Goal: Task Accomplishment & Management: Manage account settings

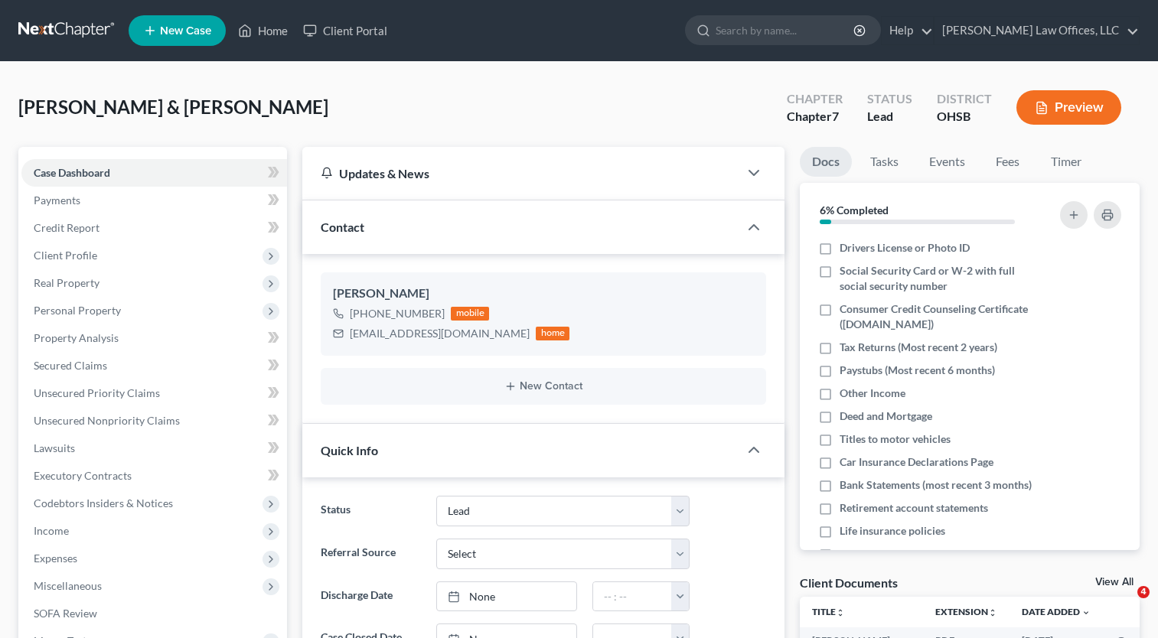
select select "5"
drag, startPoint x: 487, startPoint y: 332, endPoint x: 349, endPoint y: 340, distance: 137.9
click at [349, 340] on div "[EMAIL_ADDRESS][DOMAIN_NAME] home" at bounding box center [451, 334] width 236 height 20
drag, startPoint x: 361, startPoint y: 338, endPoint x: 366, endPoint y: 331, distance: 9.3
copy div "[EMAIL_ADDRESS][DOMAIN_NAME]"
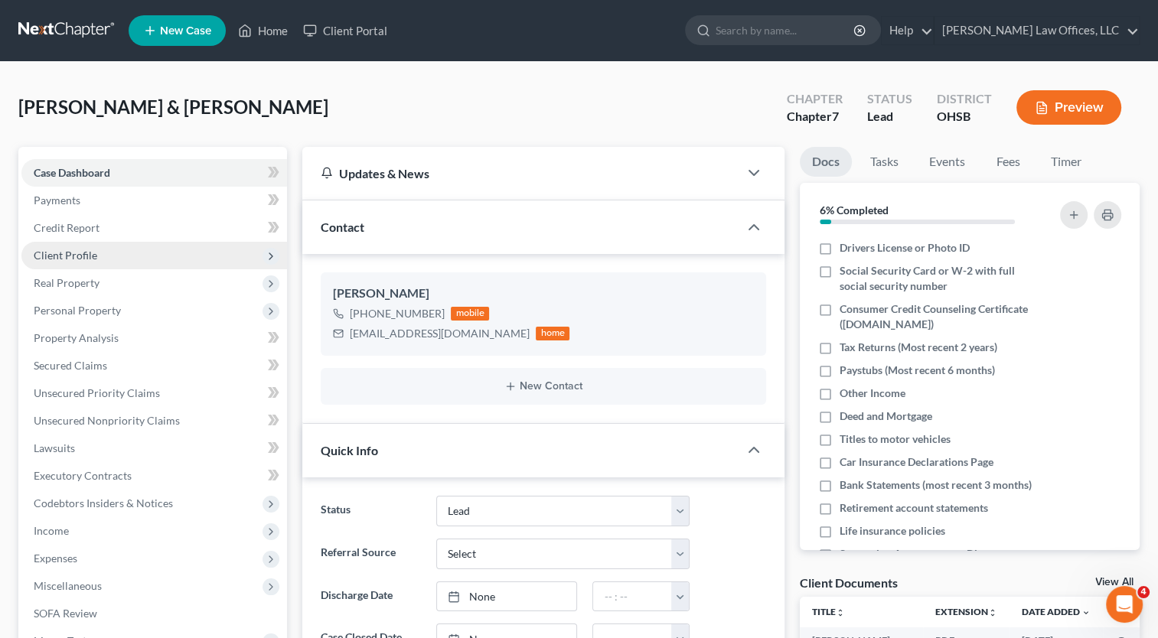
click at [66, 260] on span "Client Profile" at bounding box center [66, 255] width 64 height 13
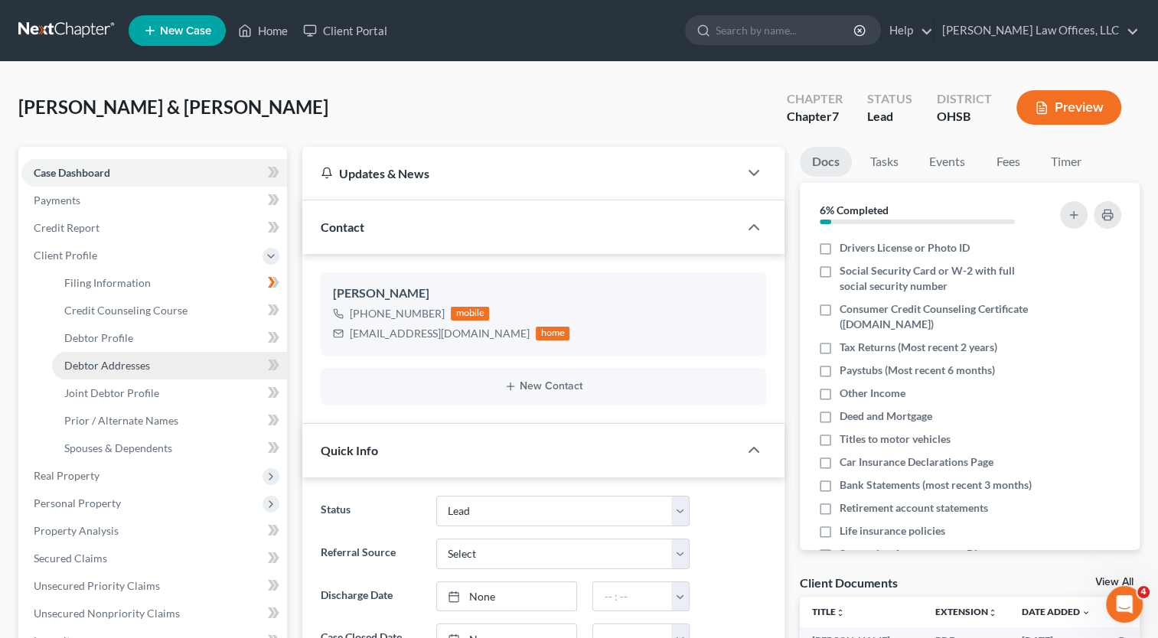
drag, startPoint x: 107, startPoint y: 361, endPoint x: 141, endPoint y: 353, distance: 34.5
click at [107, 361] on span "Debtor Addresses" at bounding box center [107, 365] width 86 height 13
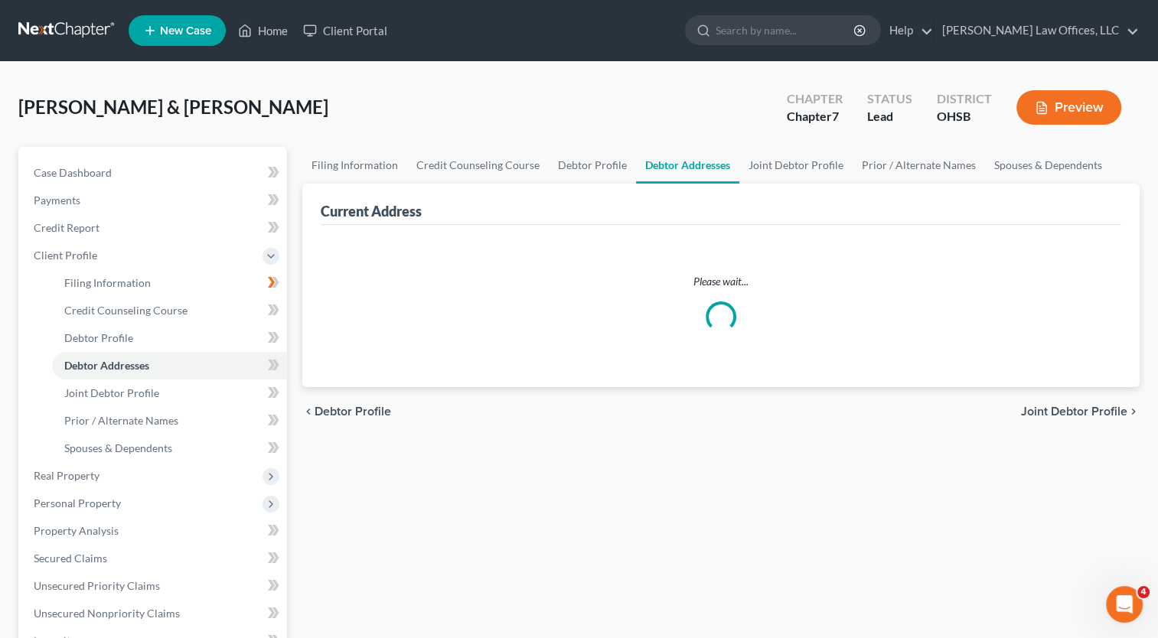
select select "0"
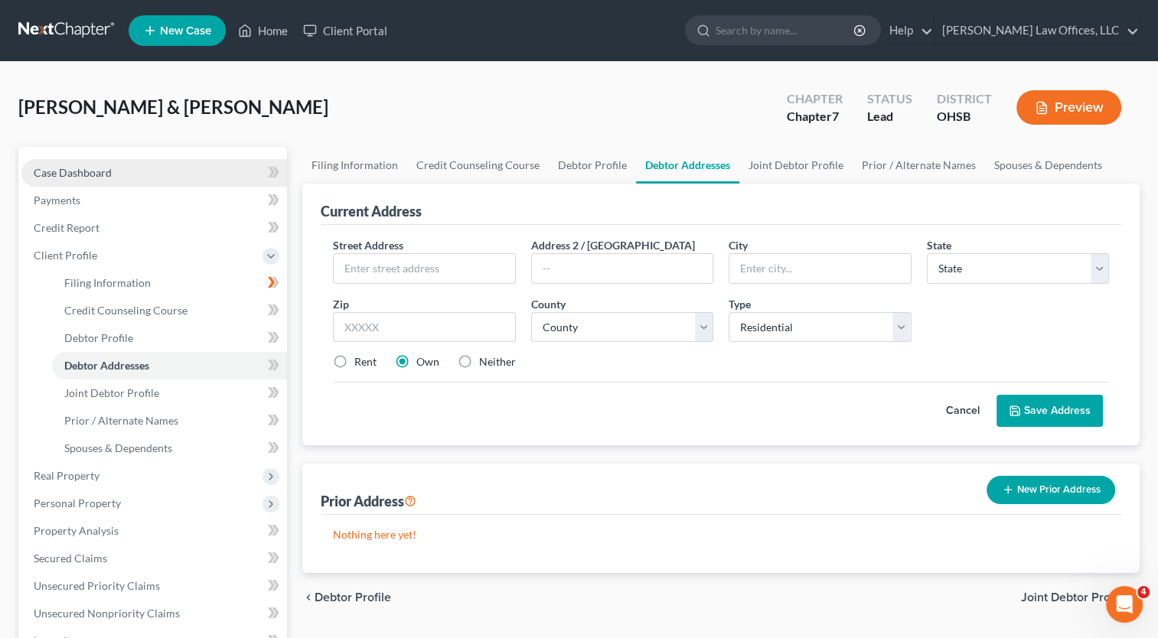
click at [72, 172] on span "Case Dashboard" at bounding box center [73, 172] width 78 height 13
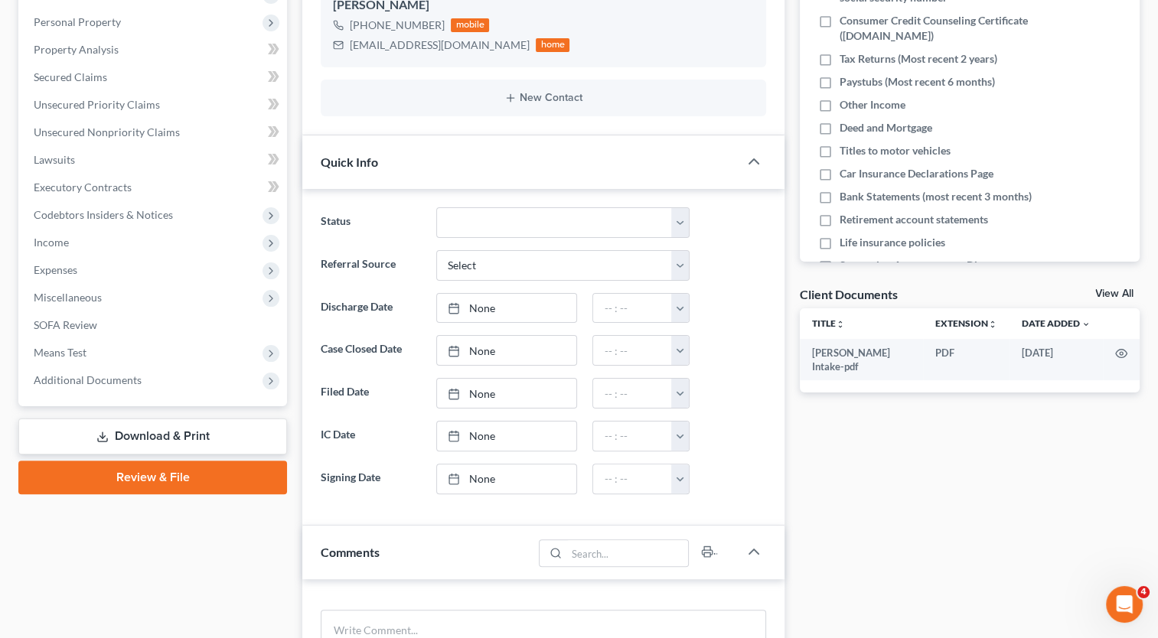
scroll to position [306, 0]
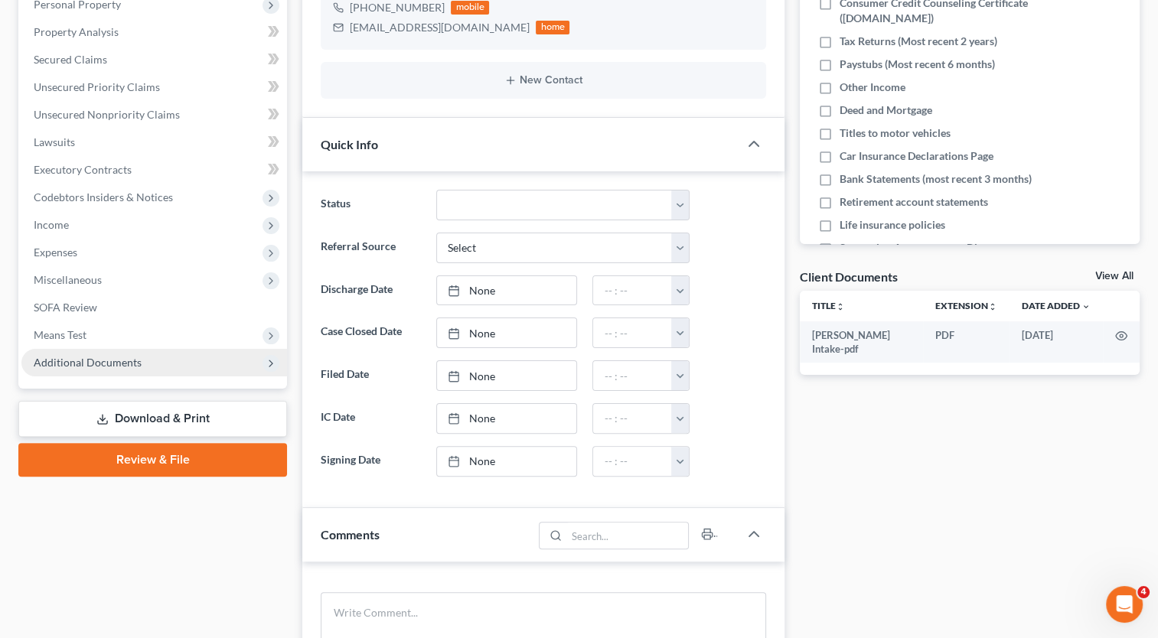
click at [119, 361] on span "Additional Documents" at bounding box center [88, 362] width 108 height 13
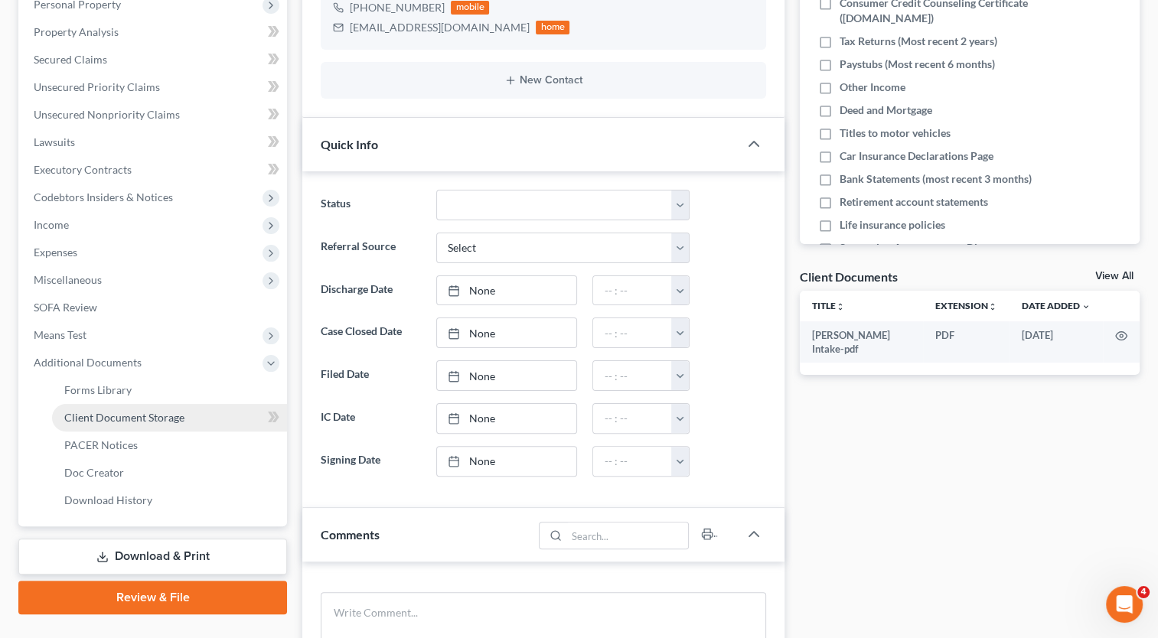
click at [130, 415] on span "Client Document Storage" at bounding box center [124, 417] width 120 height 13
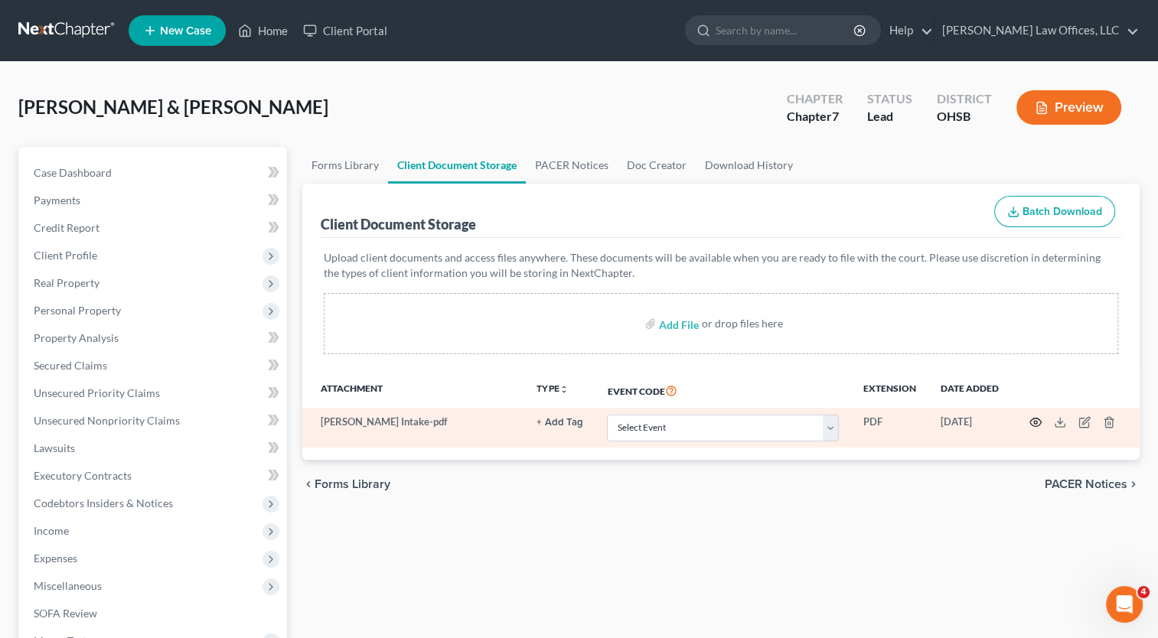
click at [1034, 424] on icon "button" at bounding box center [1035, 422] width 12 height 12
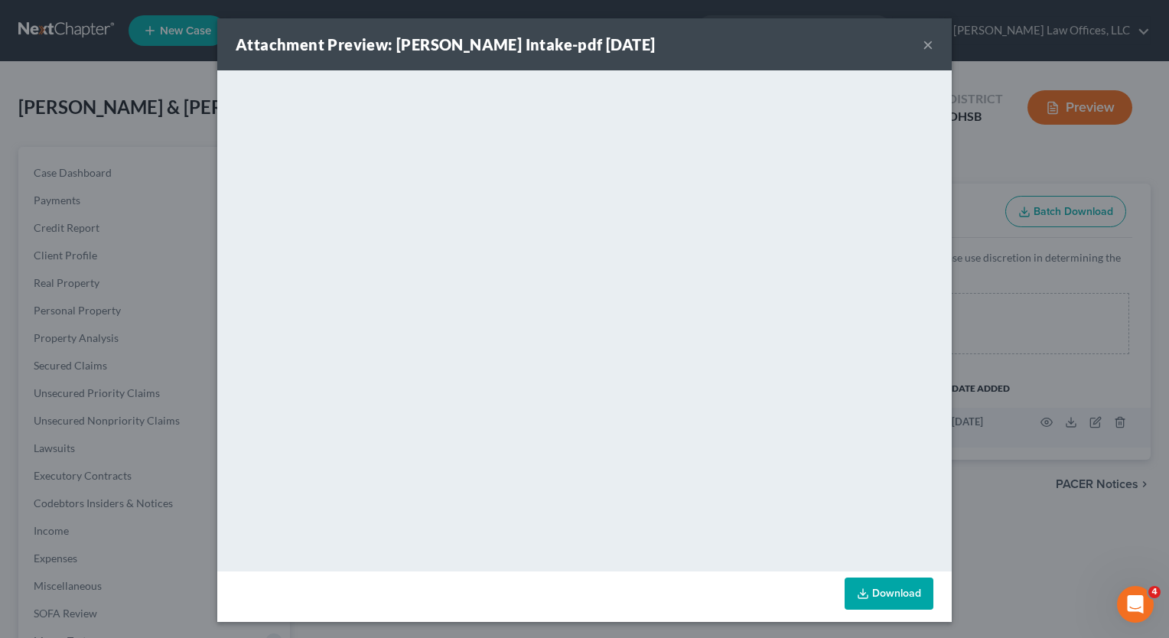
click at [926, 45] on button "×" at bounding box center [928, 44] width 11 height 18
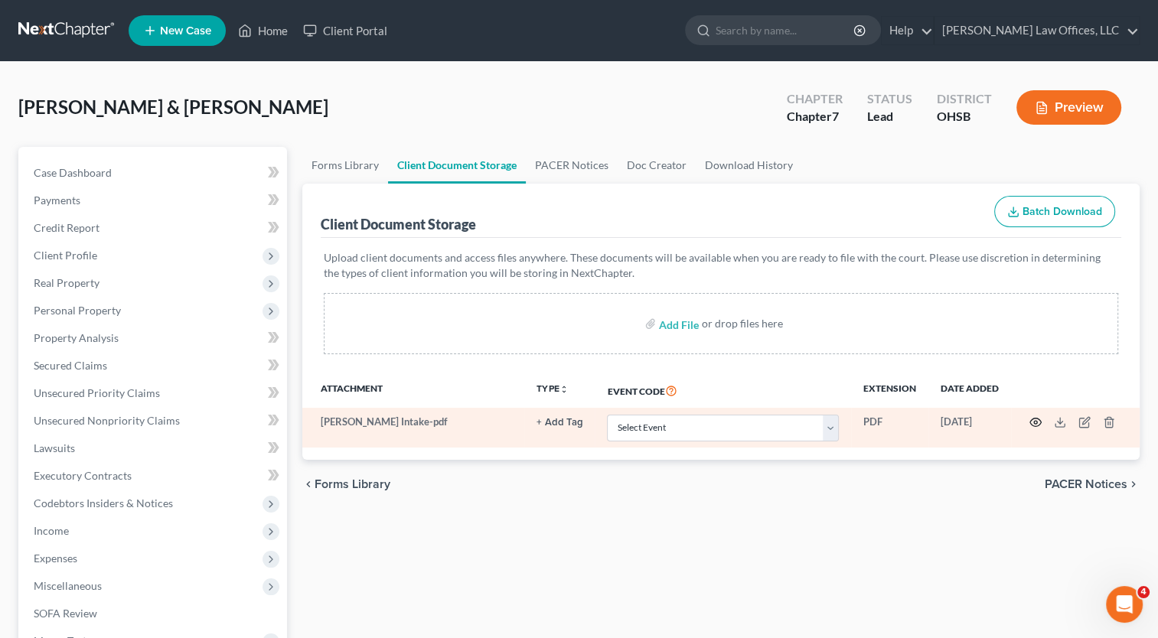
click at [1035, 425] on icon "button" at bounding box center [1035, 422] width 12 height 12
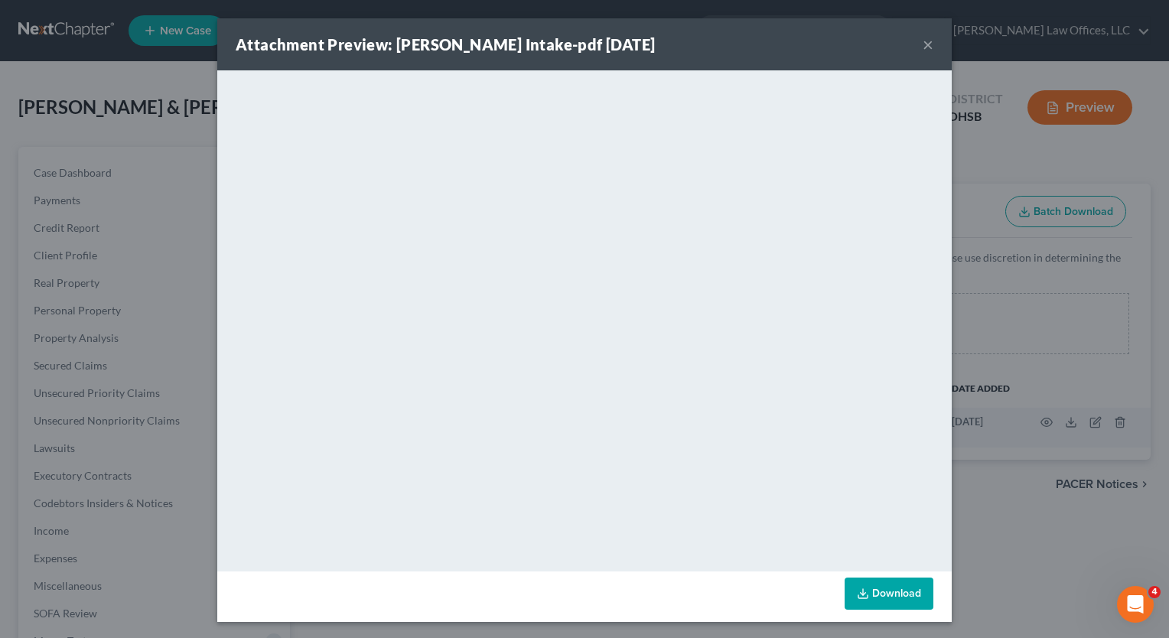
click at [923, 44] on button "×" at bounding box center [928, 44] width 11 height 18
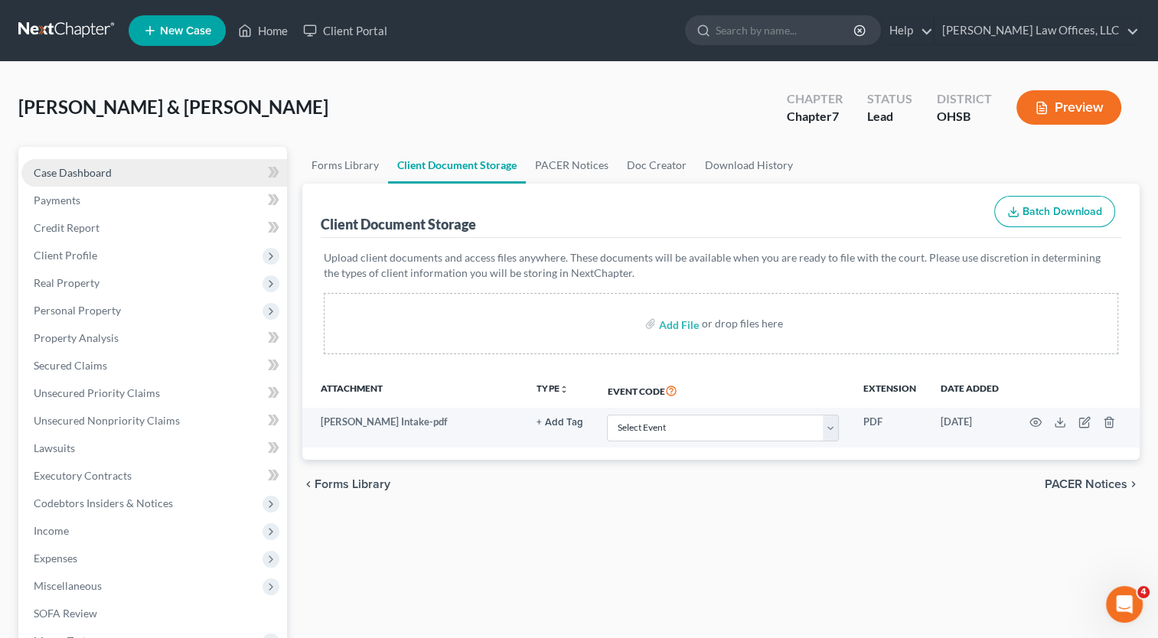
click at [95, 172] on span "Case Dashboard" at bounding box center [73, 172] width 78 height 13
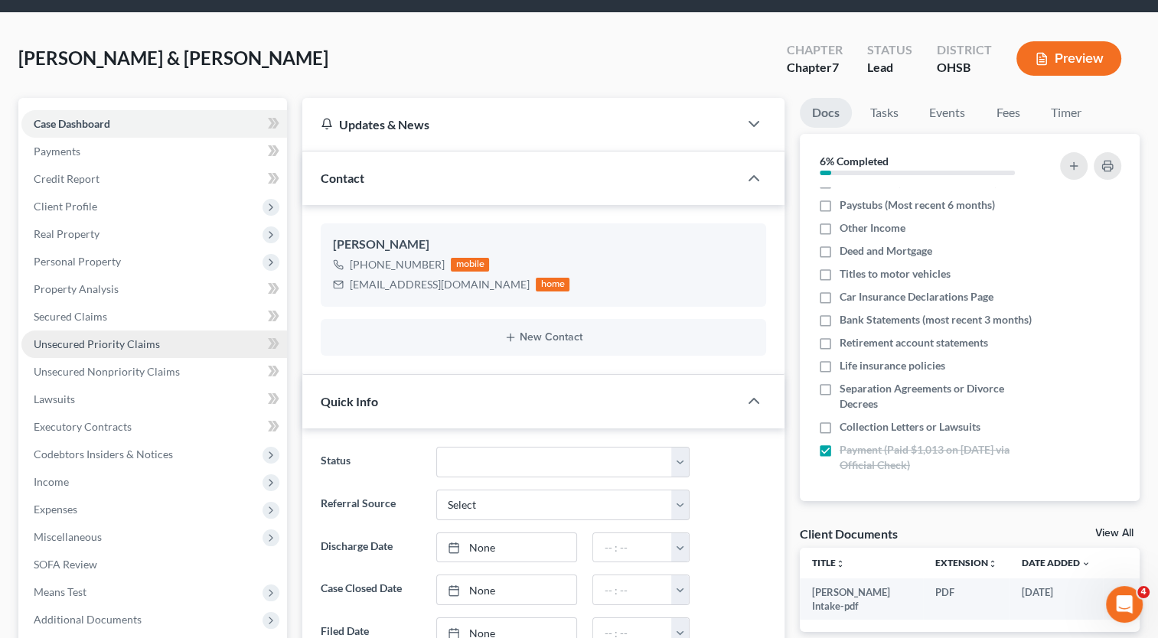
scroll to position [153, 0]
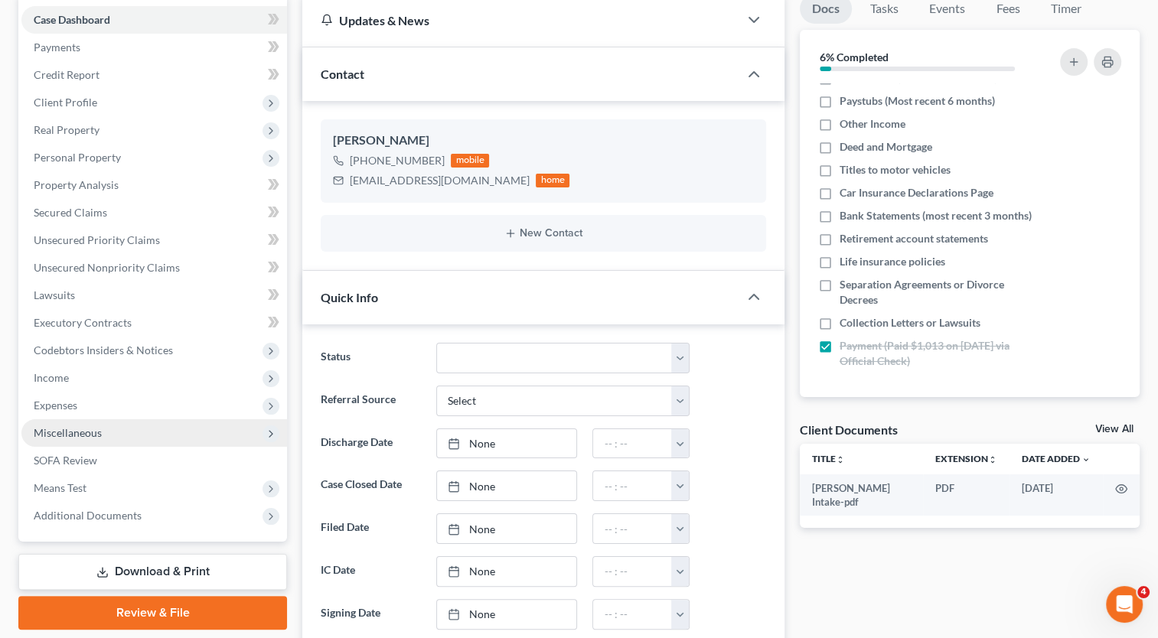
click at [73, 431] on span "Miscellaneous" at bounding box center [68, 432] width 68 height 13
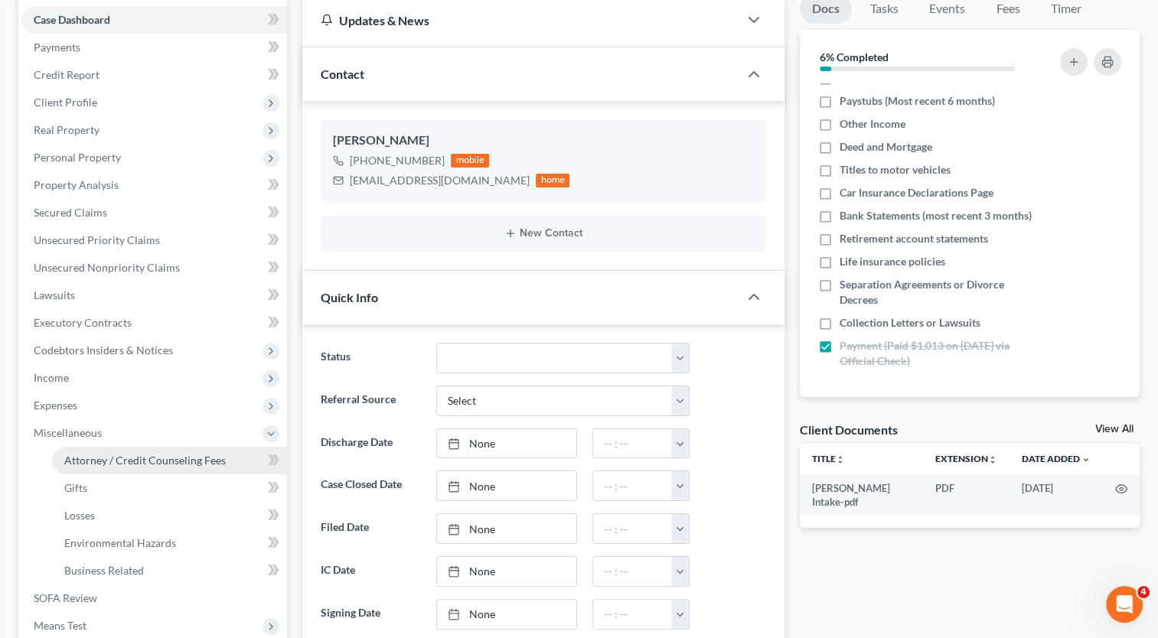
click at [74, 458] on span "Attorney / Credit Counseling Fees" at bounding box center [144, 460] width 161 height 13
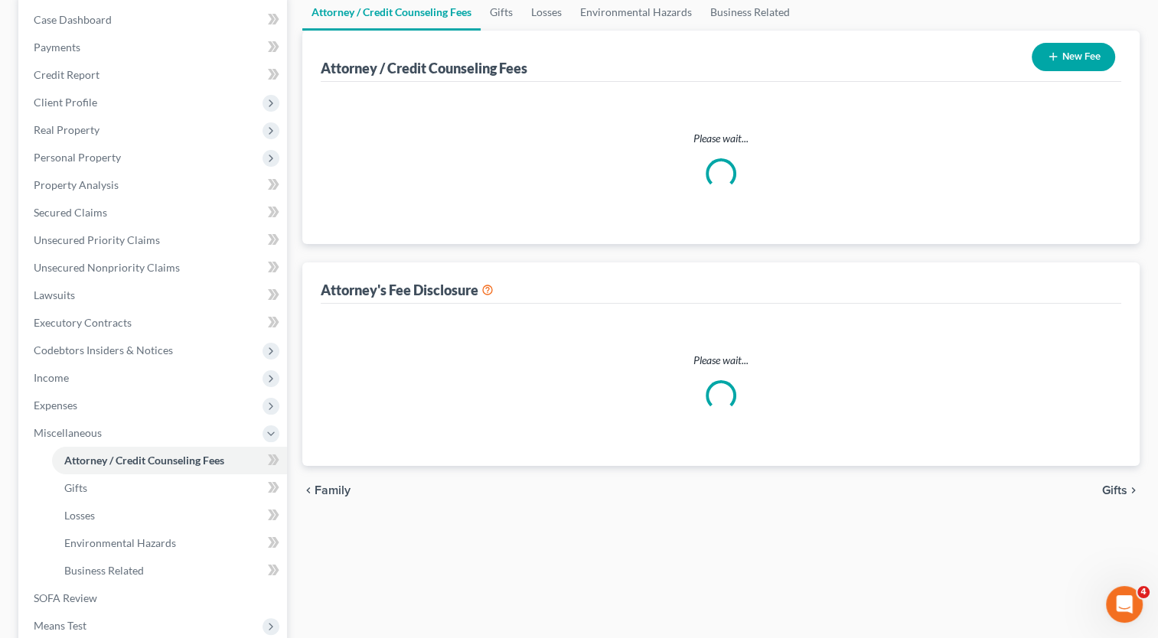
scroll to position [3, 0]
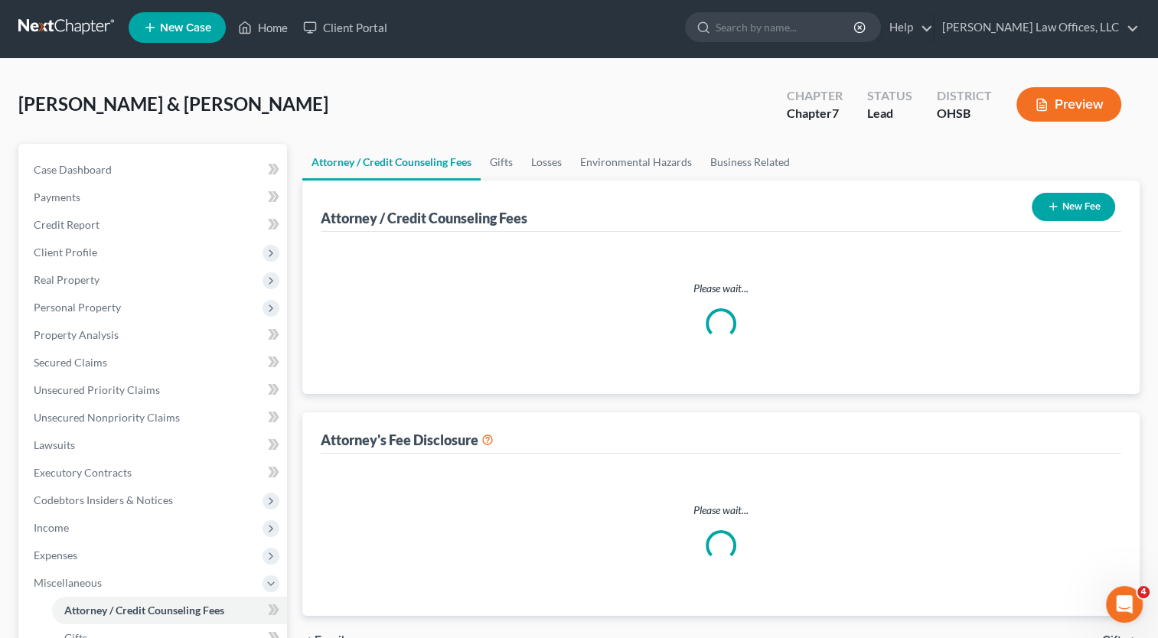
select select "1"
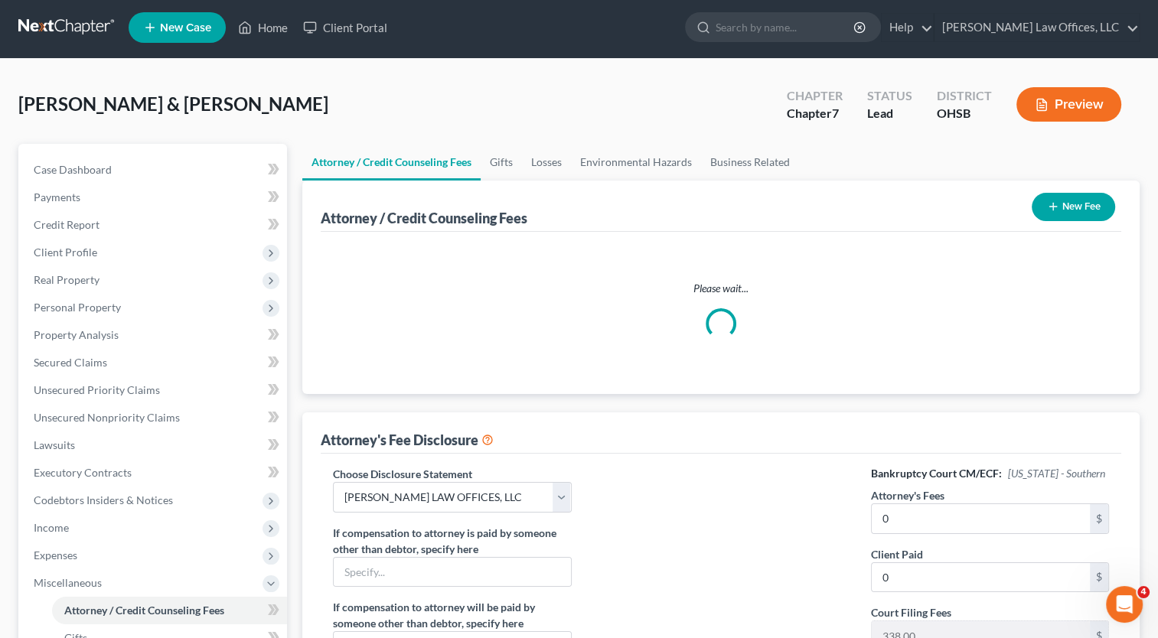
scroll to position [0, 0]
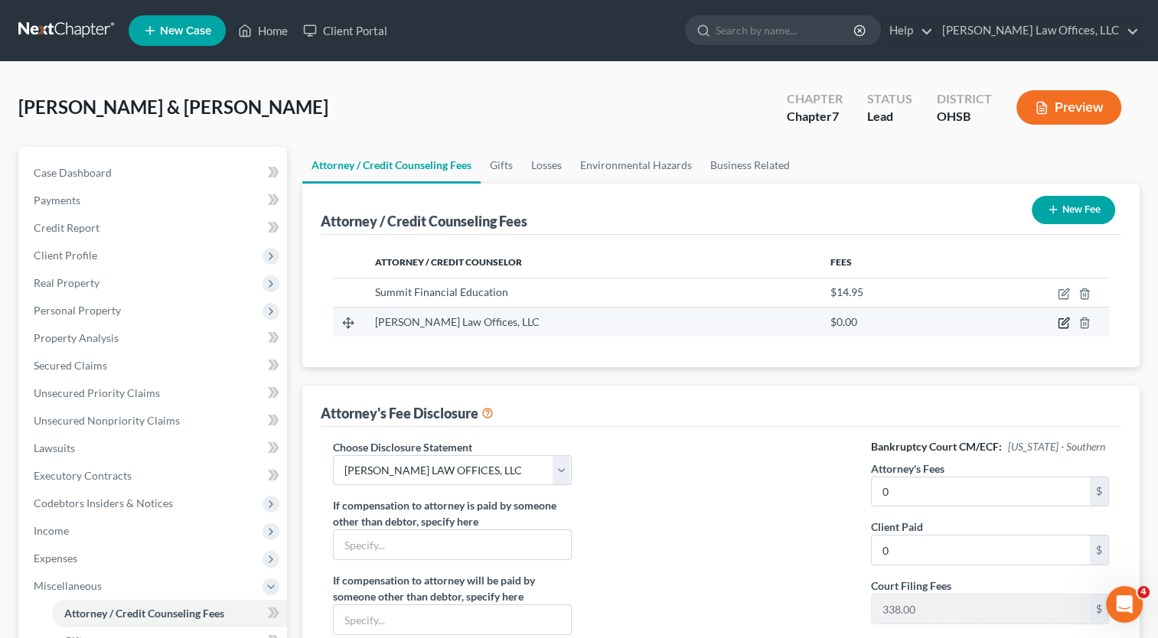
click at [1064, 326] on icon "button" at bounding box center [1063, 323] width 12 height 12
select select "36"
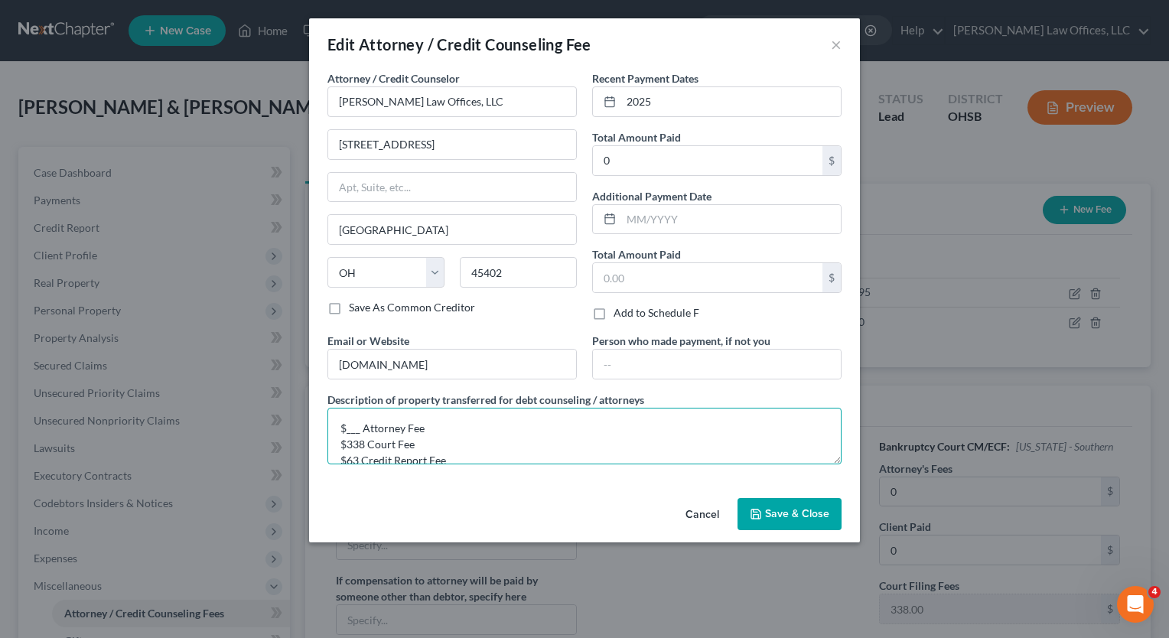
click at [358, 428] on textarea "$___ Attorney Fee $338 Court Fee $63 Credit Report Fee" at bounding box center [584, 436] width 514 height 57
drag, startPoint x: 416, startPoint y: 442, endPoint x: 330, endPoint y: 441, distance: 86.5
click at [330, 441] on textarea "$950 Attorney Fee $338 Court Fee $63 Credit Report Fee" at bounding box center [584, 436] width 514 height 57
type textarea "$950 Attorney Fee $63 Credit Report Fee"
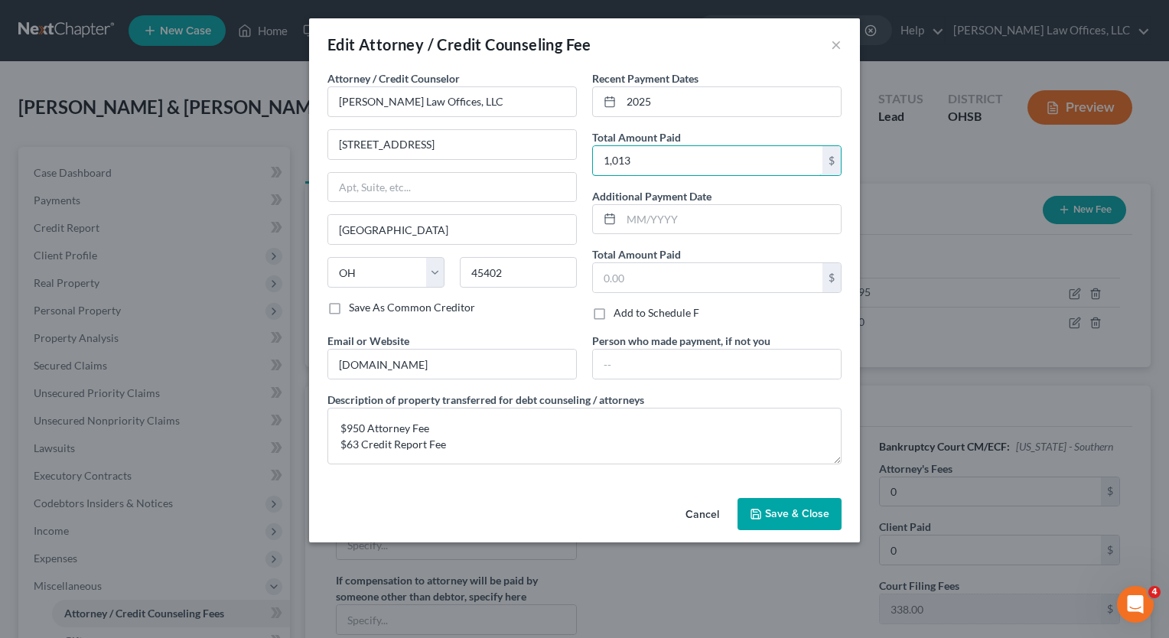
type input "1,013"
click at [801, 503] on button "Save & Close" at bounding box center [790, 514] width 104 height 32
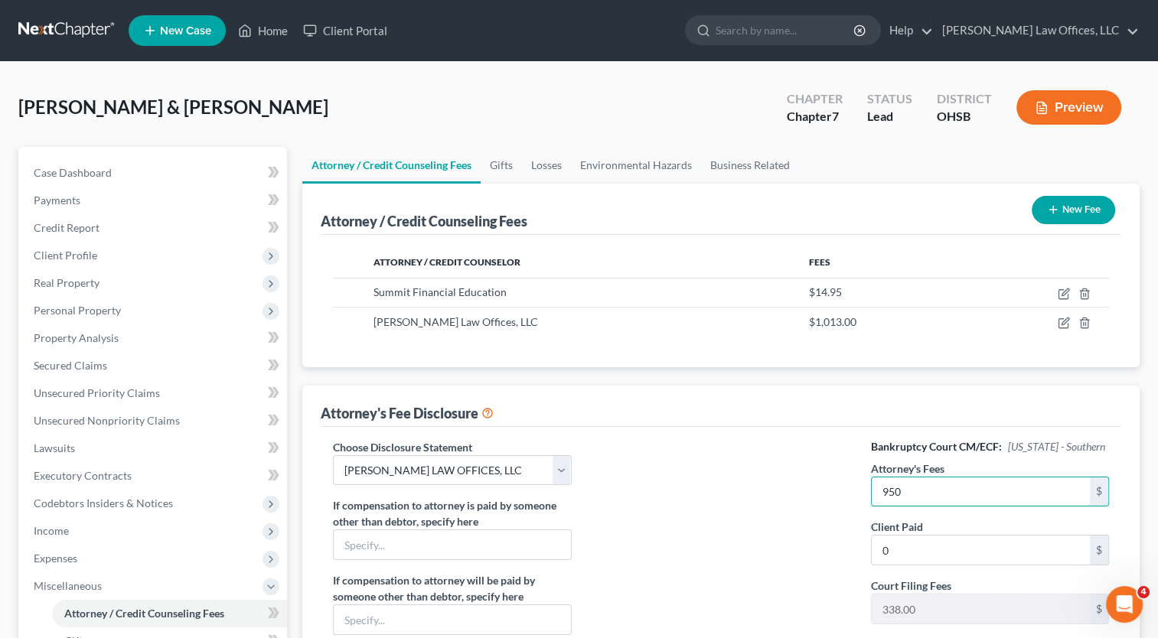
type input "950"
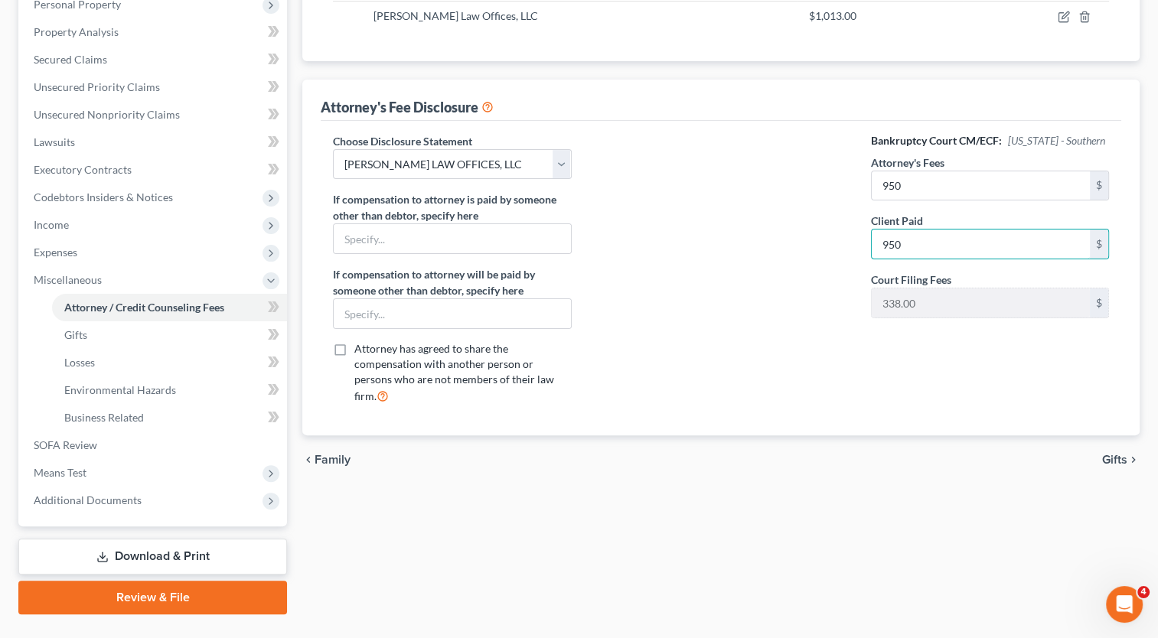
type input "950"
click at [1114, 454] on span "Gifts" at bounding box center [1114, 460] width 25 height 12
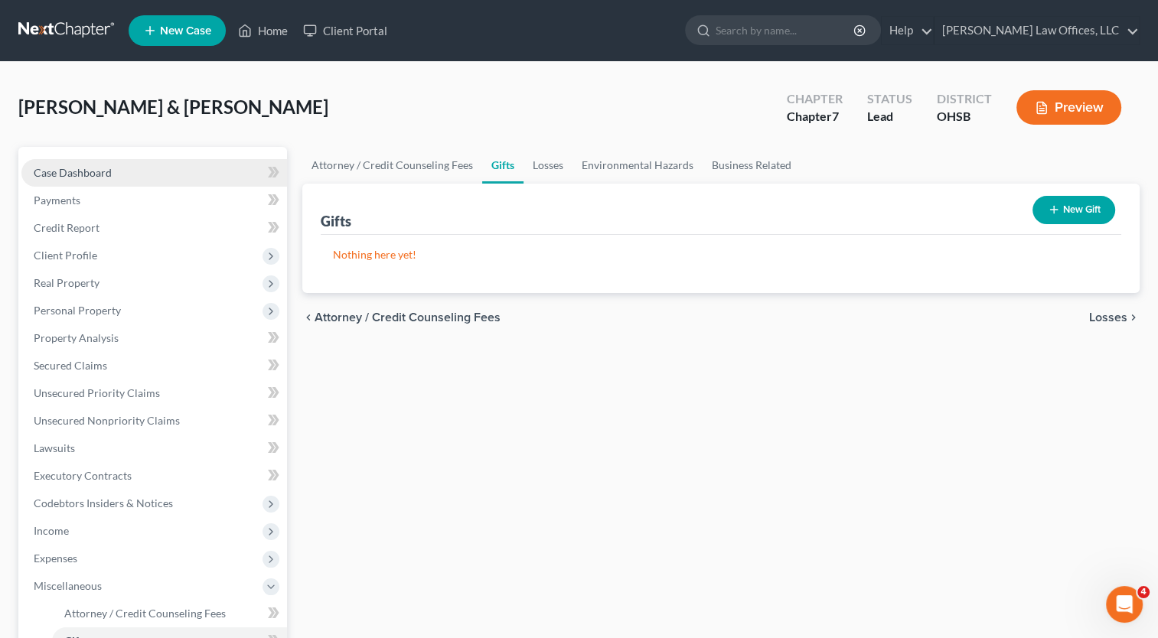
click at [113, 171] on link "Case Dashboard" at bounding box center [153, 173] width 265 height 28
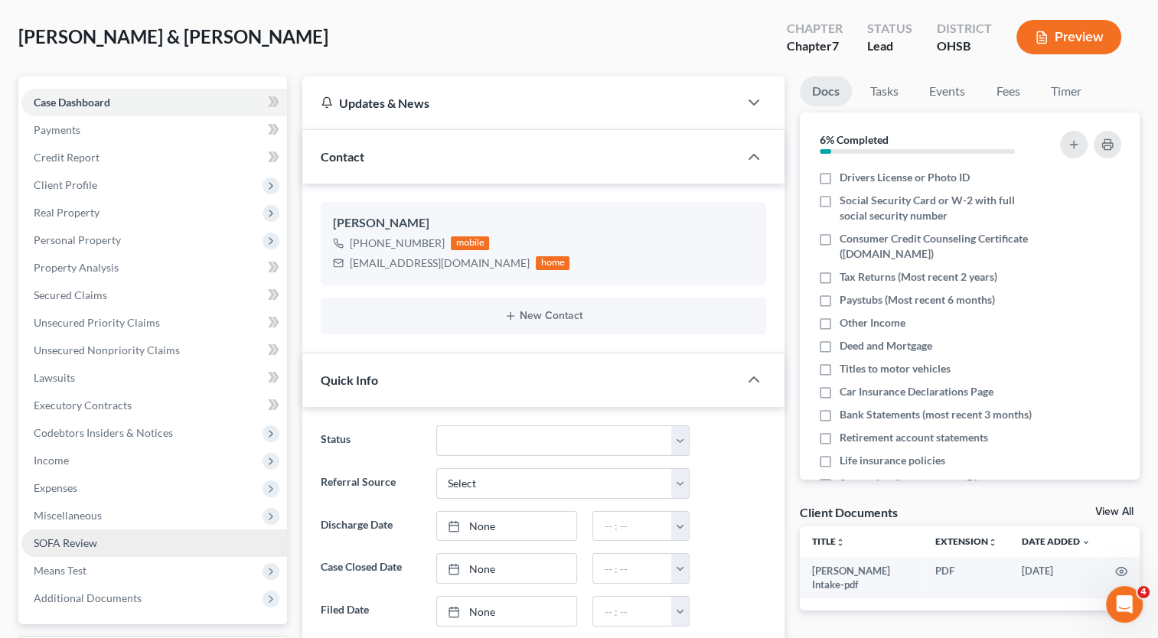
scroll to position [230, 0]
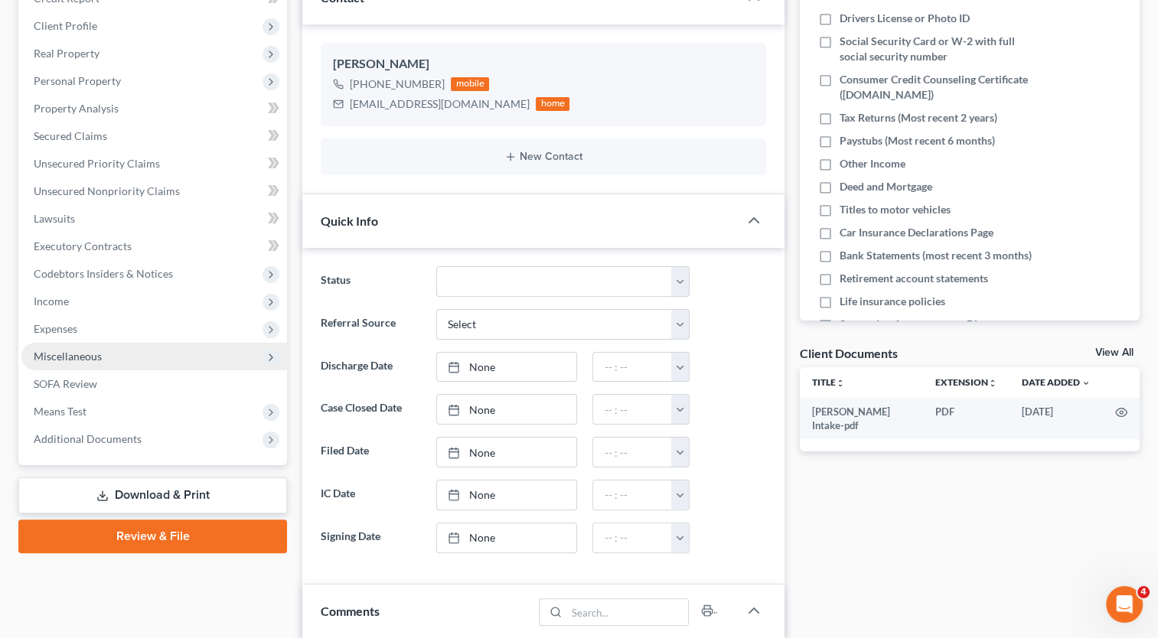
click at [94, 358] on span "Miscellaneous" at bounding box center [68, 356] width 68 height 13
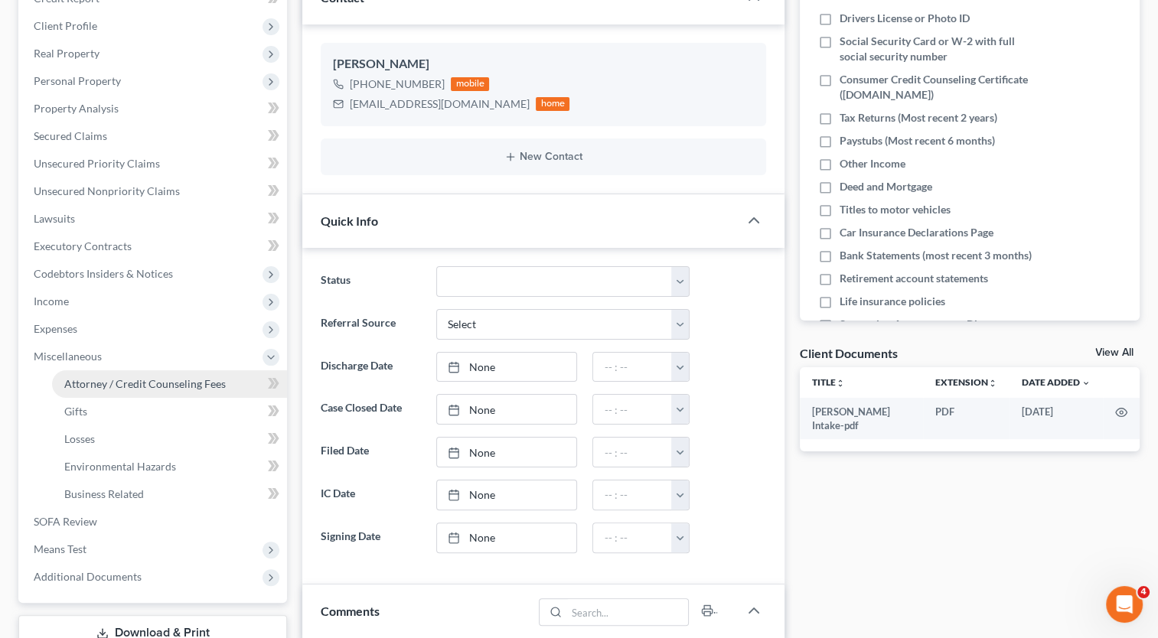
click at [101, 381] on span "Attorney / Credit Counseling Fees" at bounding box center [144, 383] width 161 height 13
select select "1"
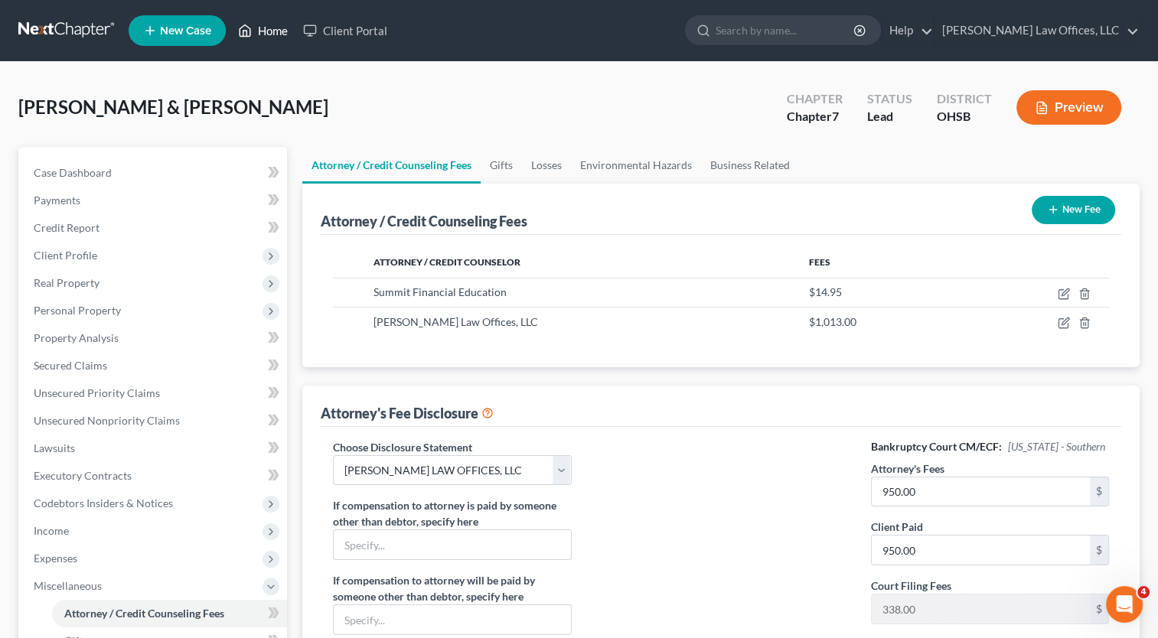
drag, startPoint x: 269, startPoint y: 30, endPoint x: 286, endPoint y: 43, distance: 21.3
click at [269, 30] on link "Home" at bounding box center [262, 31] width 65 height 28
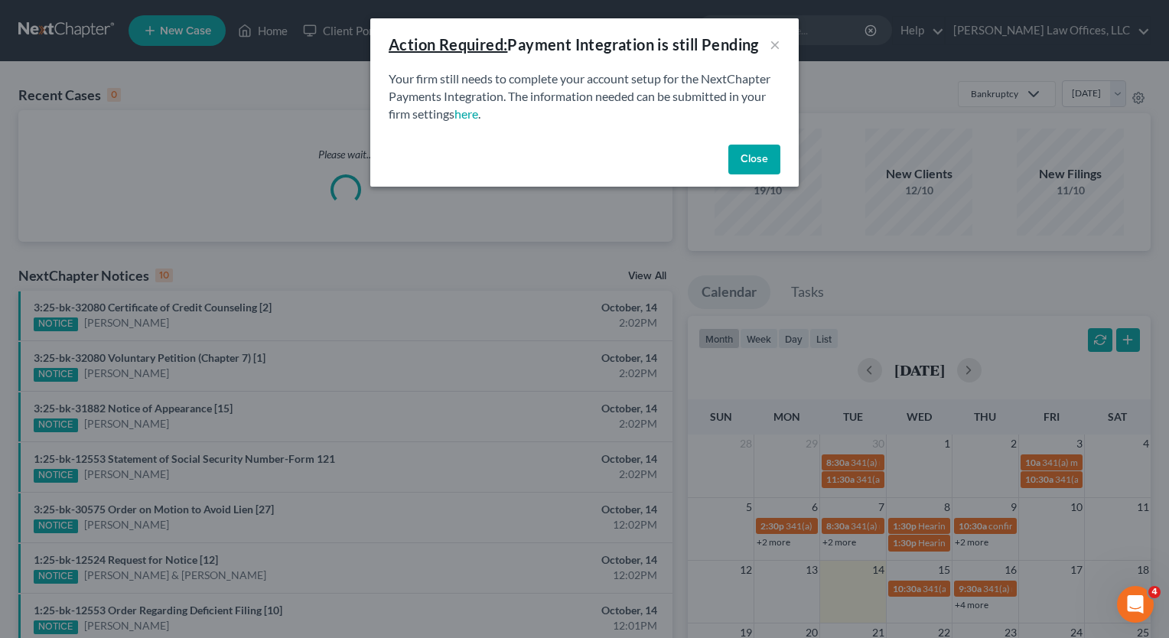
click at [755, 167] on button "Close" at bounding box center [754, 160] width 52 height 31
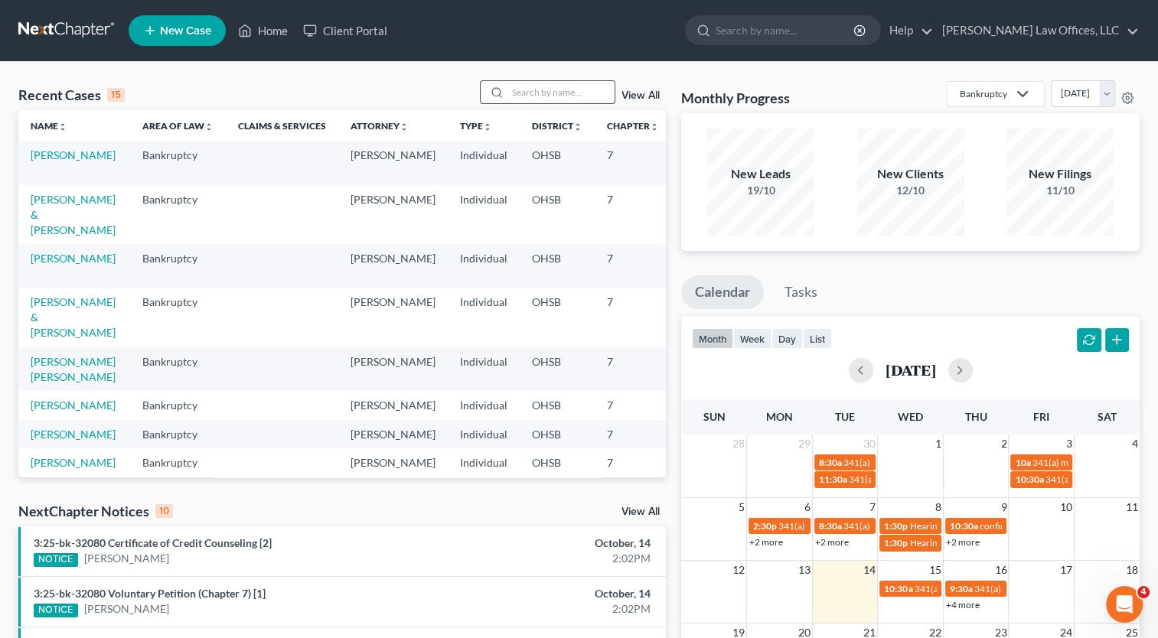
click at [588, 94] on input "search" at bounding box center [560, 92] width 107 height 22
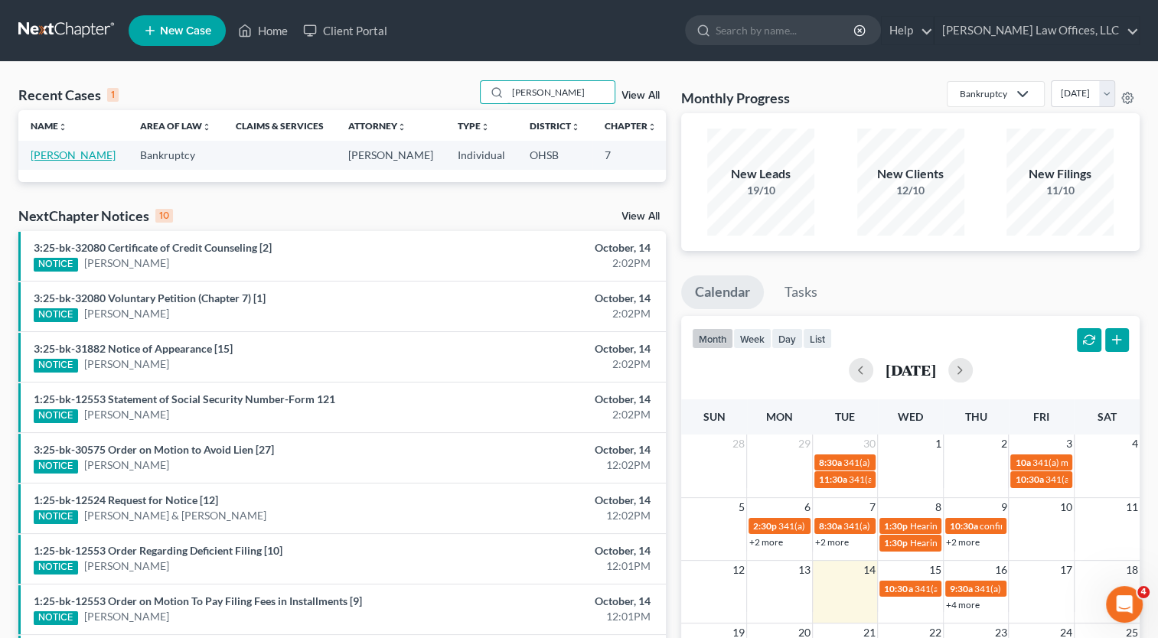
type input "[PERSON_NAME]"
click at [58, 153] on link "[PERSON_NAME]" at bounding box center [73, 154] width 85 height 13
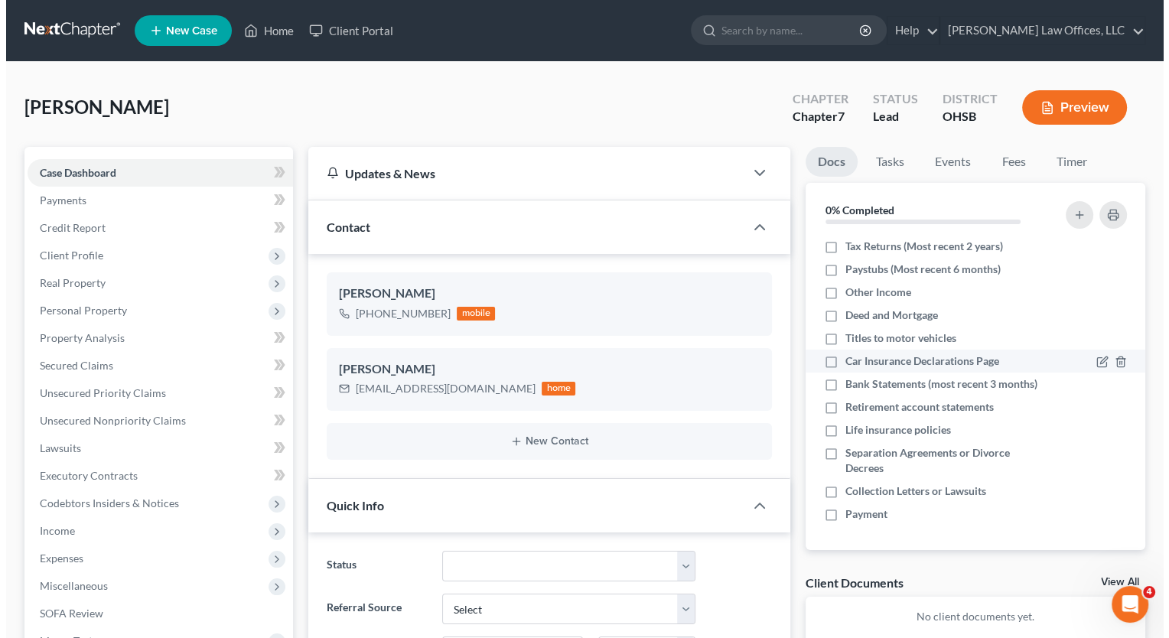
scroll to position [116, 0]
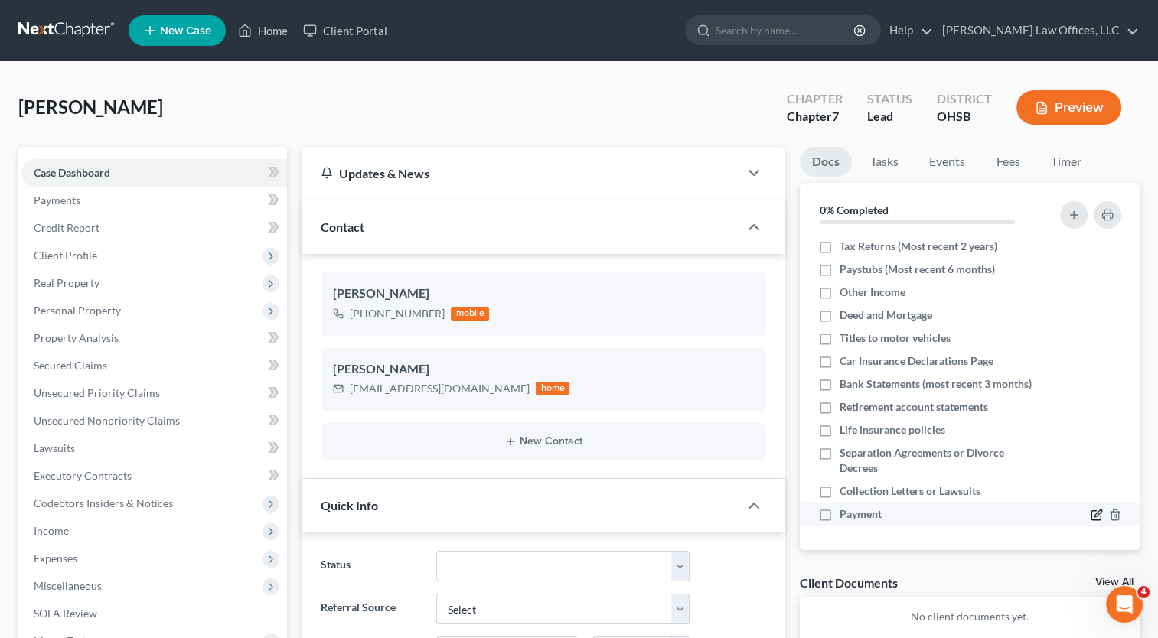
click at [1090, 511] on icon "button" at bounding box center [1096, 515] width 12 height 12
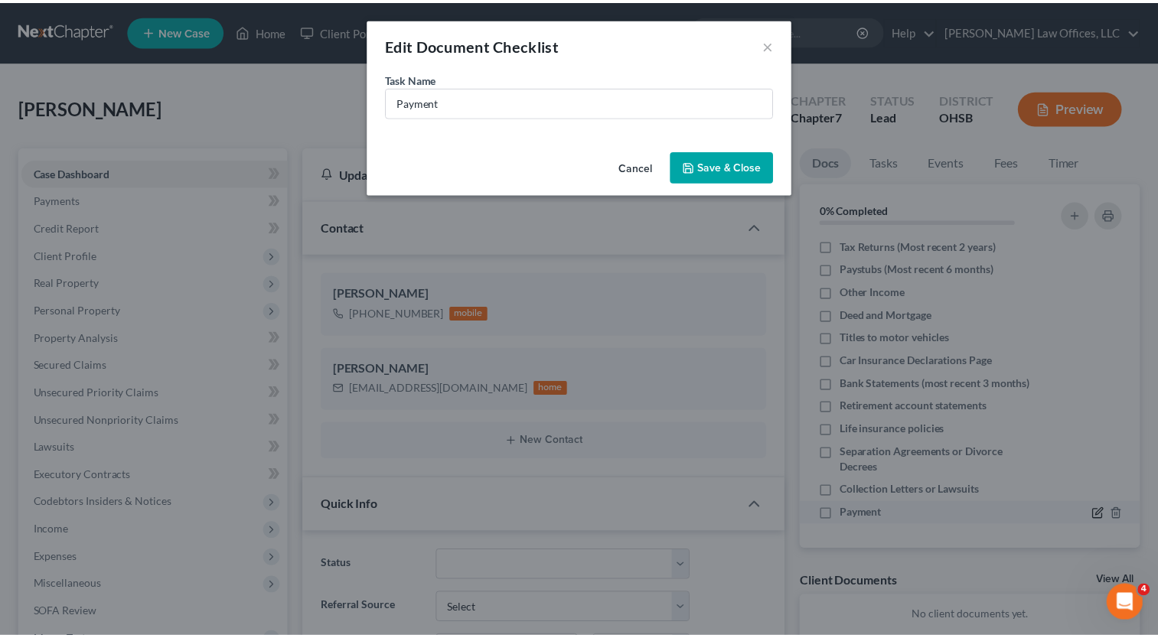
scroll to position [101, 0]
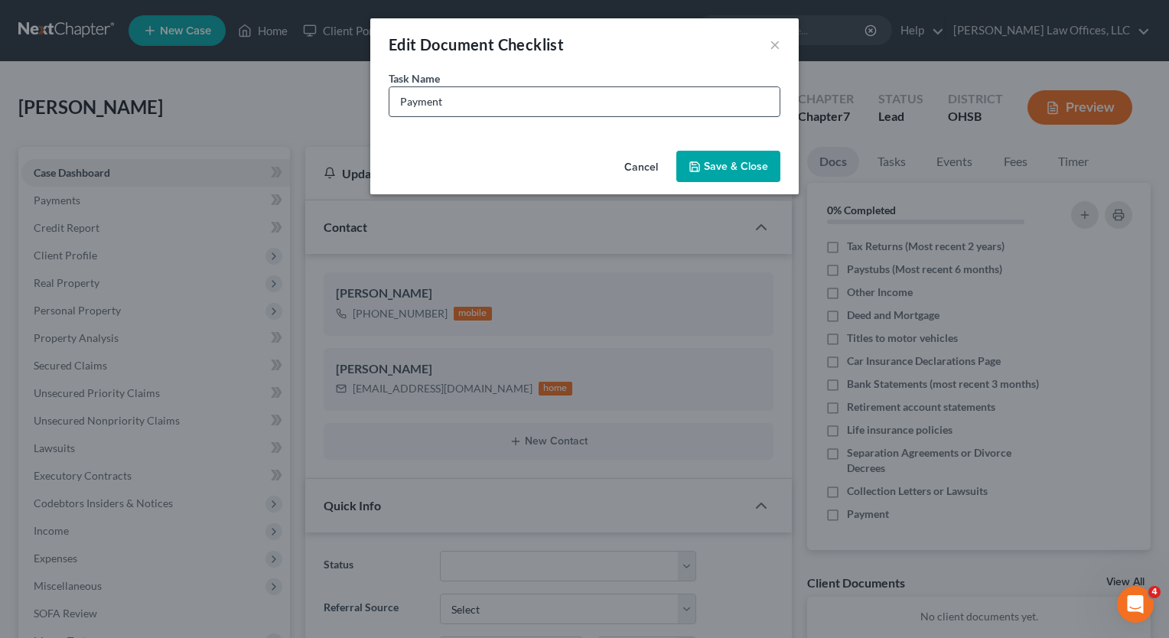
click at [467, 105] on input "Payment" at bounding box center [584, 101] width 390 height 29
click at [445, 106] on input "Payment (on [DATE] paid via PayPal $891.59" at bounding box center [584, 101] width 390 height 29
click at [623, 103] on input "Payment on [DATE] paid via PayPal $891.59" at bounding box center [584, 101] width 390 height 29
click at [646, 99] on input "Payment on [DATE] paid via PayPal $891.59 ($887/$4.59/$" at bounding box center [584, 101] width 390 height 29
click at [696, 102] on input "Payment on [DATE] paid via PayPal $891.59 ($850/$4.59/$" at bounding box center [584, 101] width 390 height 29
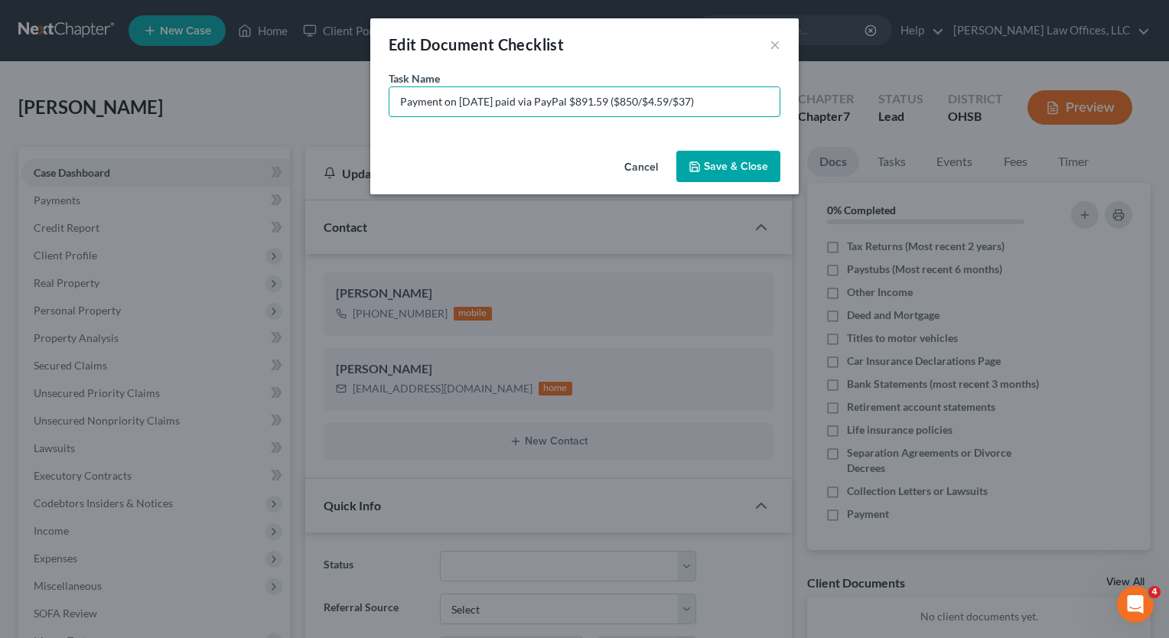
type input "Payment on [DATE] paid via PayPal $891.59 ($850/$4.59/$37)"
click at [741, 167] on button "Save & Close" at bounding box center [728, 167] width 104 height 32
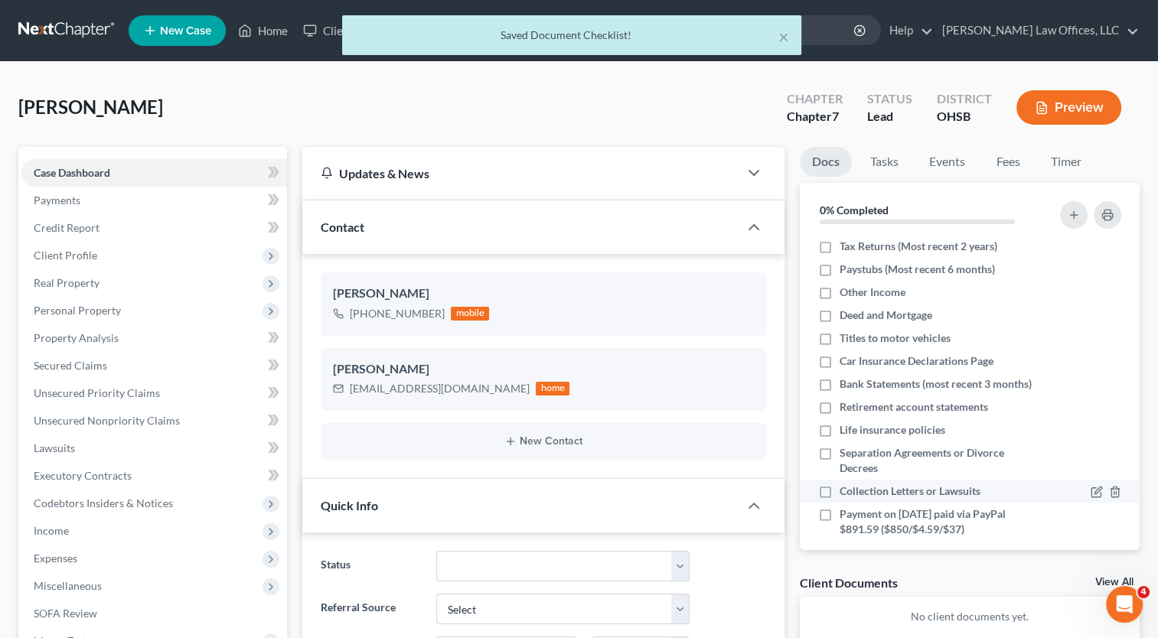
scroll to position [132, 0]
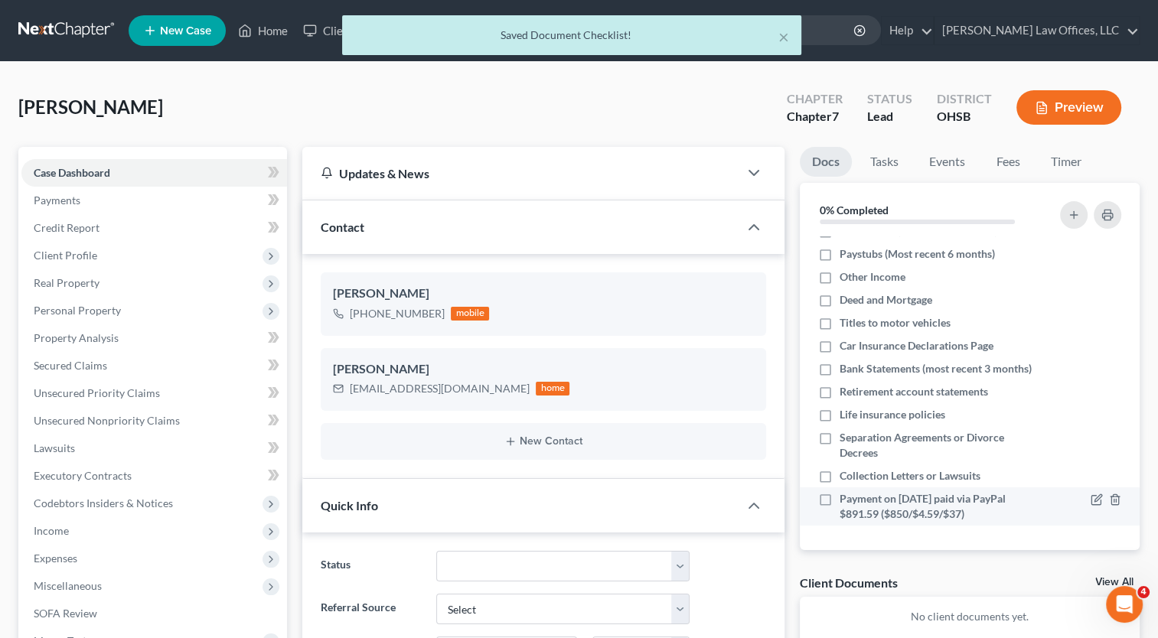
click at [839, 496] on label "Payment on [DATE] paid via PayPal $891.59 ($850/$4.59/$37)" at bounding box center [940, 506] width 202 height 31
click at [845, 496] on input "Payment on [DATE] paid via PayPal $891.59 ($850/$4.59/$37)" at bounding box center [850, 496] width 10 height 10
checkbox input "true"
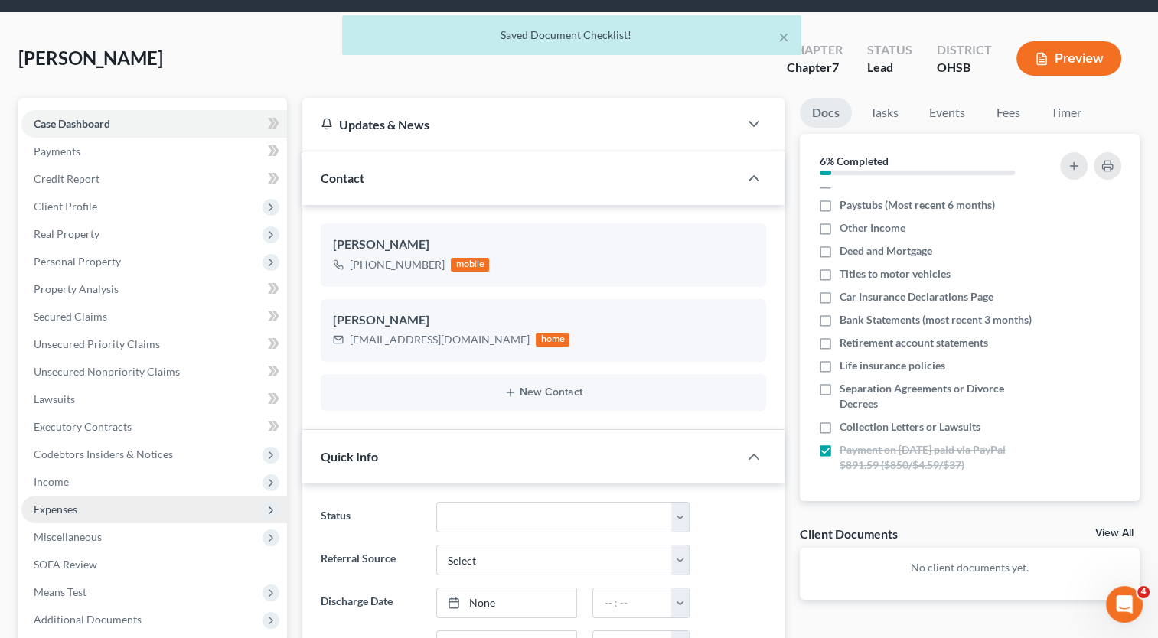
scroll to position [77, 0]
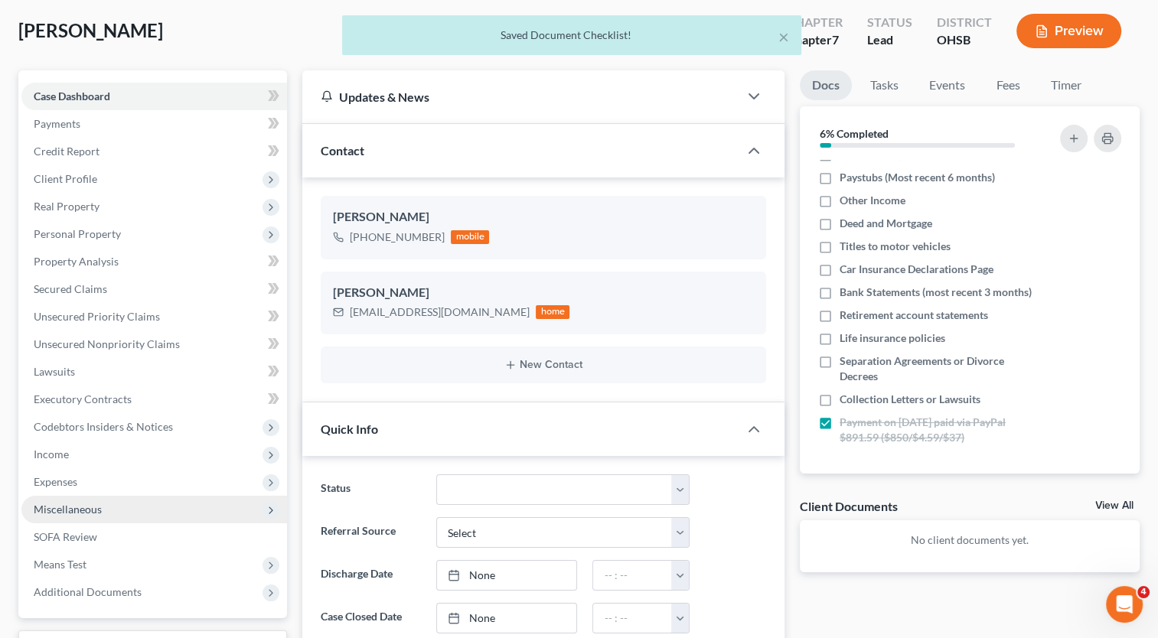
click at [93, 510] on span "Miscellaneous" at bounding box center [68, 509] width 68 height 13
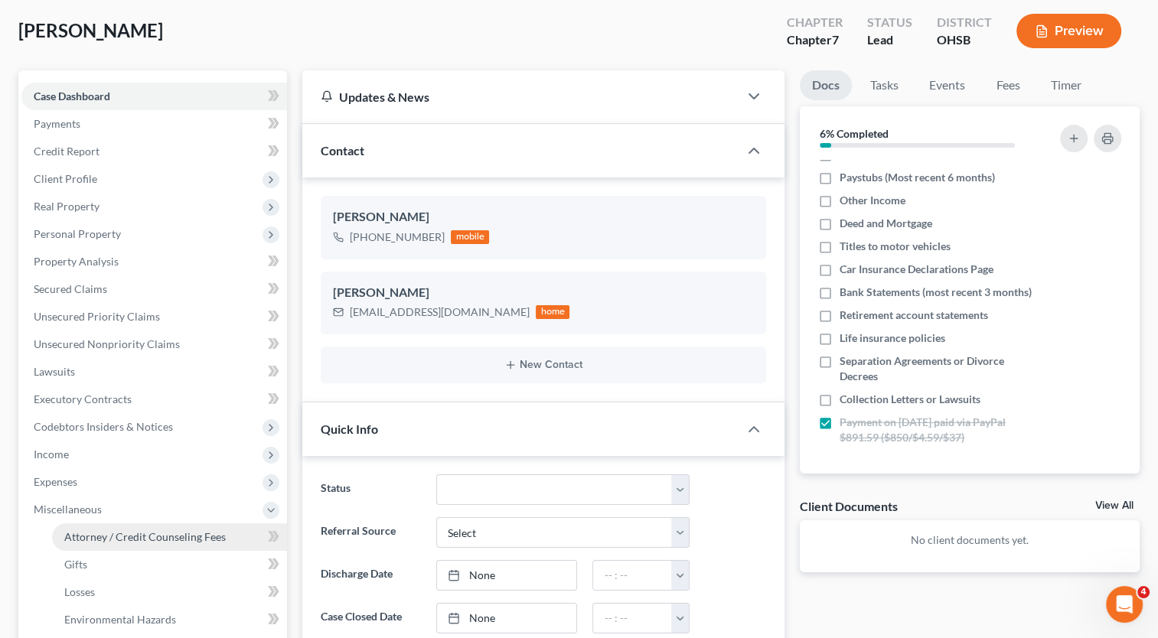
click at [129, 539] on span "Attorney / Credit Counseling Fees" at bounding box center [144, 536] width 161 height 13
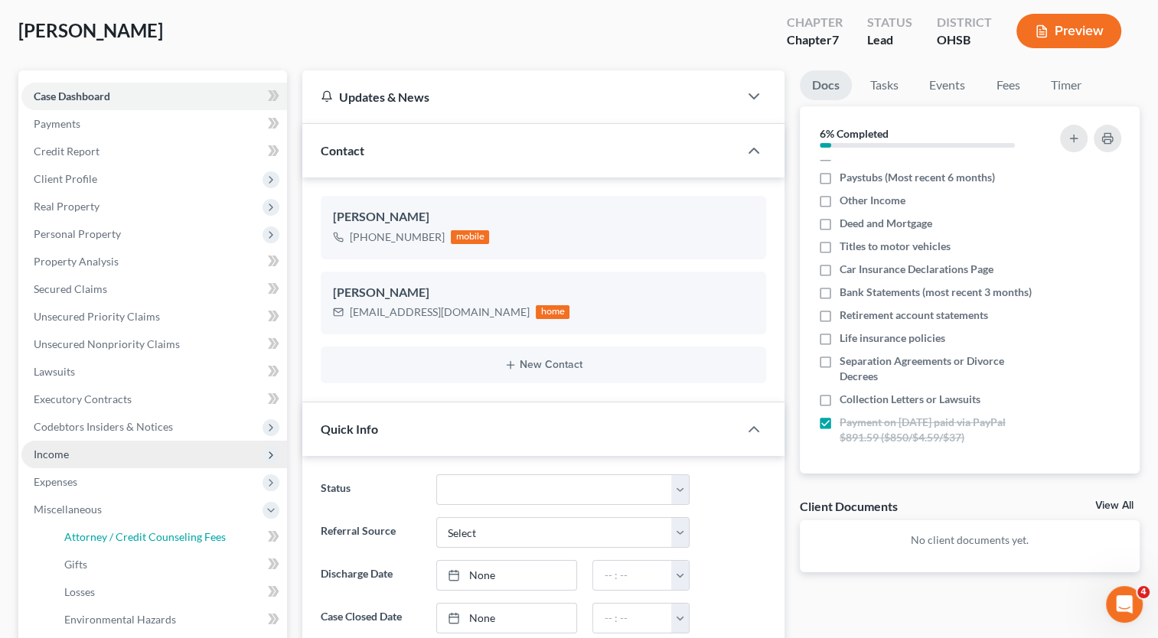
select select "1"
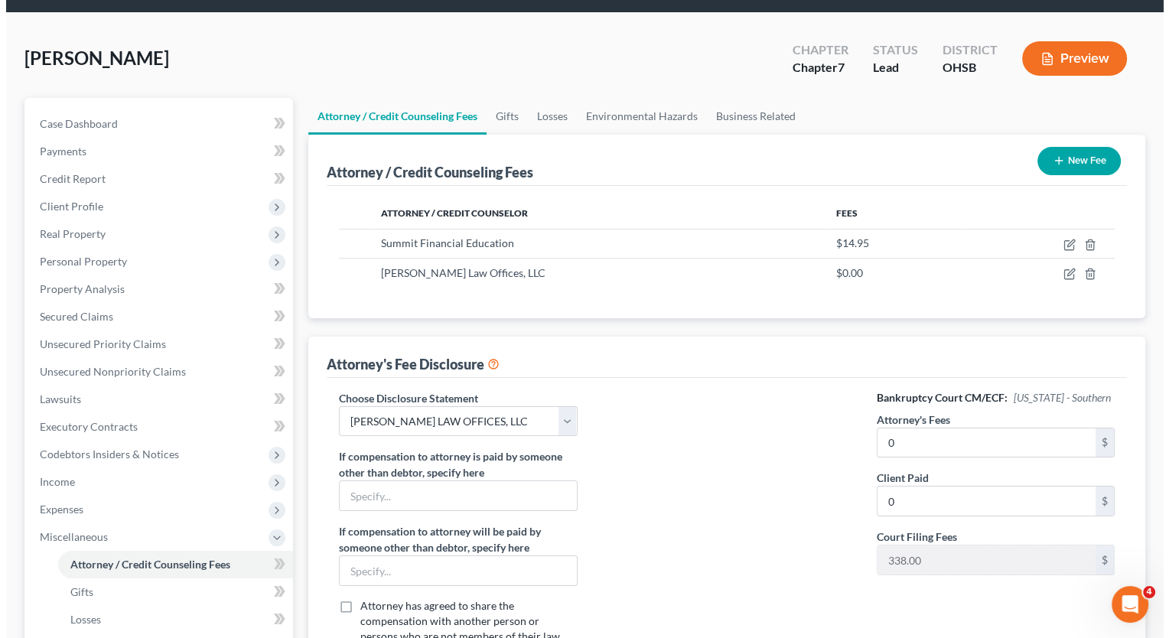
scroll to position [77, 0]
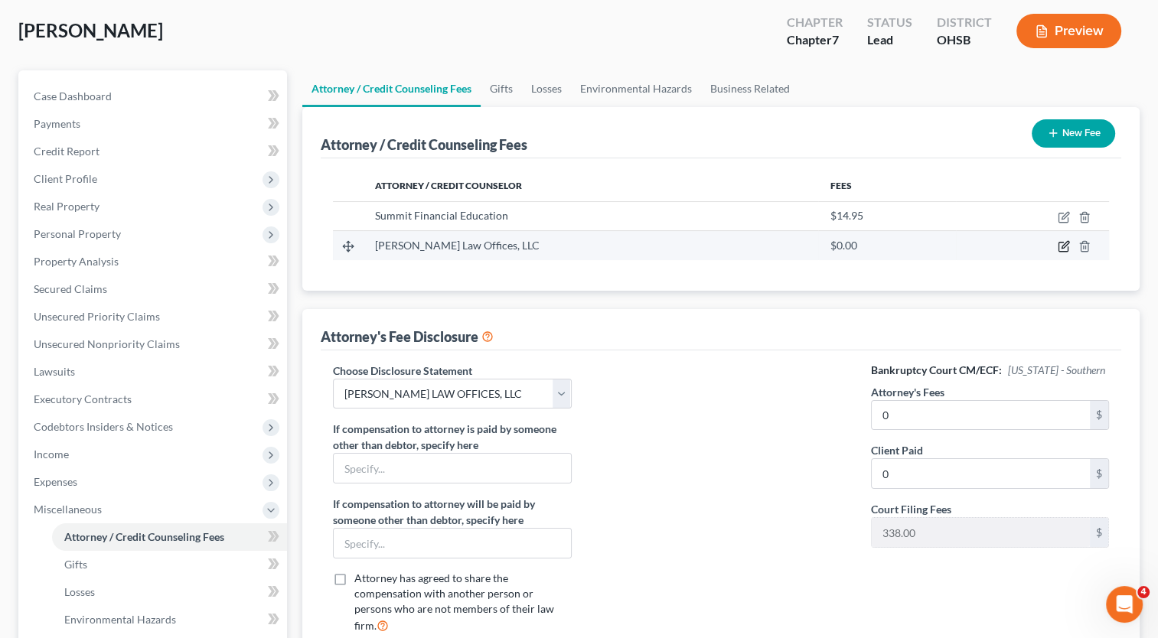
click at [1066, 246] on icon "button" at bounding box center [1063, 246] width 12 height 12
select select "36"
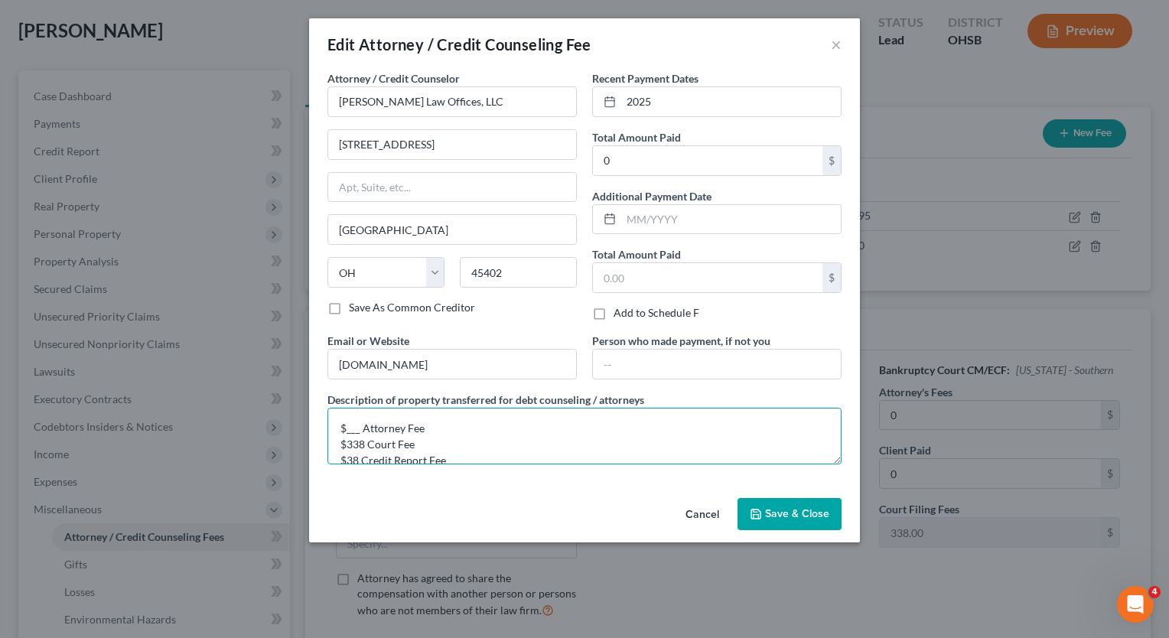
click at [359, 427] on textarea "$___ Attorney Fee $338 Court Fee $38 Credit Report Fee" at bounding box center [584, 436] width 514 height 57
click at [364, 445] on textarea "$850 Attorney Fee $338 Court Fee $38 Credit Report Fee" at bounding box center [584, 436] width 514 height 57
click at [357, 458] on textarea "$850 Attorney Fee $4.59 Court Fee $38 Credit Report Fee" at bounding box center [584, 436] width 514 height 57
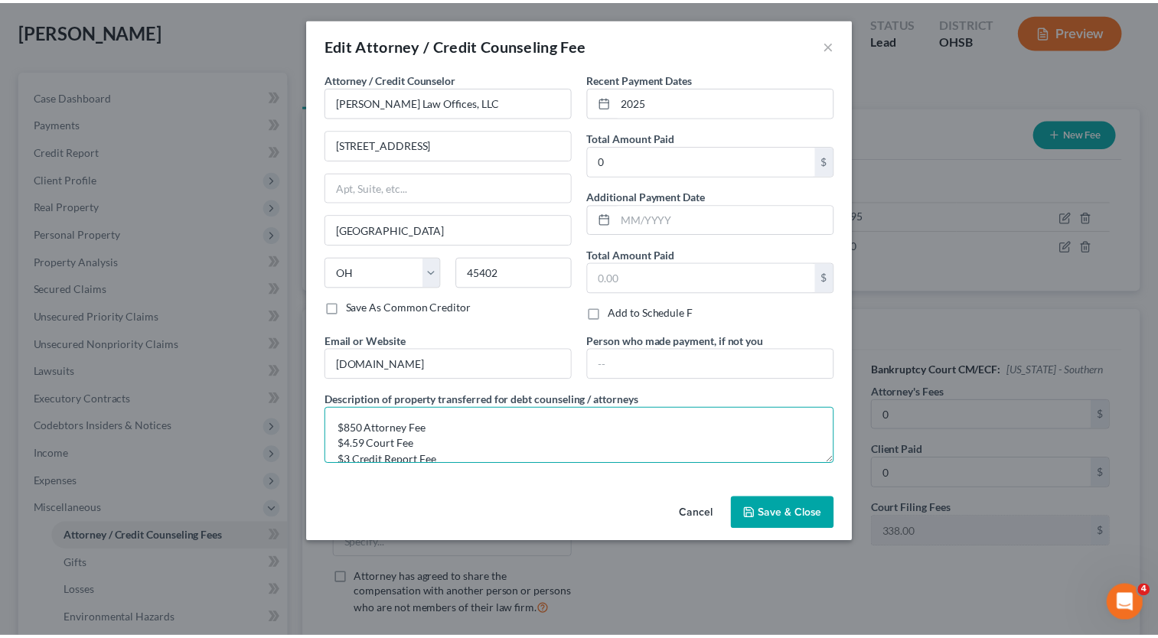
scroll to position [2, 0]
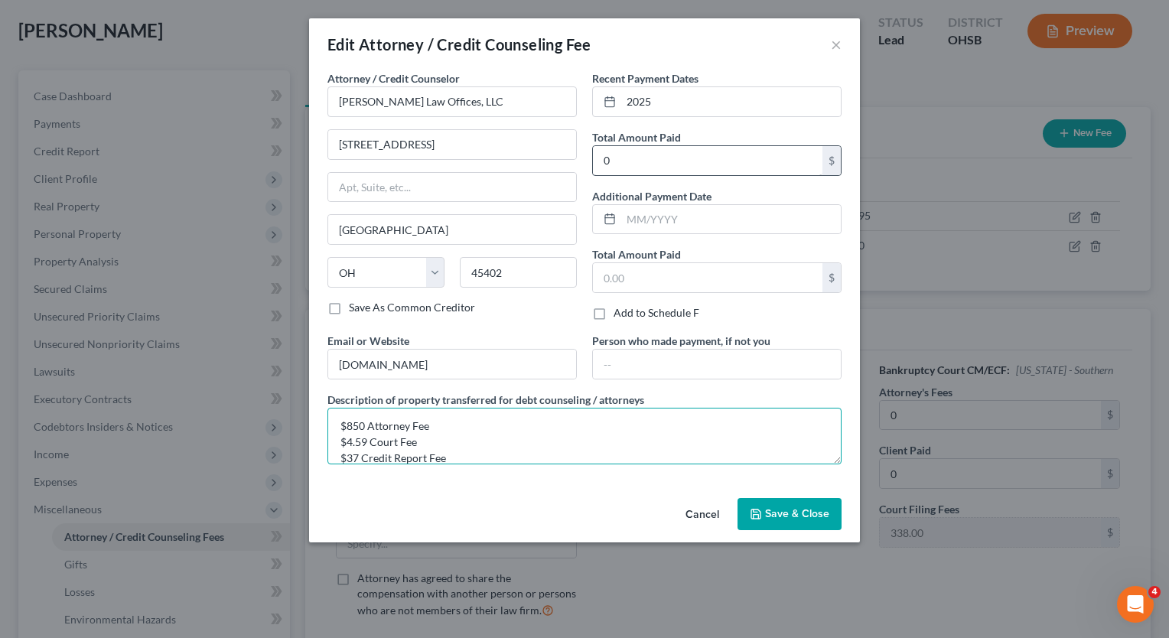
type textarea "$850 Attorney Fee $4.59 Court Fee $37 Credit Report Fee"
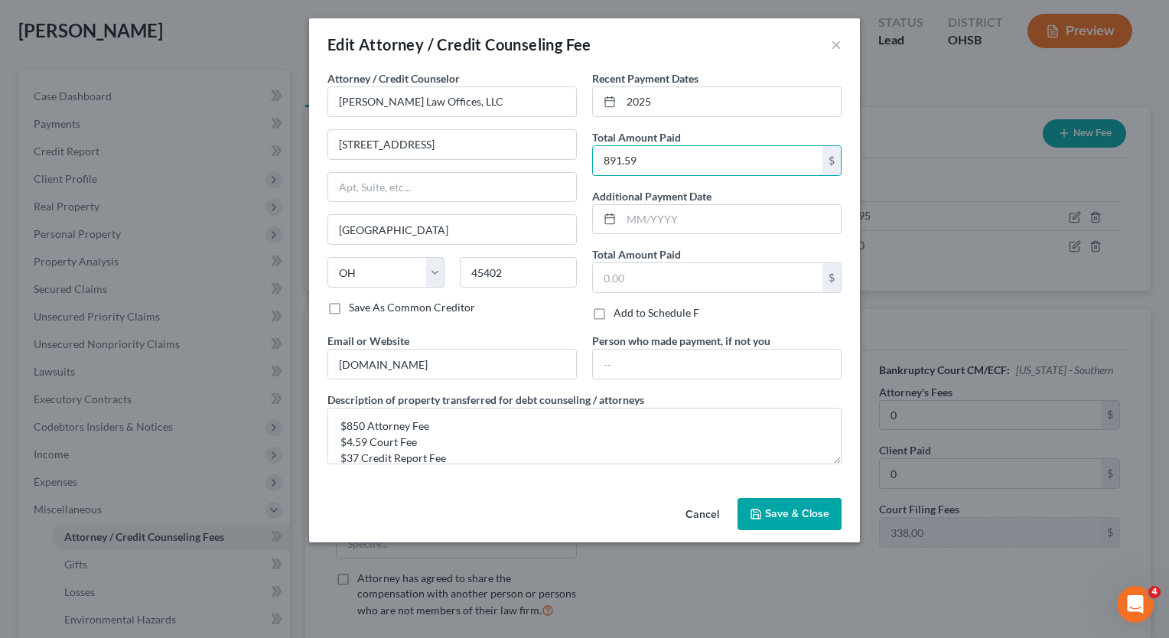
type input "891.59"
click at [786, 512] on span "Save & Close" at bounding box center [797, 513] width 64 height 13
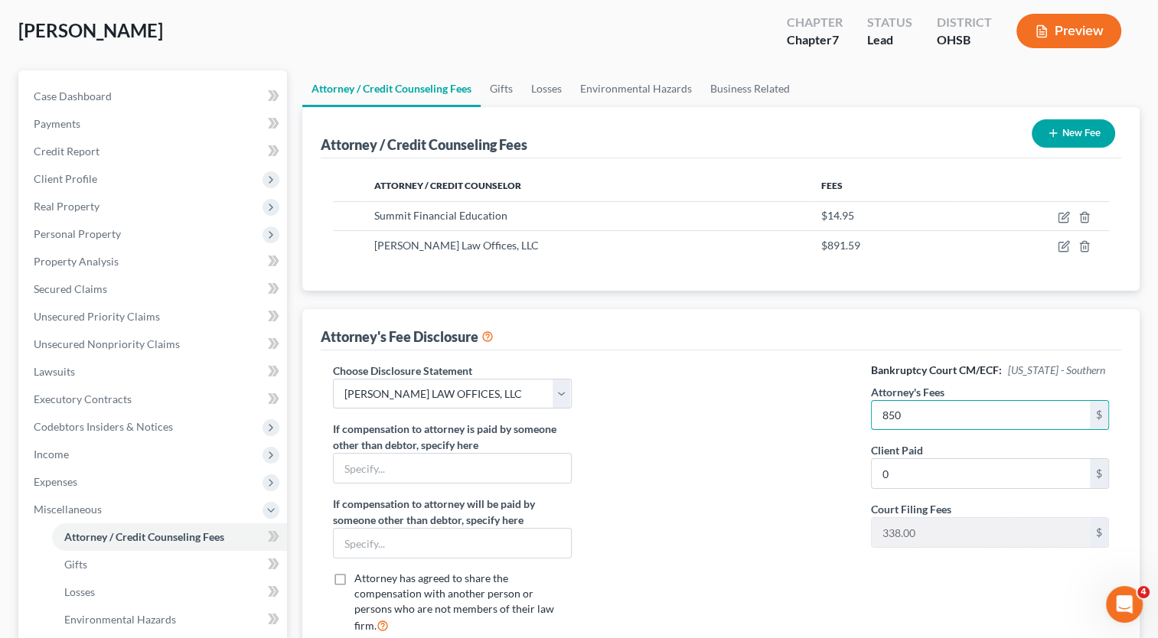
type input "850"
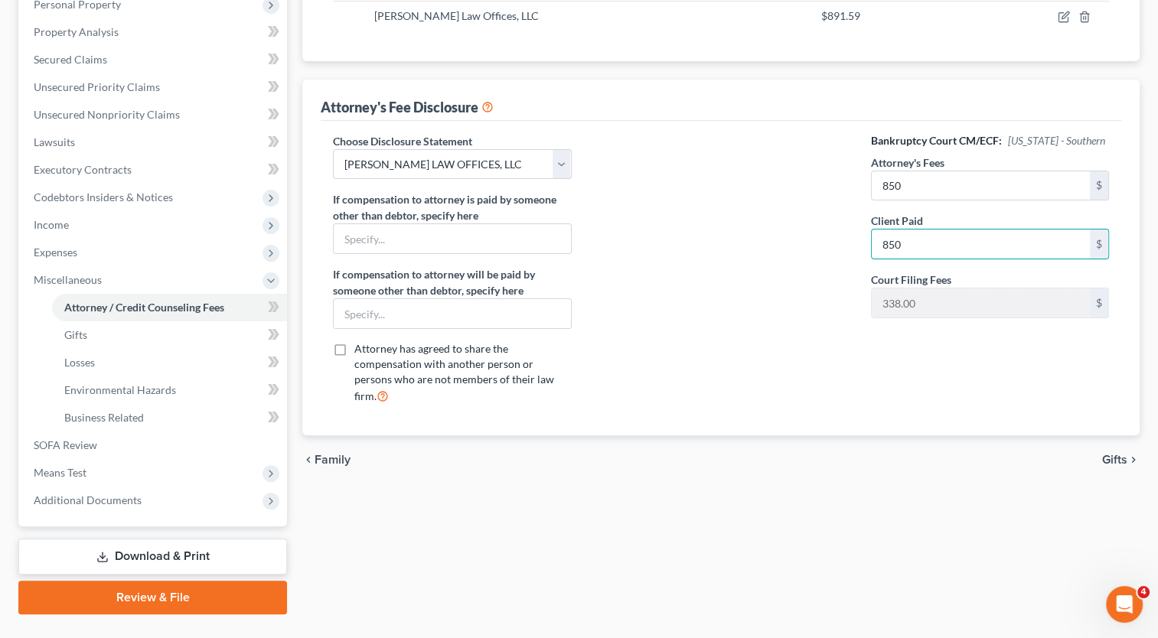
type input "850"
click at [1111, 454] on span "Gifts" at bounding box center [1114, 460] width 25 height 12
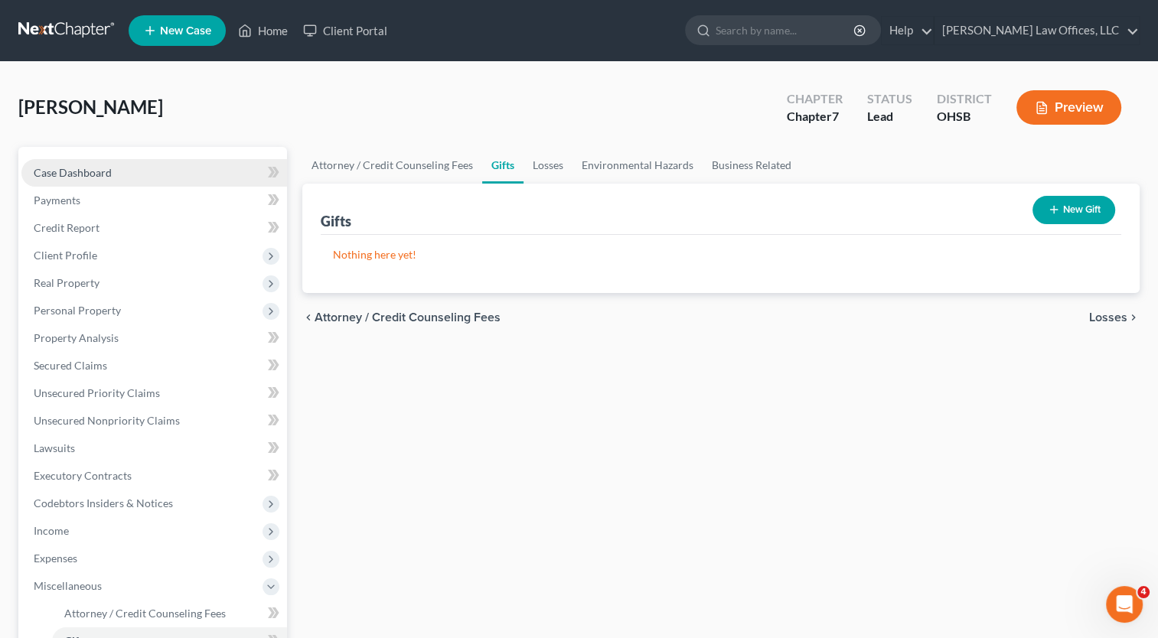
click at [64, 170] on span "Case Dashboard" at bounding box center [73, 172] width 78 height 13
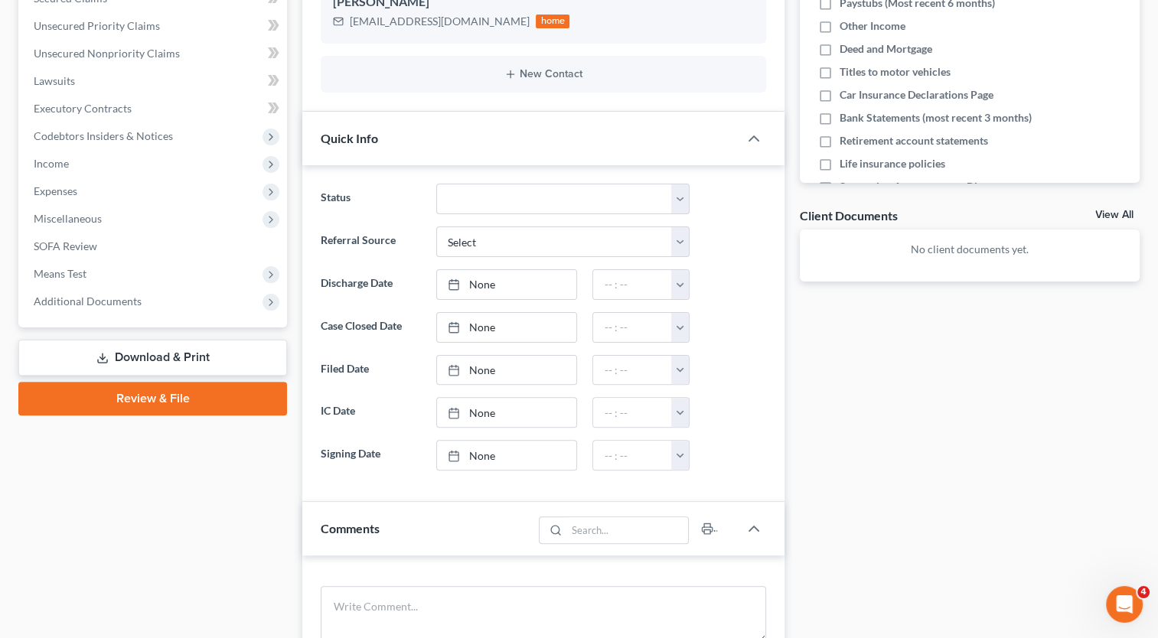
scroll to position [383, 0]
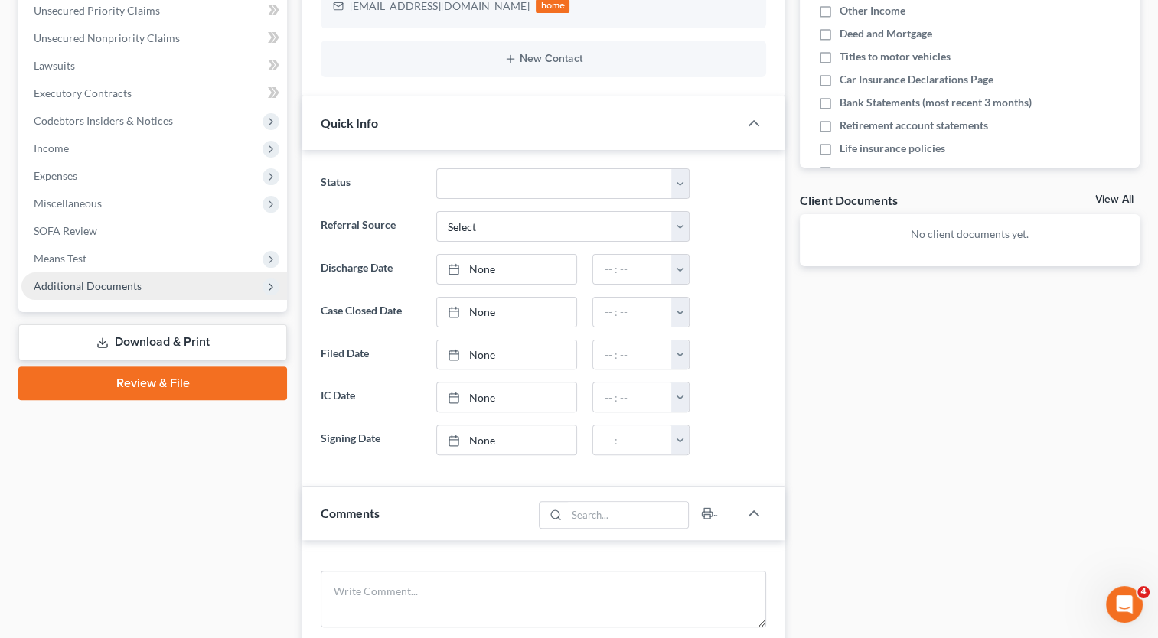
click at [95, 292] on span "Additional Documents" at bounding box center [88, 285] width 108 height 13
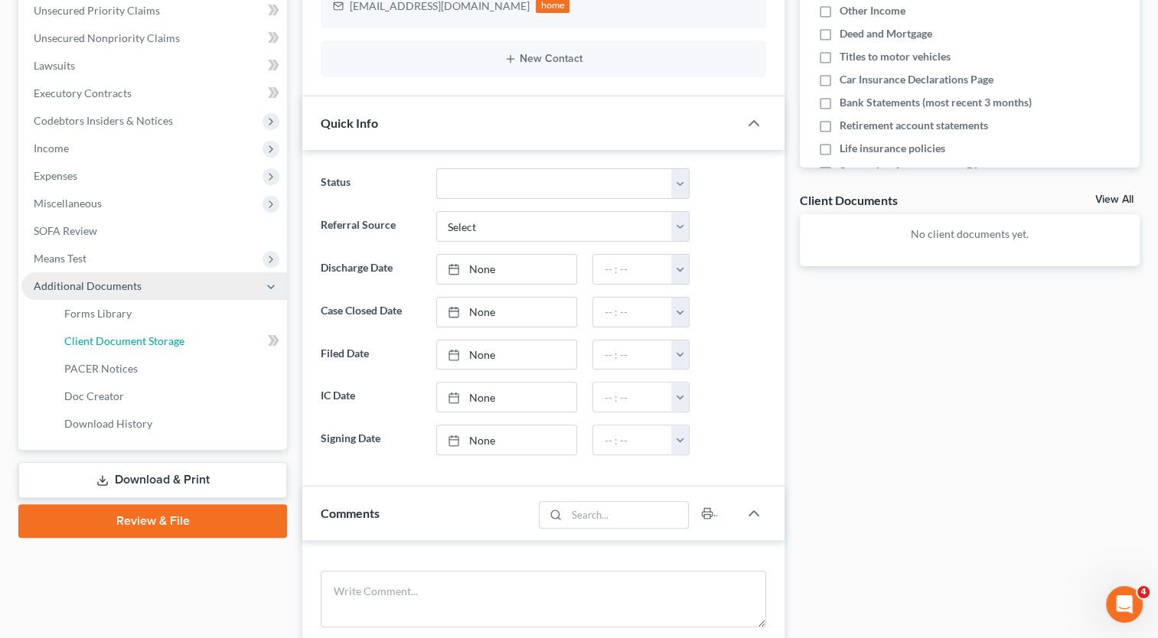
click at [90, 337] on span "Client Document Storage" at bounding box center [124, 340] width 120 height 13
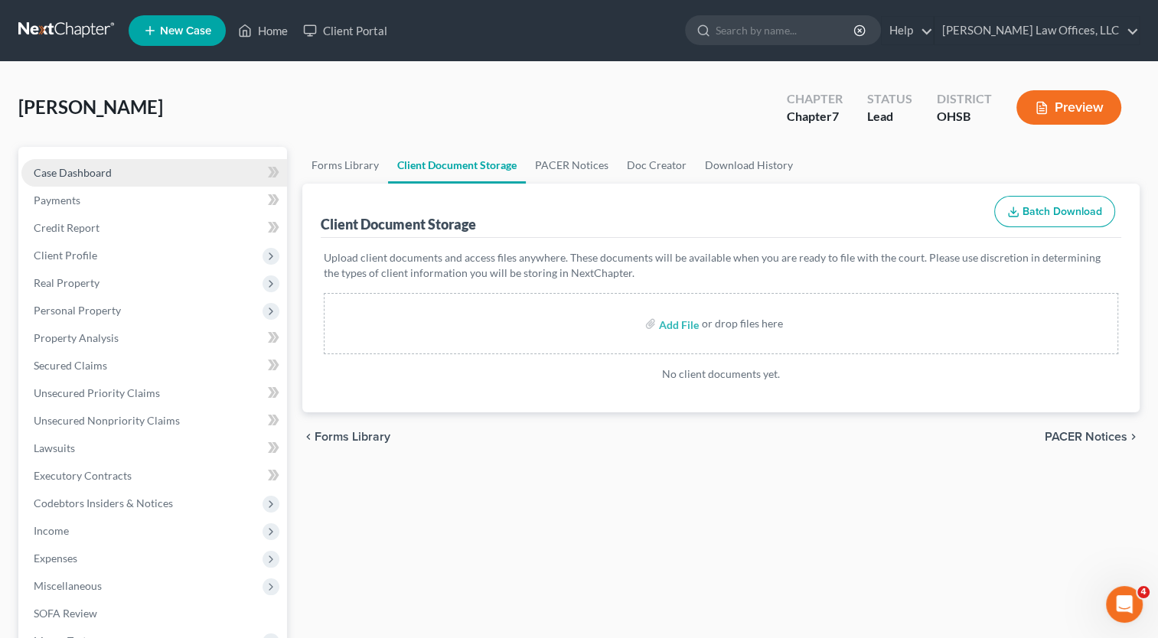
click at [73, 177] on span "Case Dashboard" at bounding box center [73, 172] width 78 height 13
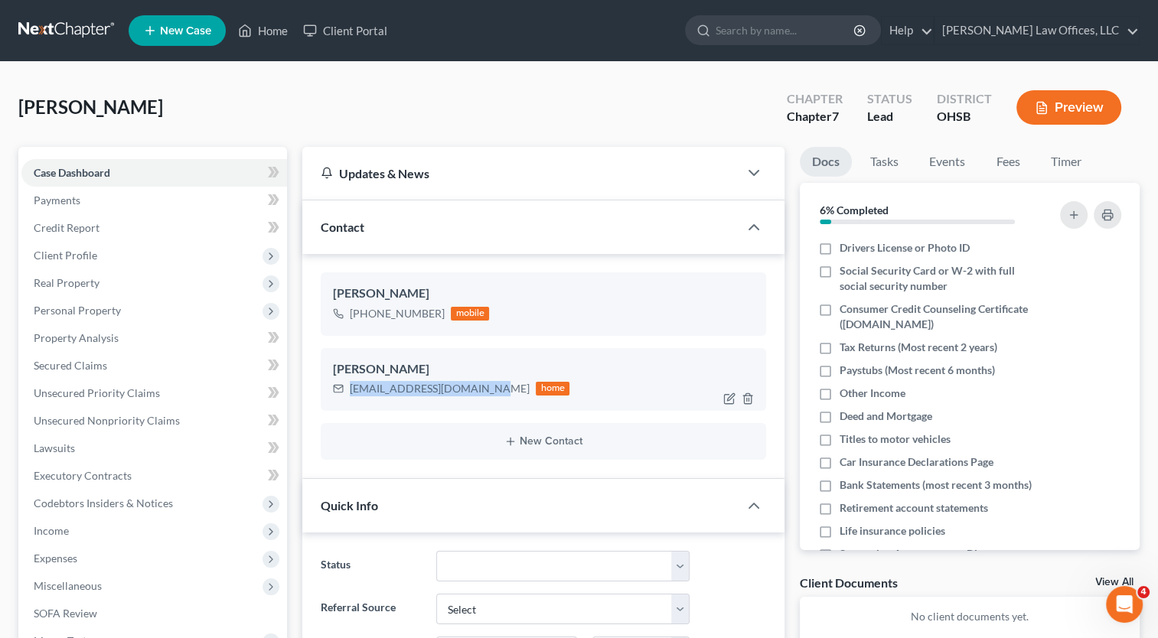
drag, startPoint x: 480, startPoint y: 386, endPoint x: 350, endPoint y: 393, distance: 131.1
click at [350, 393] on div "[EMAIL_ADDRESS][DOMAIN_NAME]" at bounding box center [440, 388] width 180 height 15
copy div "[EMAIL_ADDRESS][DOMAIN_NAME]"
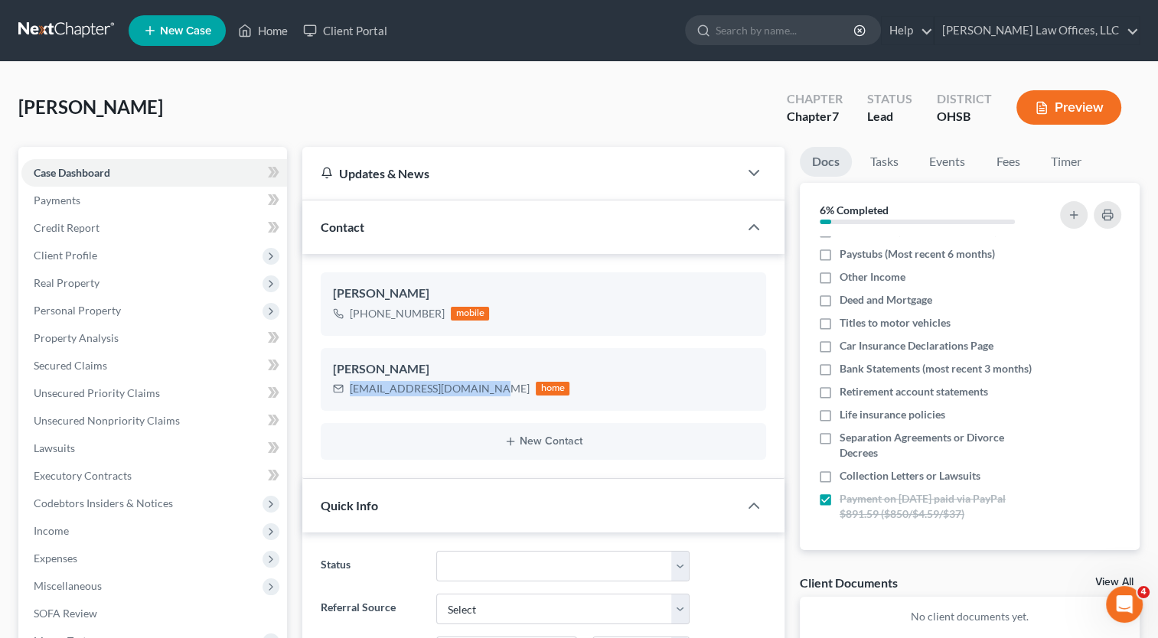
scroll to position [132, 0]
click at [269, 32] on link "Home" at bounding box center [262, 31] width 65 height 28
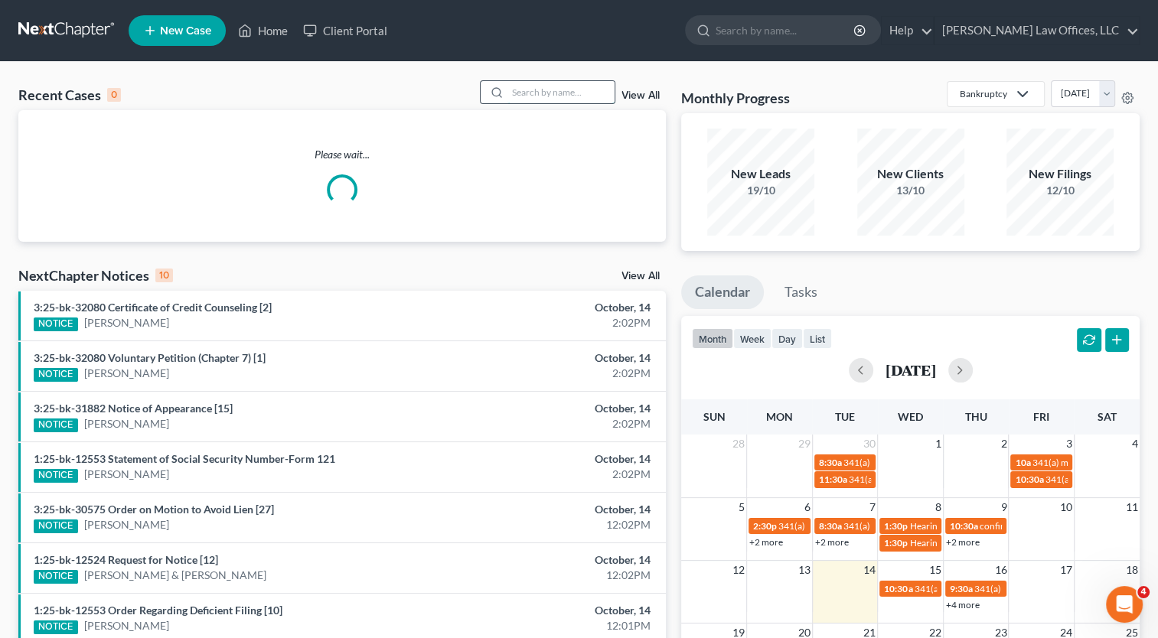
click at [527, 93] on input "search" at bounding box center [560, 92] width 107 height 22
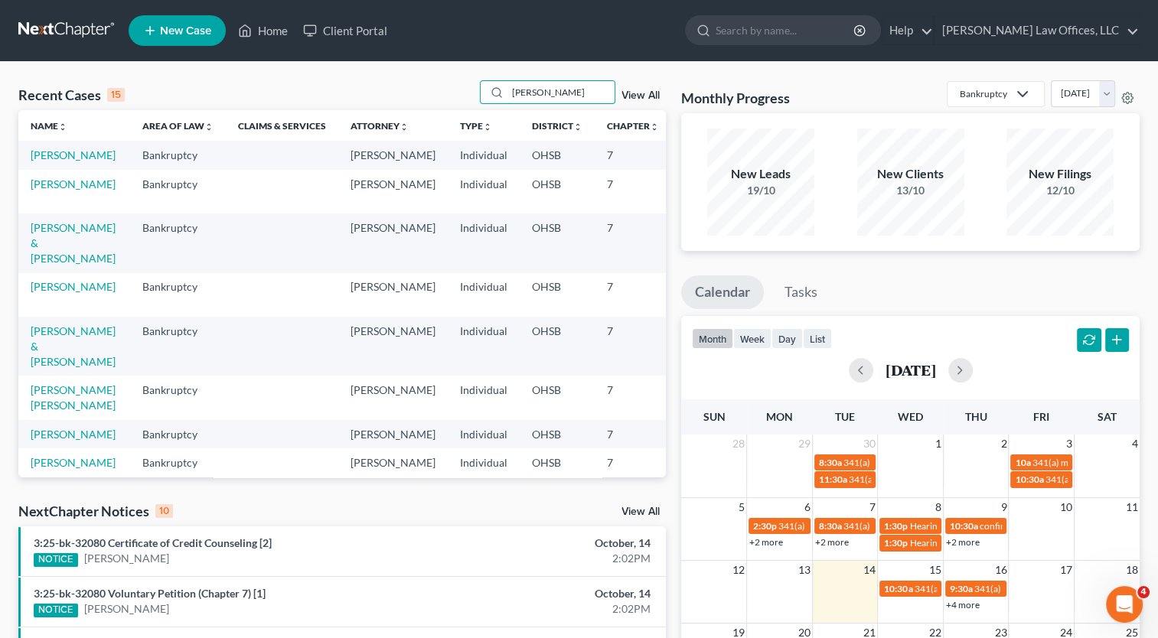
type input "[PERSON_NAME]"
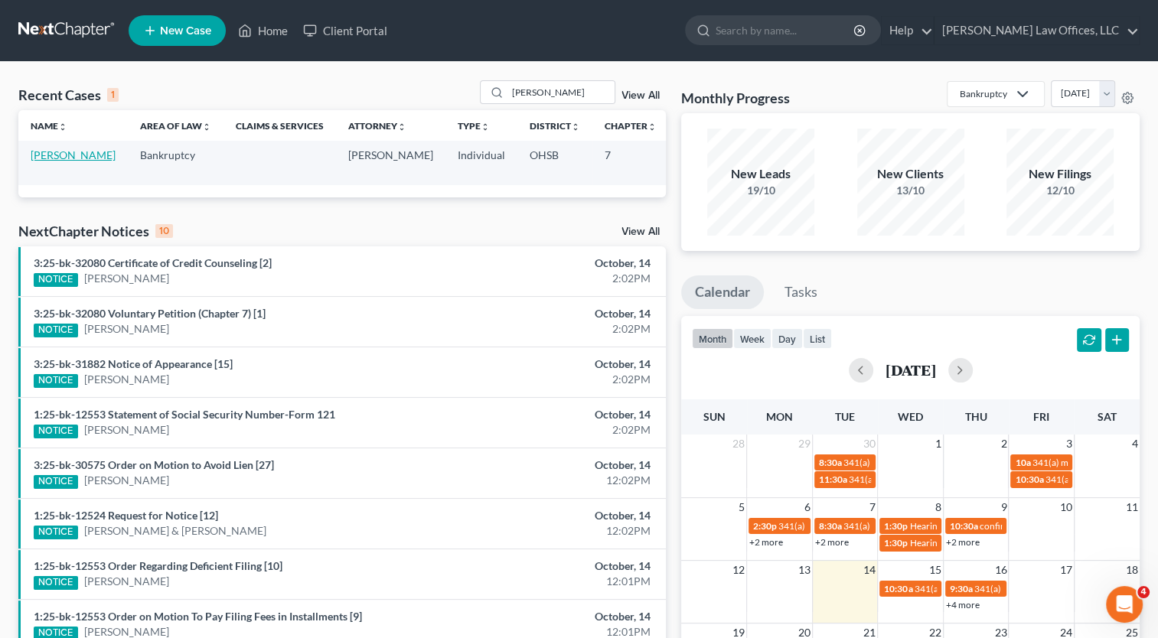
click at [46, 155] on link "[PERSON_NAME]" at bounding box center [73, 154] width 85 height 13
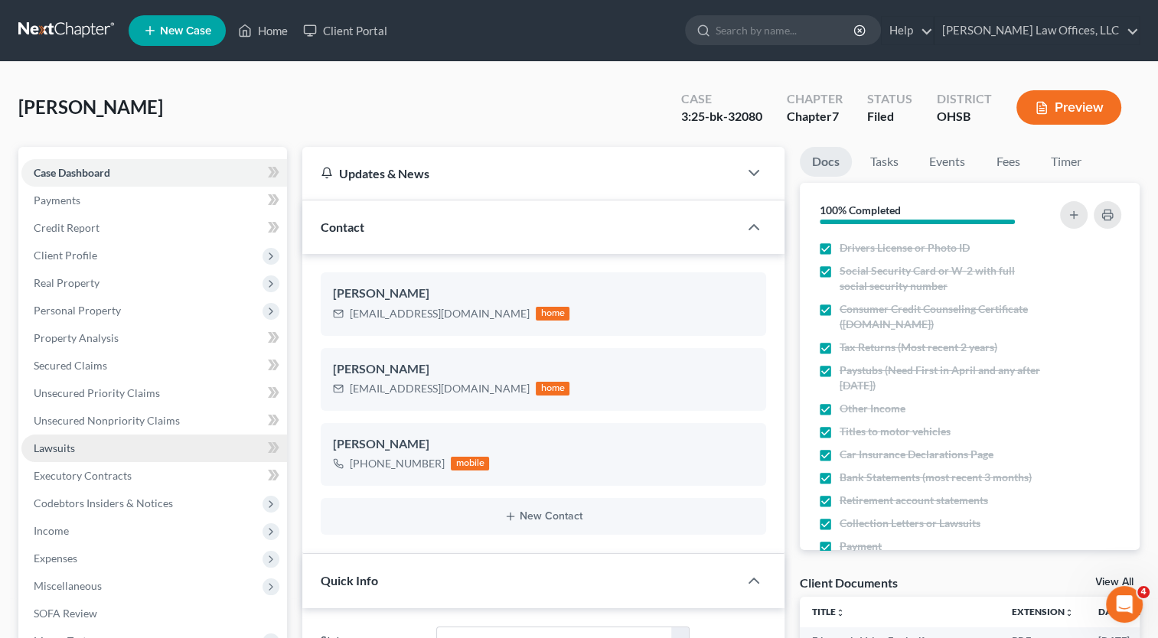
click at [63, 444] on span "Lawsuits" at bounding box center [54, 447] width 41 height 13
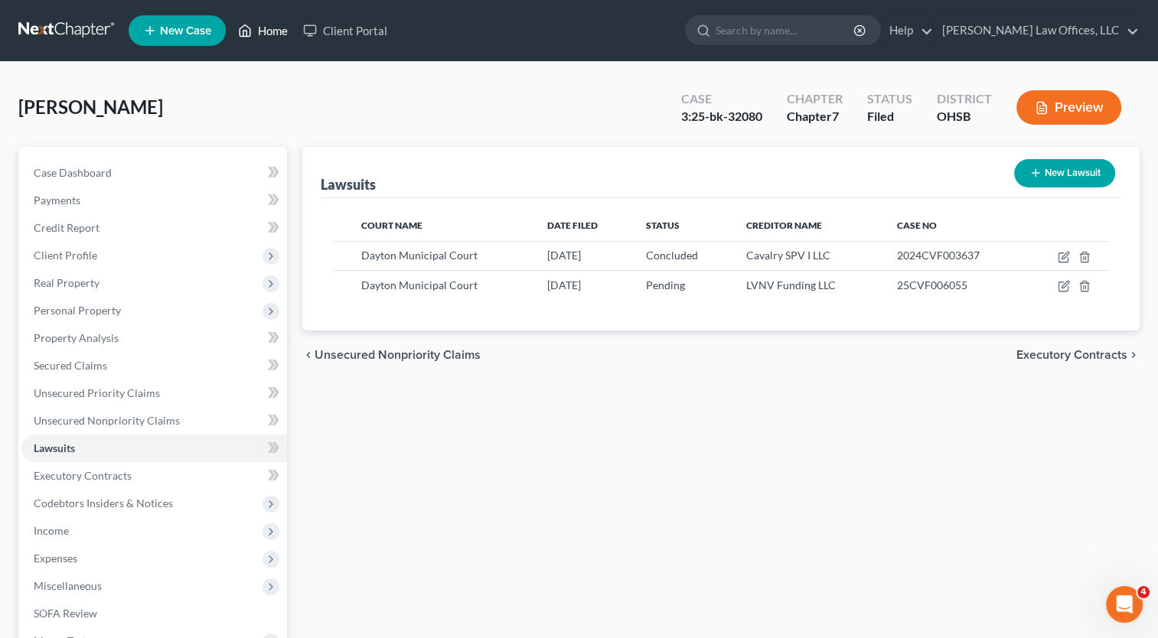
click at [274, 31] on link "Home" at bounding box center [262, 31] width 65 height 28
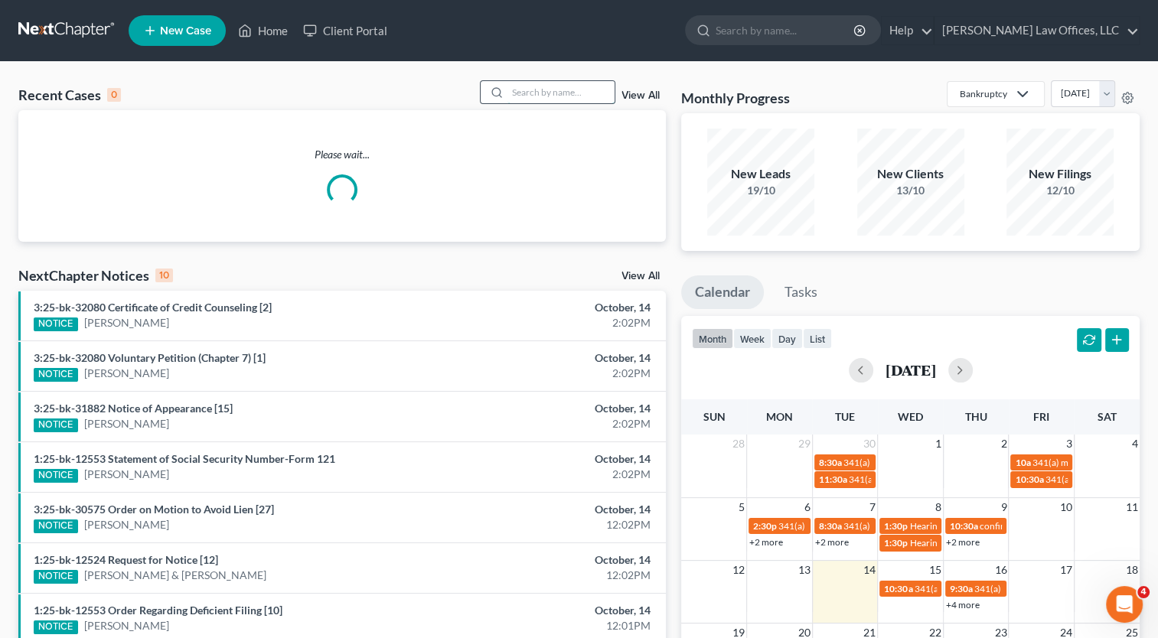
click at [535, 94] on input "search" at bounding box center [560, 92] width 107 height 22
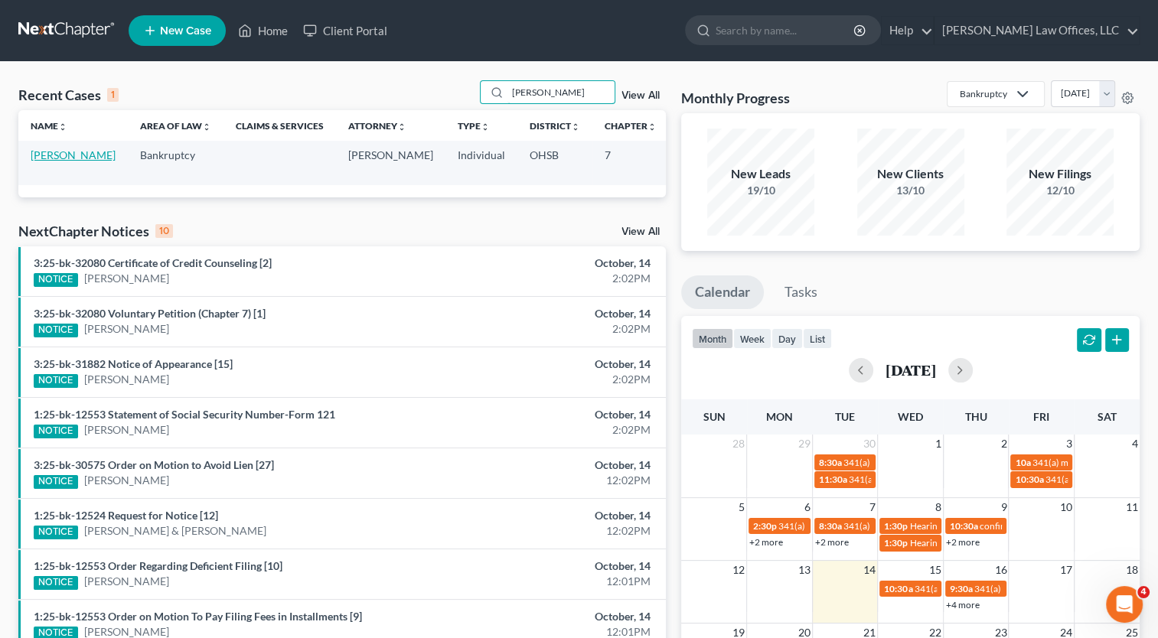
type input "[PERSON_NAME]"
click at [40, 150] on link "[PERSON_NAME]" at bounding box center [73, 154] width 85 height 13
select select "4"
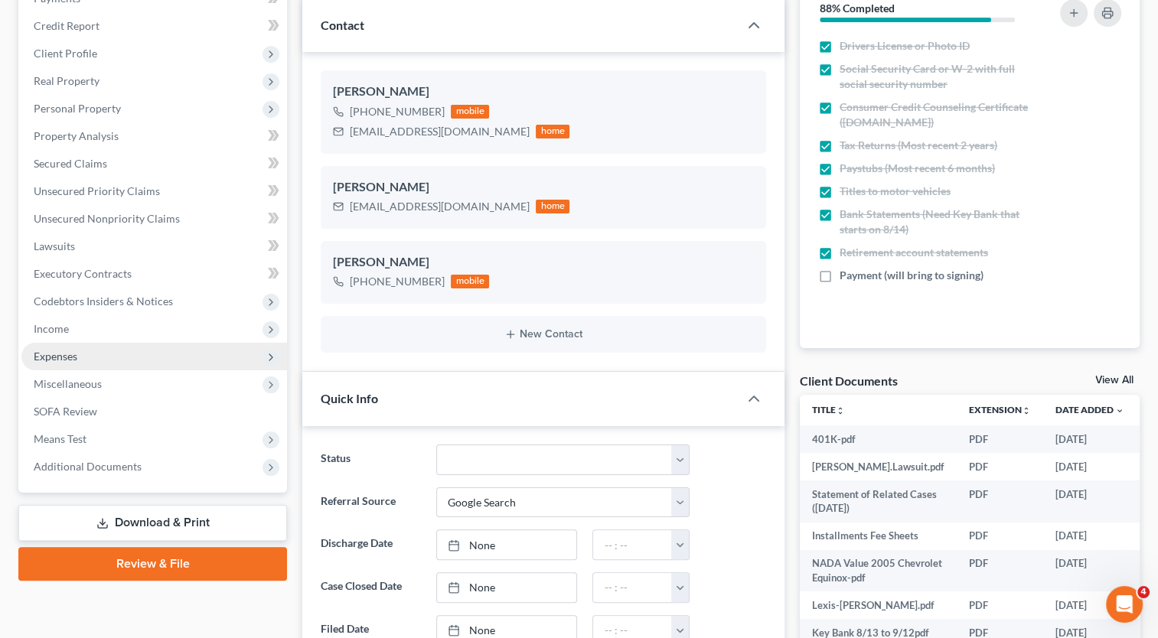
scroll to position [230, 0]
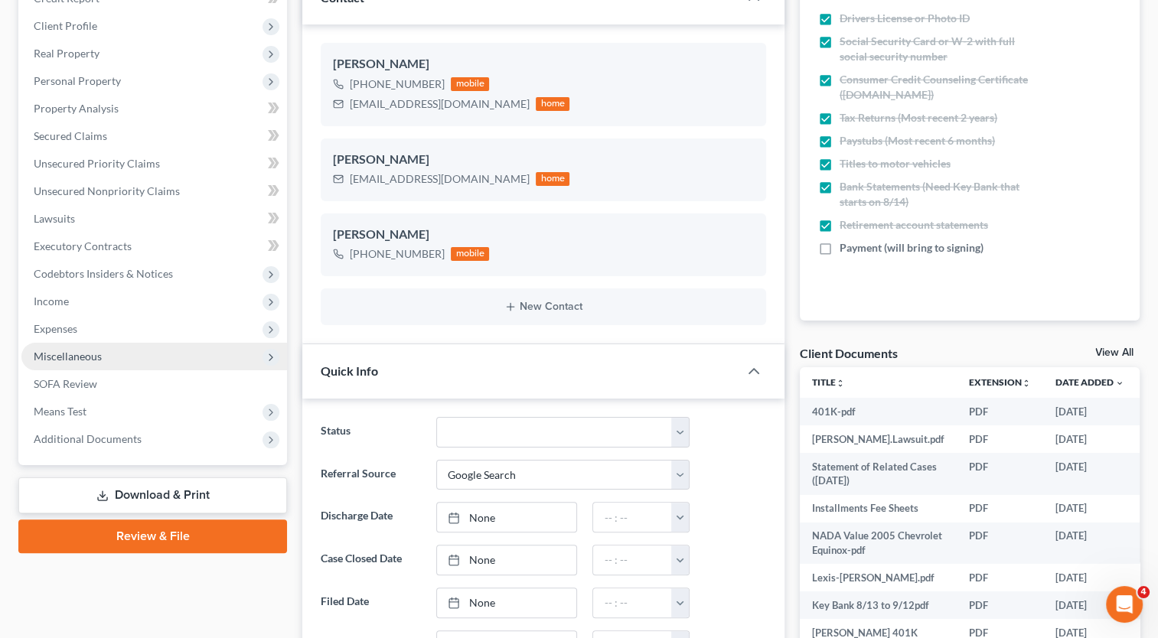
click at [91, 355] on span "Miscellaneous" at bounding box center [68, 356] width 68 height 13
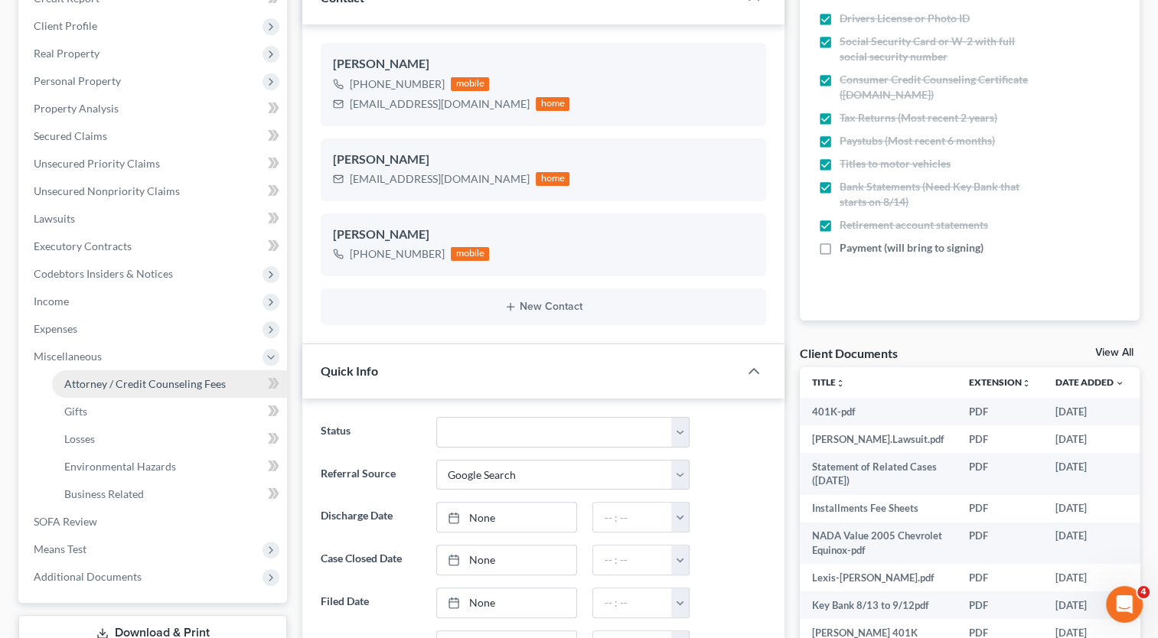
click at [96, 383] on span "Attorney / Credit Counseling Fees" at bounding box center [144, 383] width 161 height 13
select select "1"
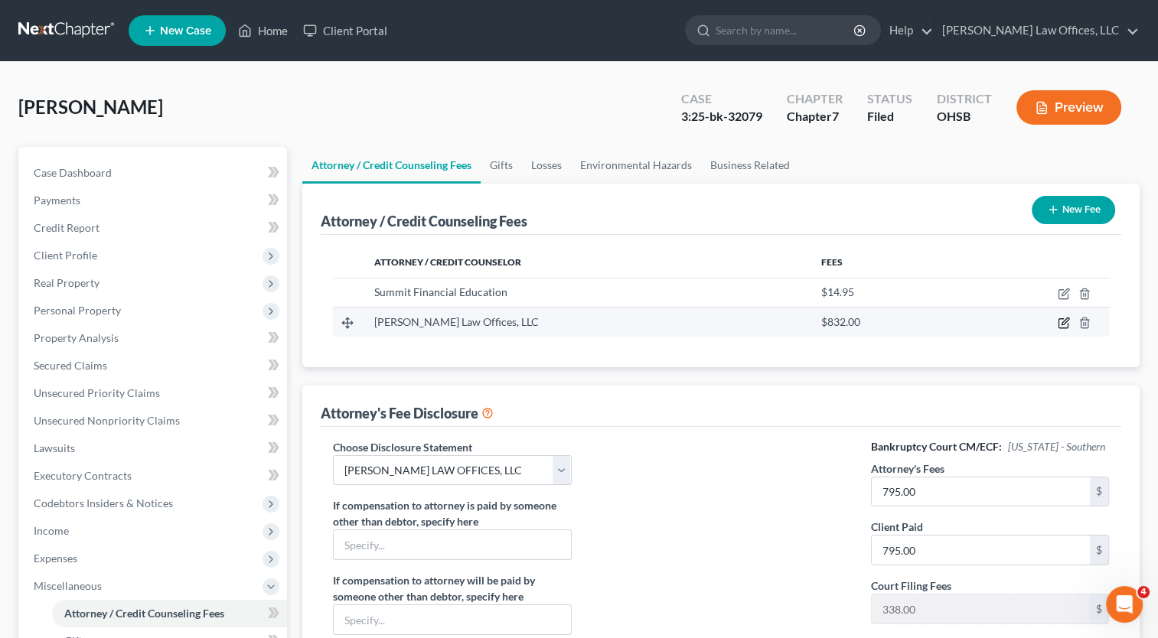
click at [1065, 323] on icon "button" at bounding box center [1063, 323] width 12 height 12
select select "36"
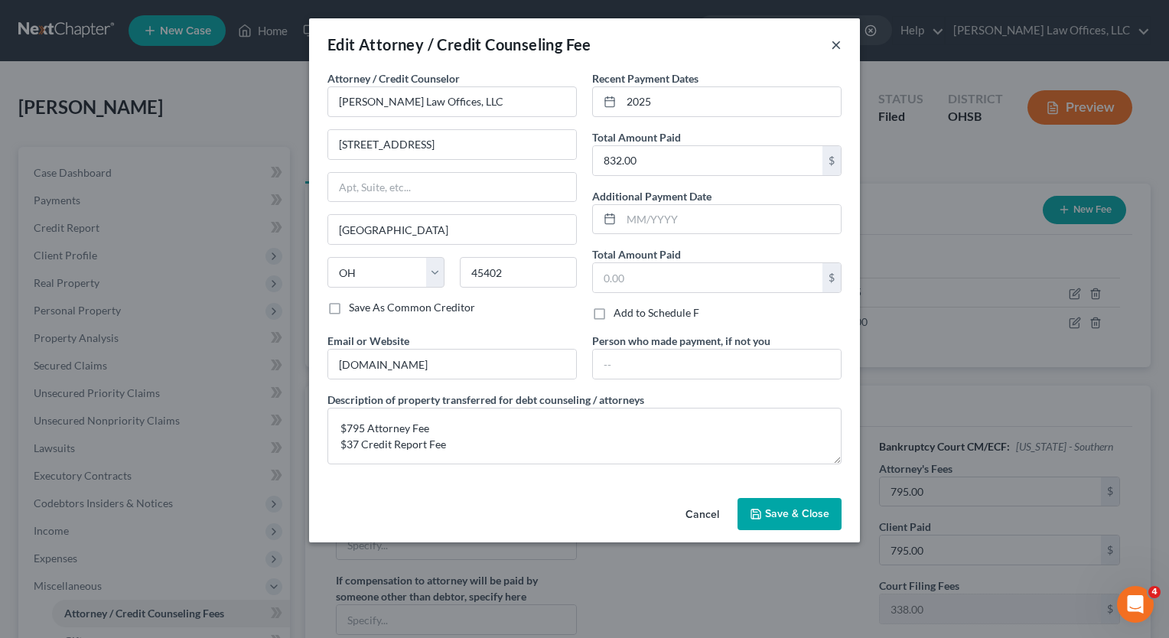
click at [836, 48] on button "×" at bounding box center [836, 44] width 11 height 18
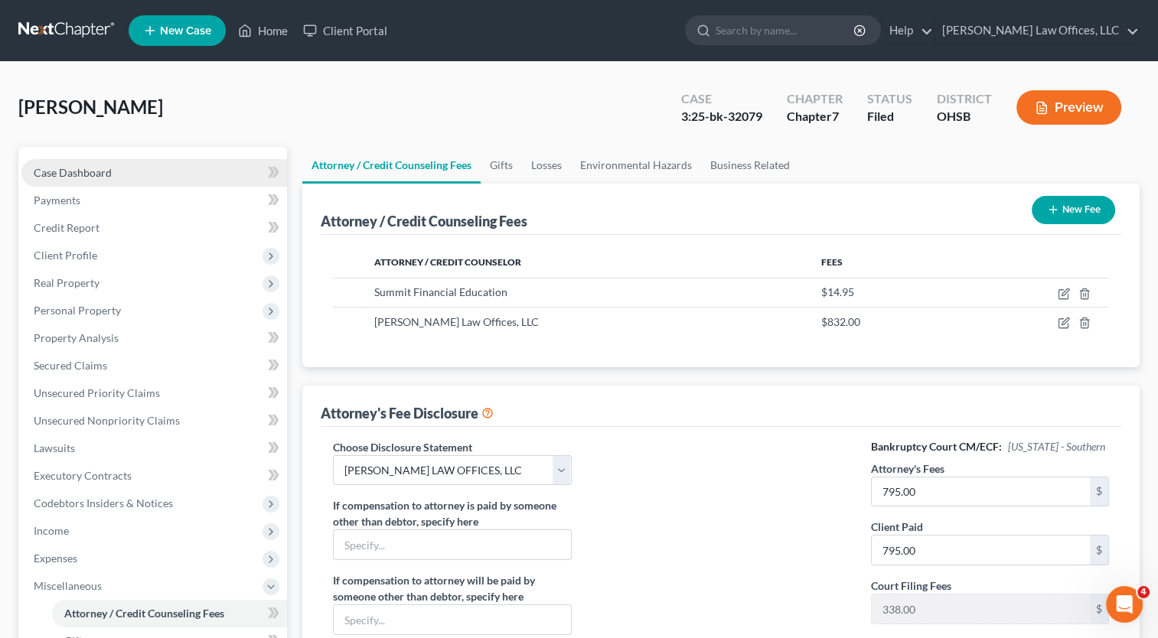
click at [58, 173] on span "Case Dashboard" at bounding box center [73, 172] width 78 height 13
select select "4"
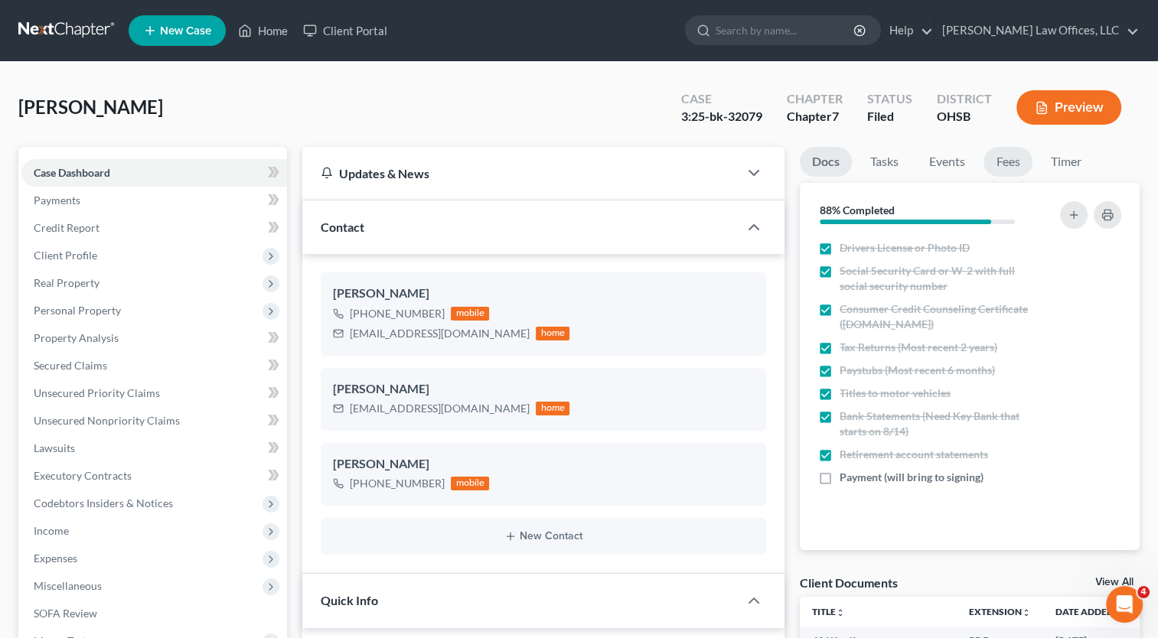
click at [1006, 169] on link "Fees" at bounding box center [1007, 162] width 49 height 30
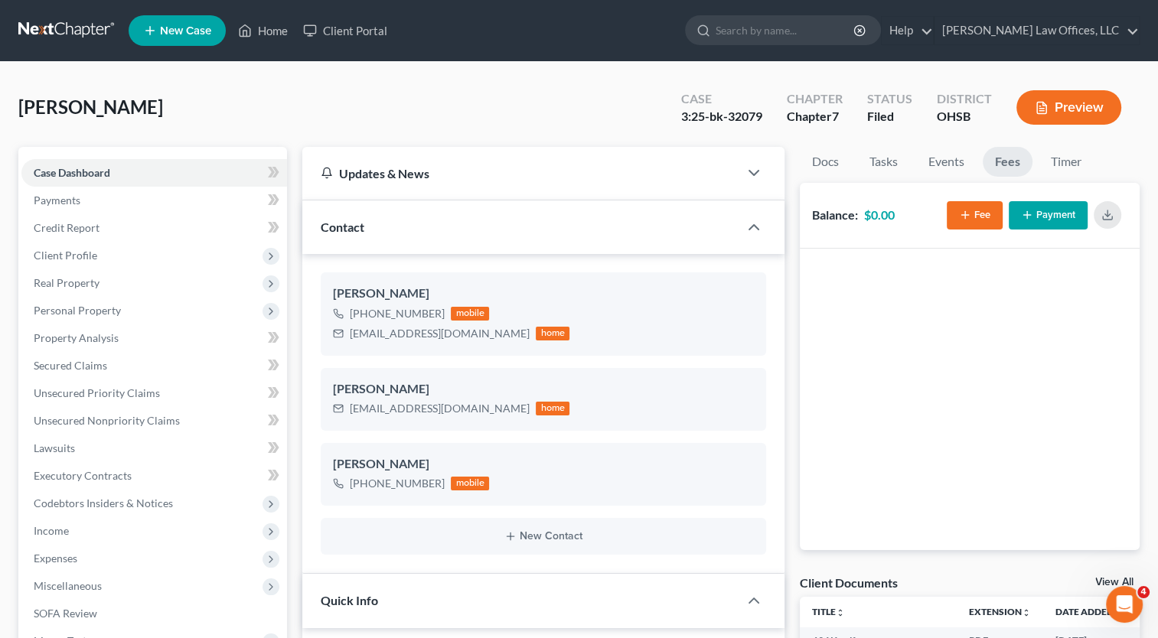
click at [982, 208] on button "Fee" at bounding box center [974, 215] width 56 height 28
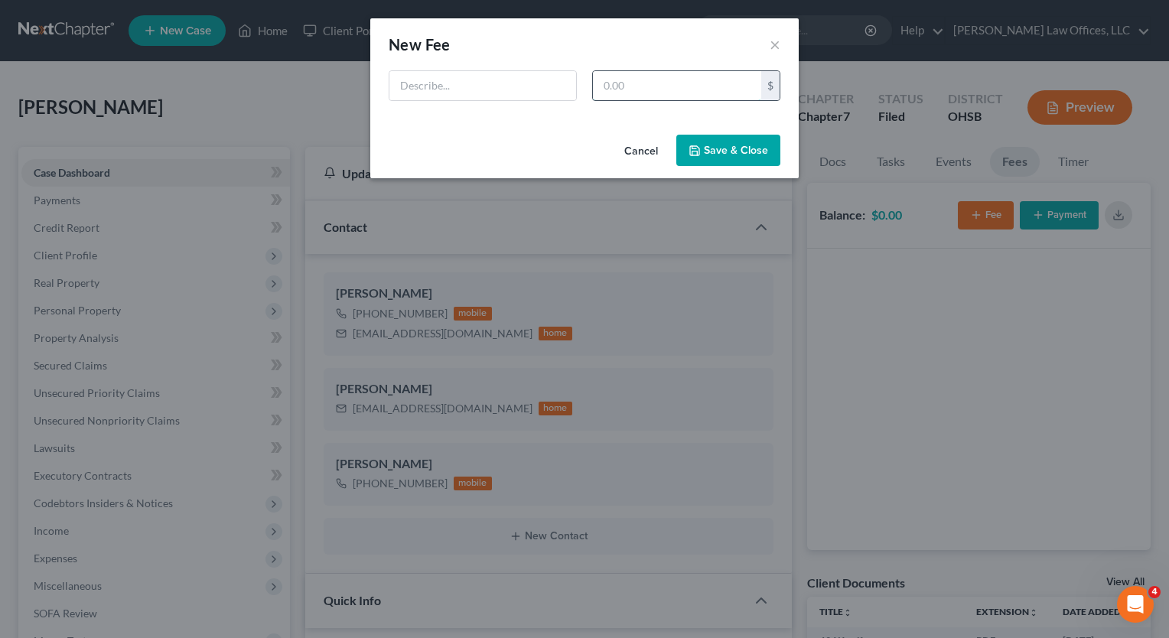
click at [613, 84] on input "text" at bounding box center [677, 85] width 168 height 29
type input "795"
drag, startPoint x: 546, startPoint y: 76, endPoint x: 548, endPoint y: 54, distance: 22.3
click at [546, 76] on input "text" at bounding box center [482, 85] width 187 height 29
type input "Attorney Fee"
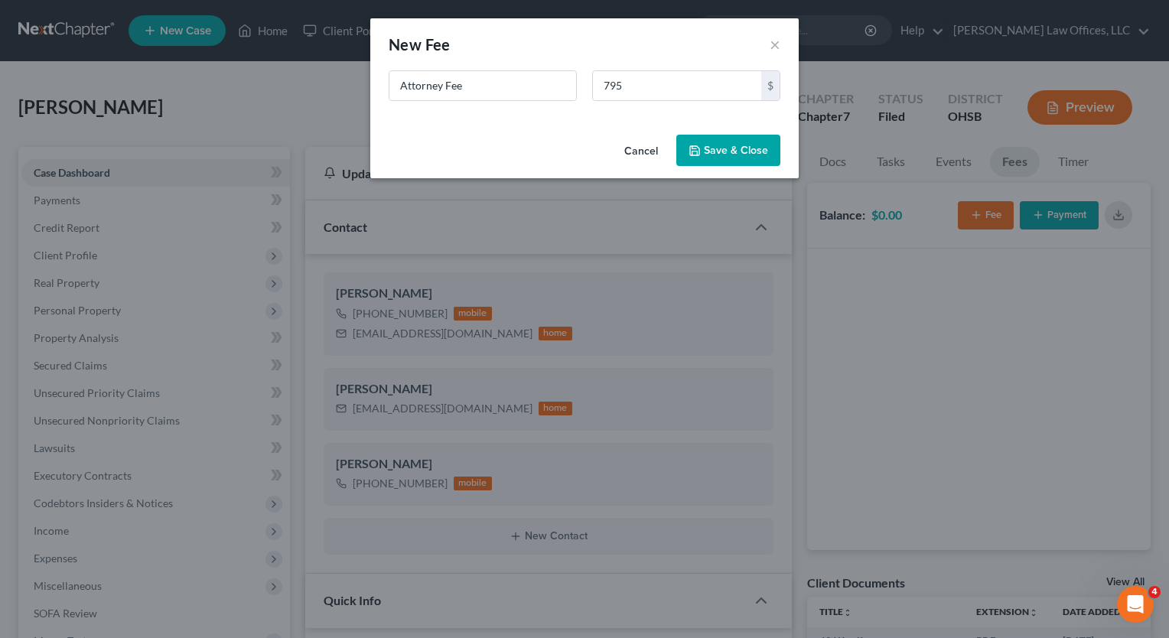
click at [723, 153] on button "Save & Close" at bounding box center [728, 151] width 104 height 32
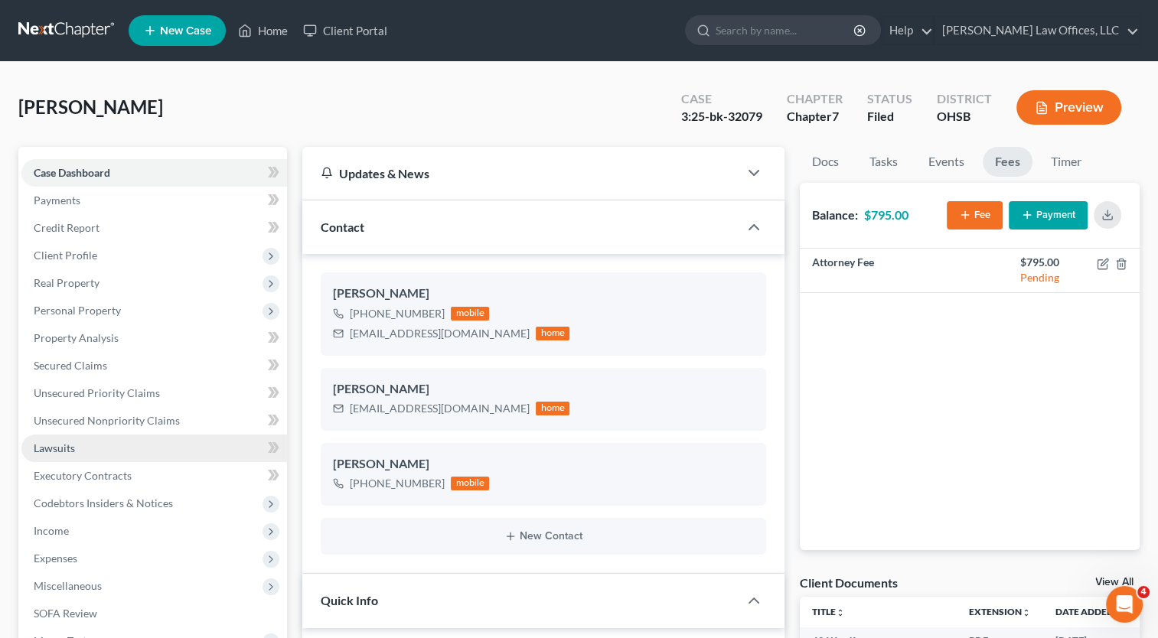
click at [52, 444] on span "Lawsuits" at bounding box center [54, 447] width 41 height 13
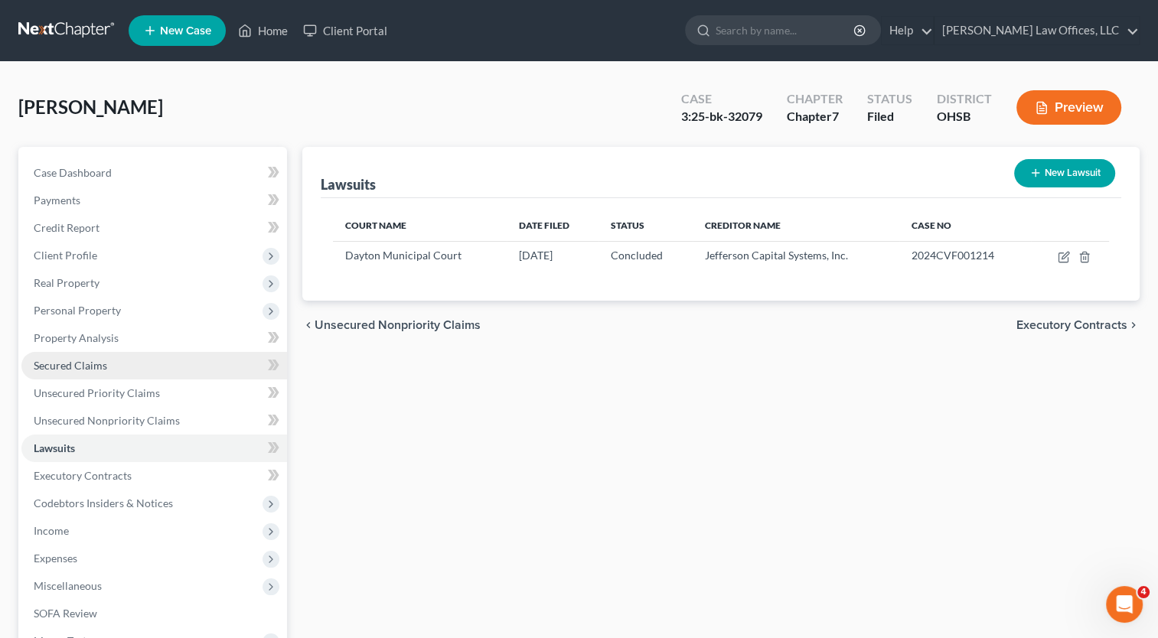
click at [84, 364] on span "Secured Claims" at bounding box center [70, 365] width 73 height 13
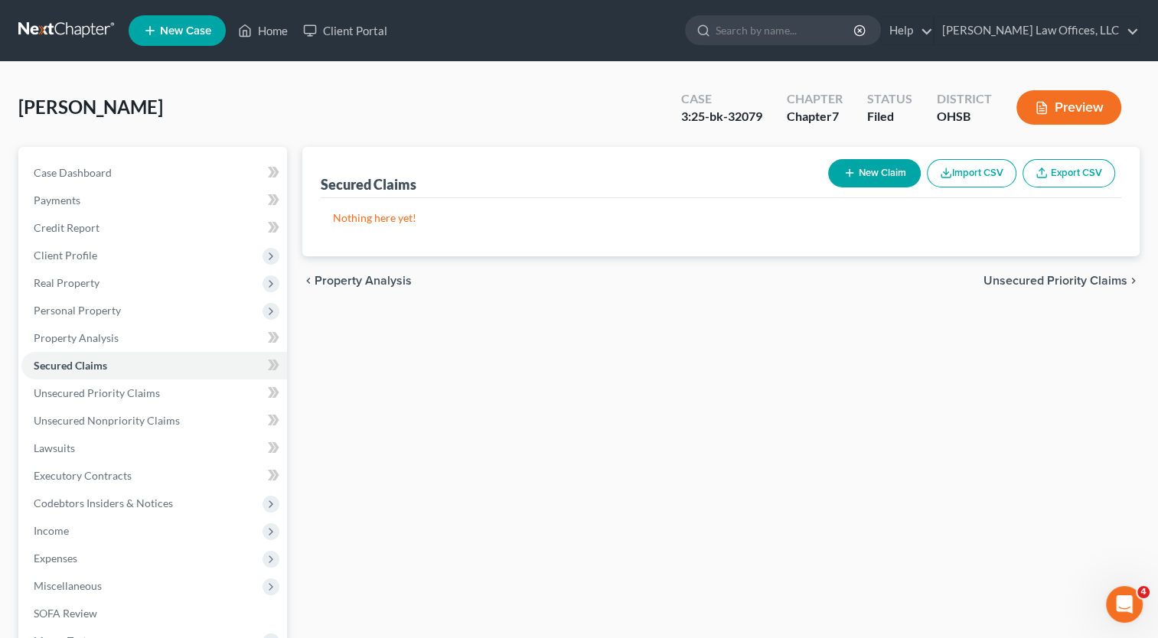
click at [1093, 104] on button "Preview" at bounding box center [1068, 107] width 105 height 34
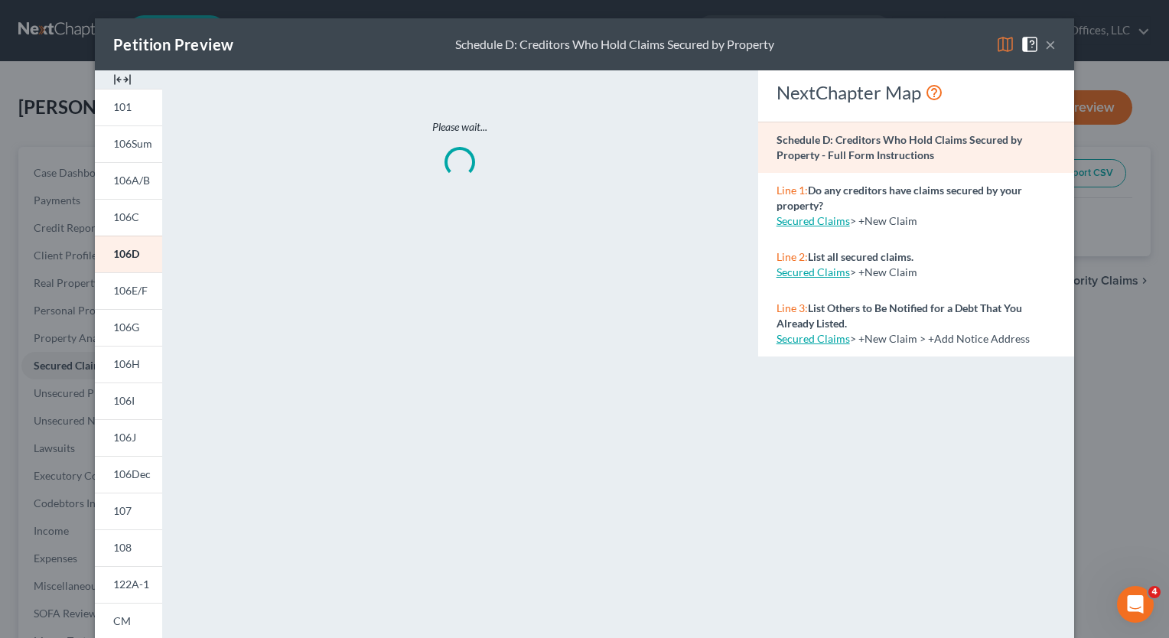
click at [118, 77] on img at bounding box center [122, 79] width 18 height 18
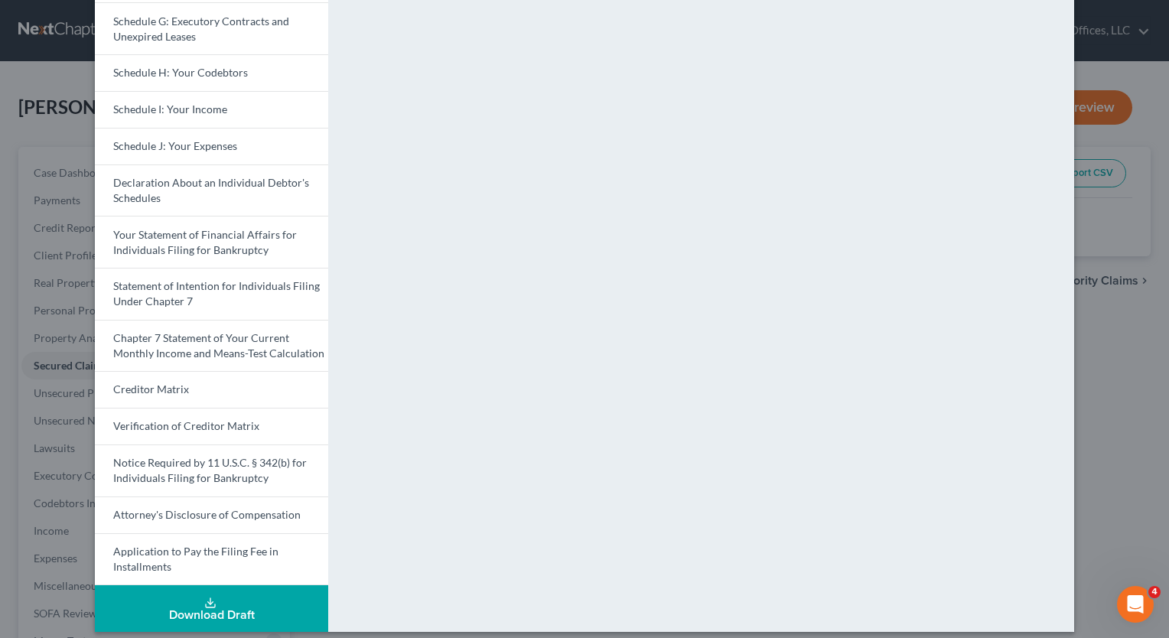
scroll to position [376, 0]
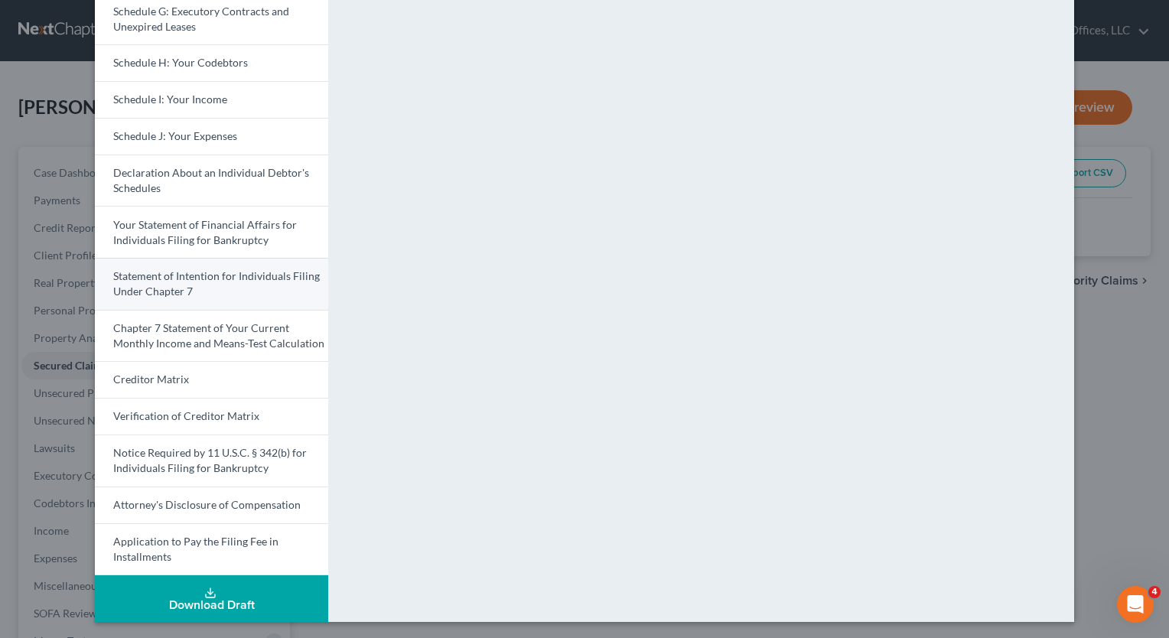
click at [174, 276] on span "Statement of Intention for Individuals Filing Under Chapter 7" at bounding box center [216, 283] width 207 height 28
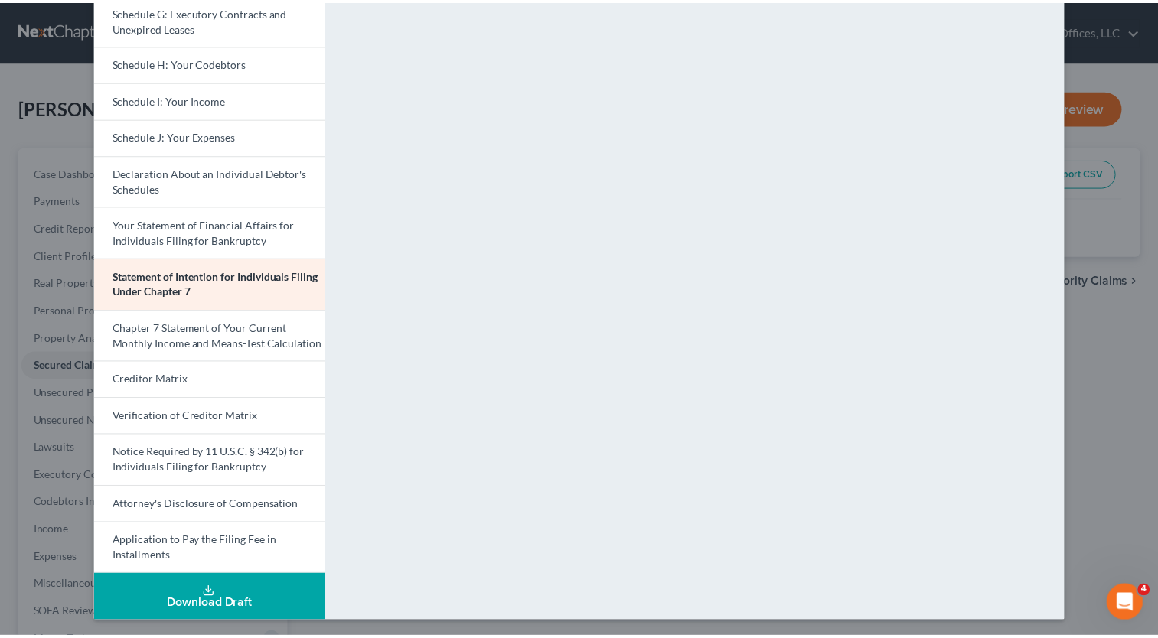
scroll to position [0, 0]
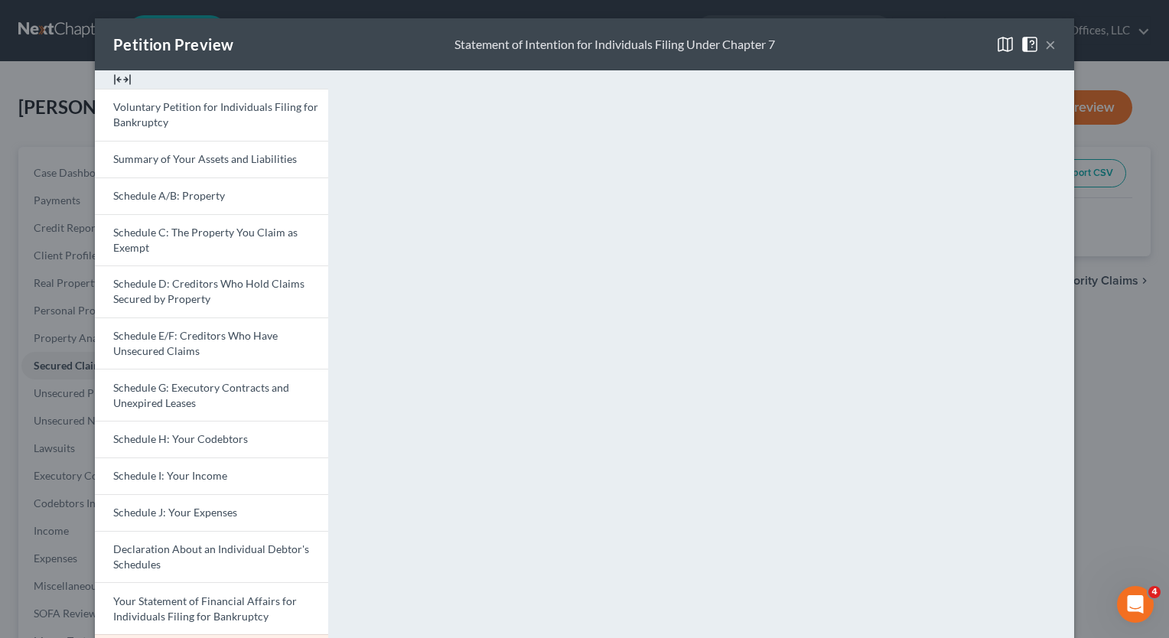
click at [1045, 46] on button "×" at bounding box center [1050, 44] width 11 height 18
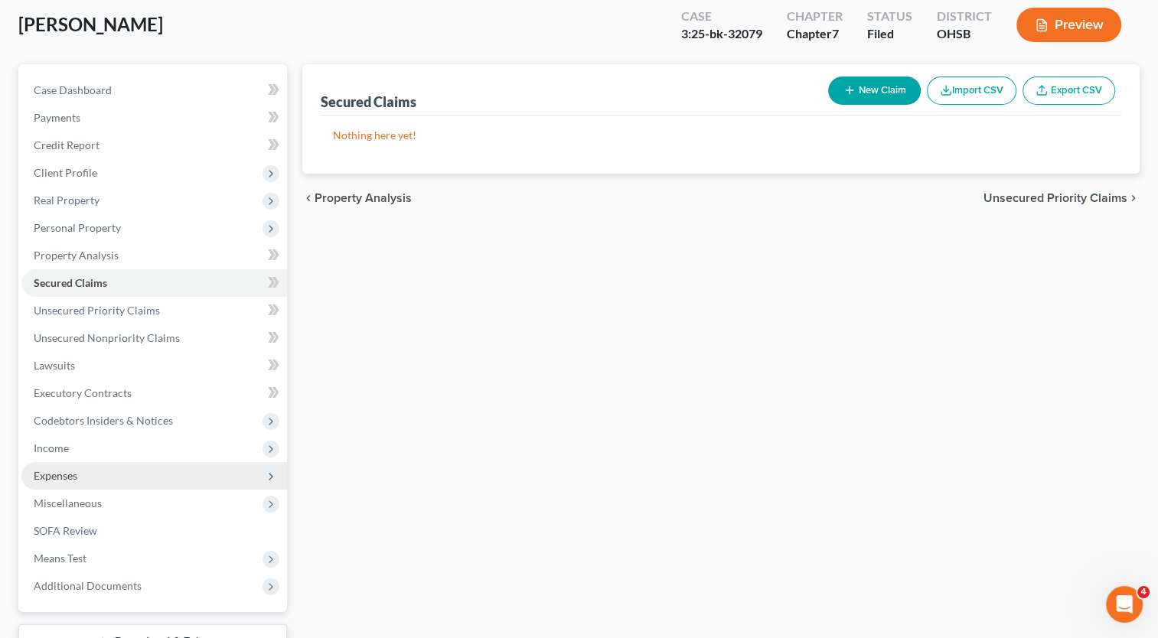
scroll to position [201, 0]
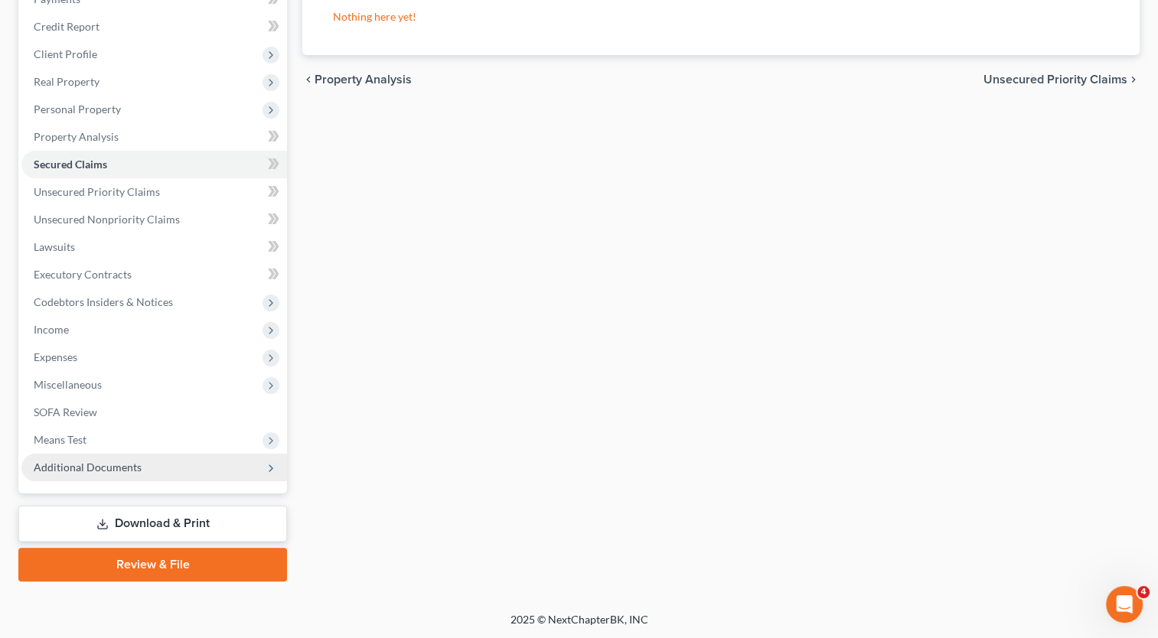
click at [107, 466] on span "Additional Documents" at bounding box center [88, 467] width 108 height 13
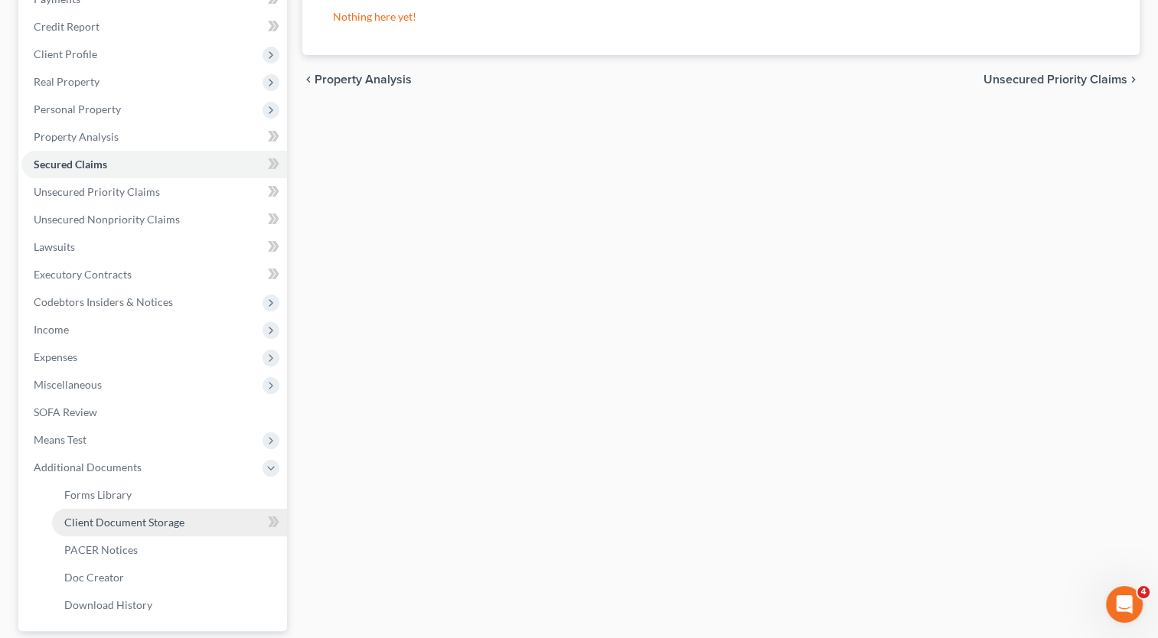
click at [132, 525] on span "Client Document Storage" at bounding box center [124, 522] width 120 height 13
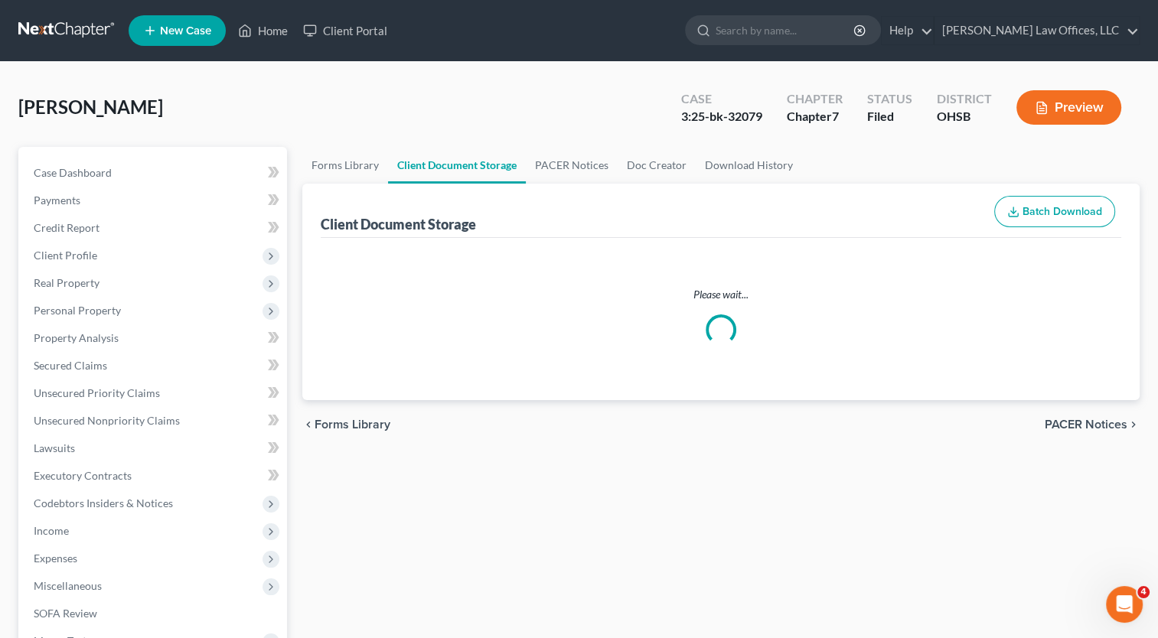
select select "7"
select select "37"
select select "52"
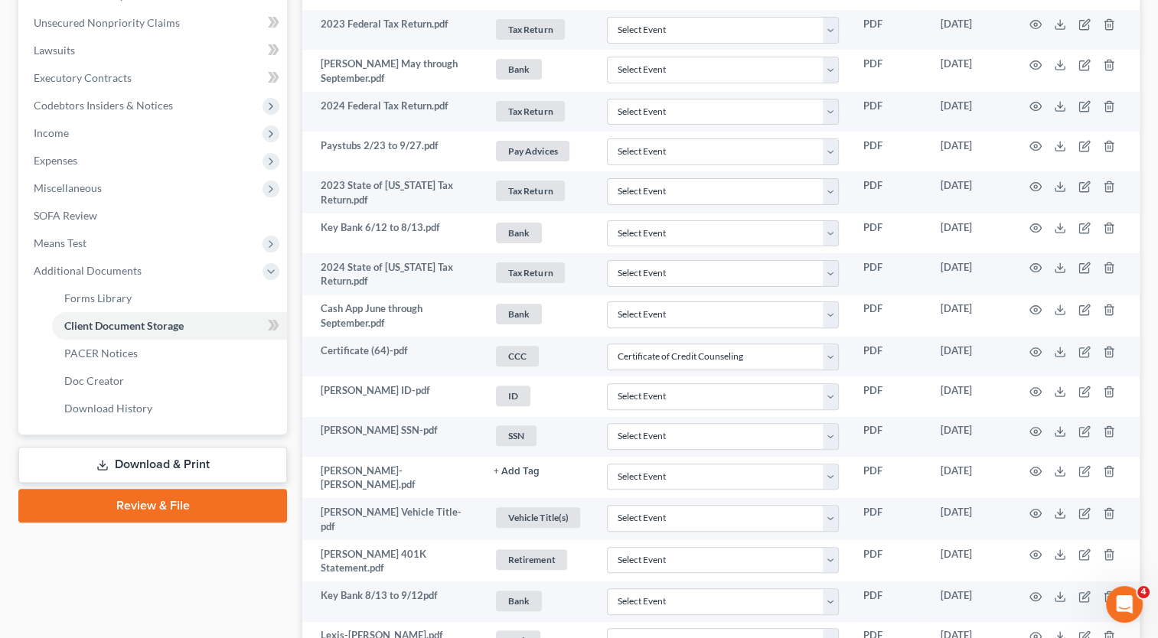
scroll to position [733, 0]
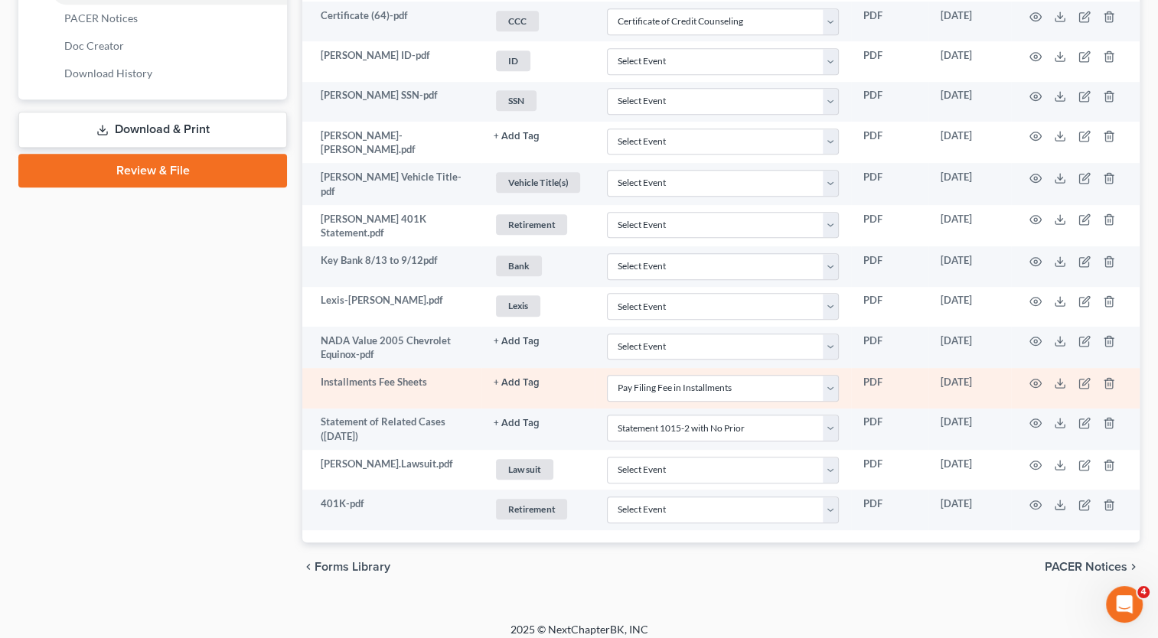
click at [515, 378] on button "+ Add Tag" at bounding box center [516, 383] width 46 height 10
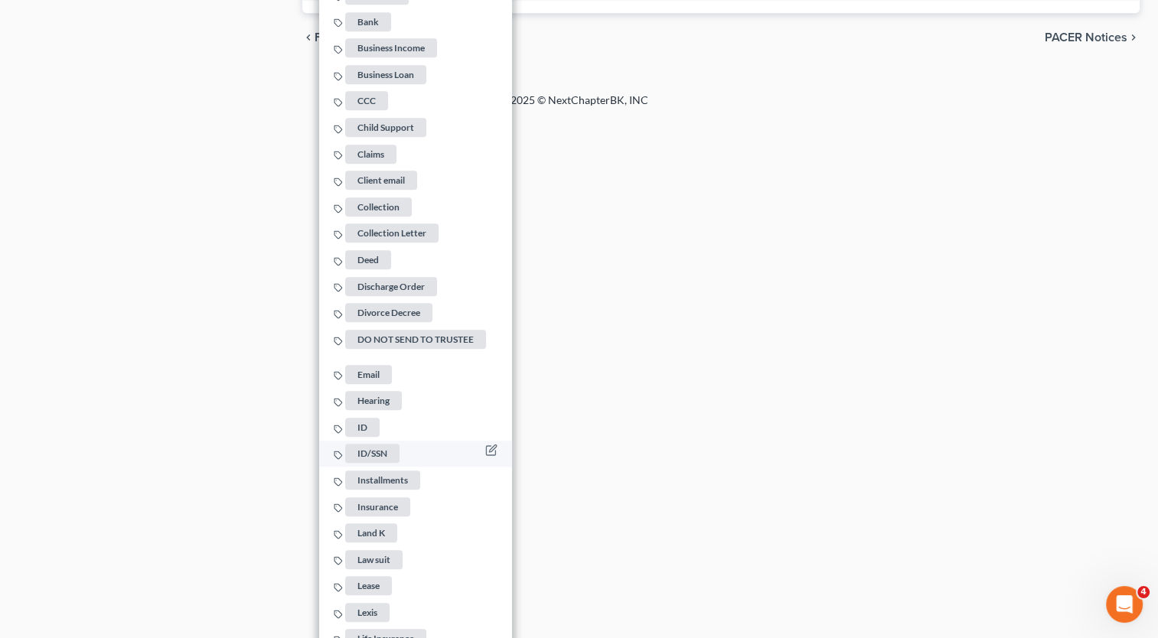
scroll to position [1269, 0]
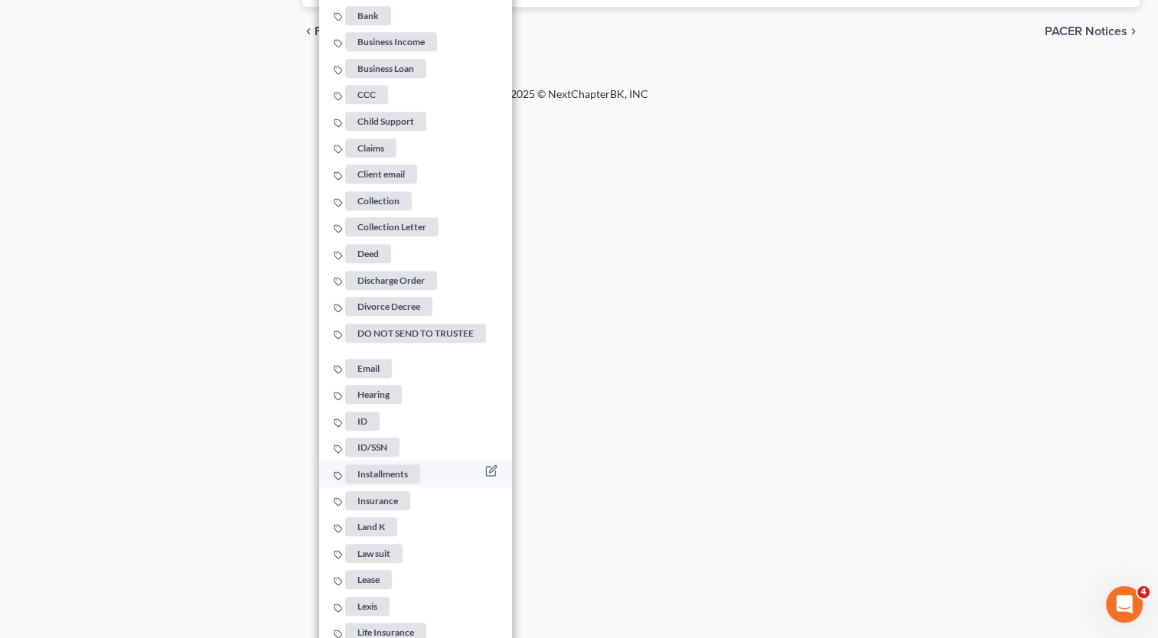
click at [403, 464] on span "Installments" at bounding box center [383, 473] width 75 height 19
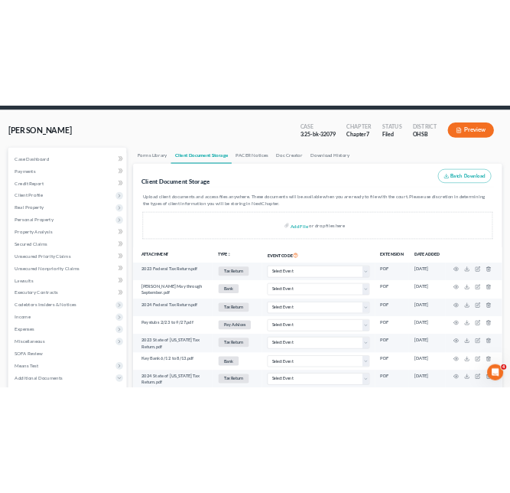
scroll to position [44, 0]
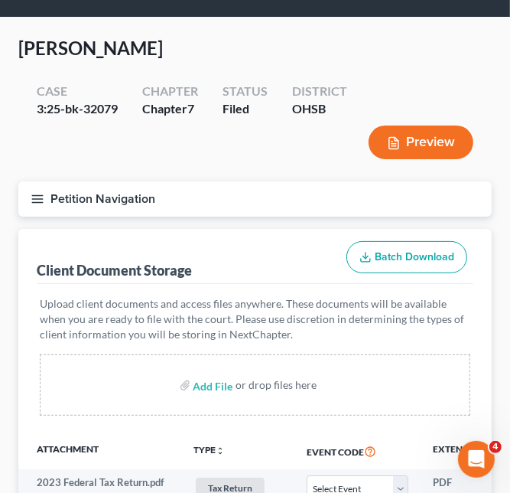
select select "7"
select select "37"
select select "52"
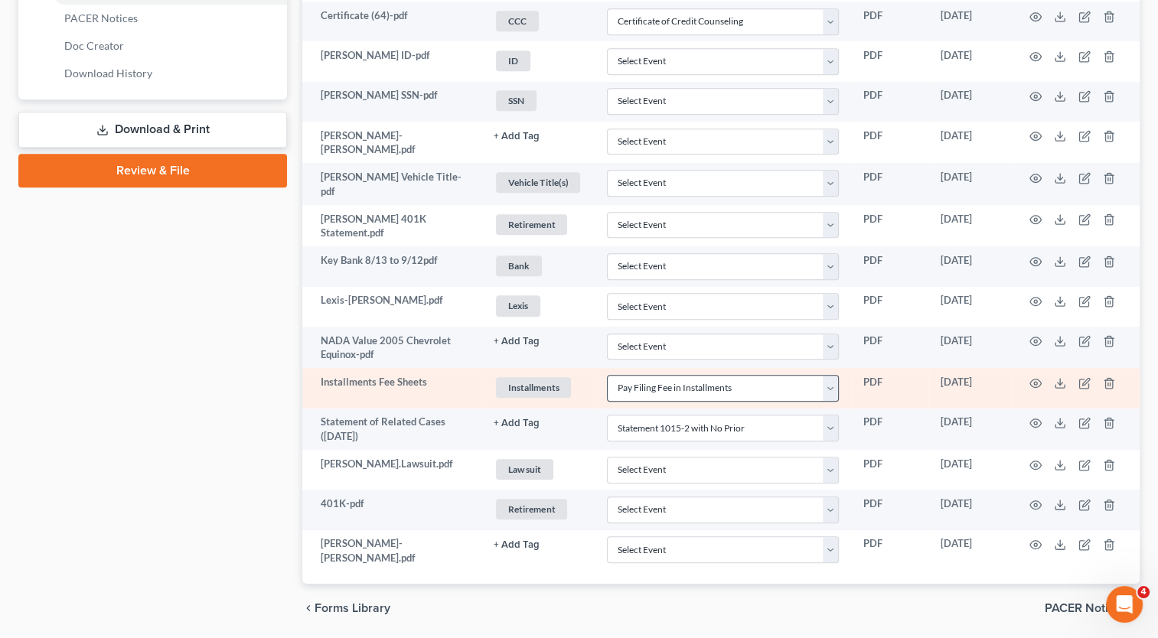
scroll to position [773, 0]
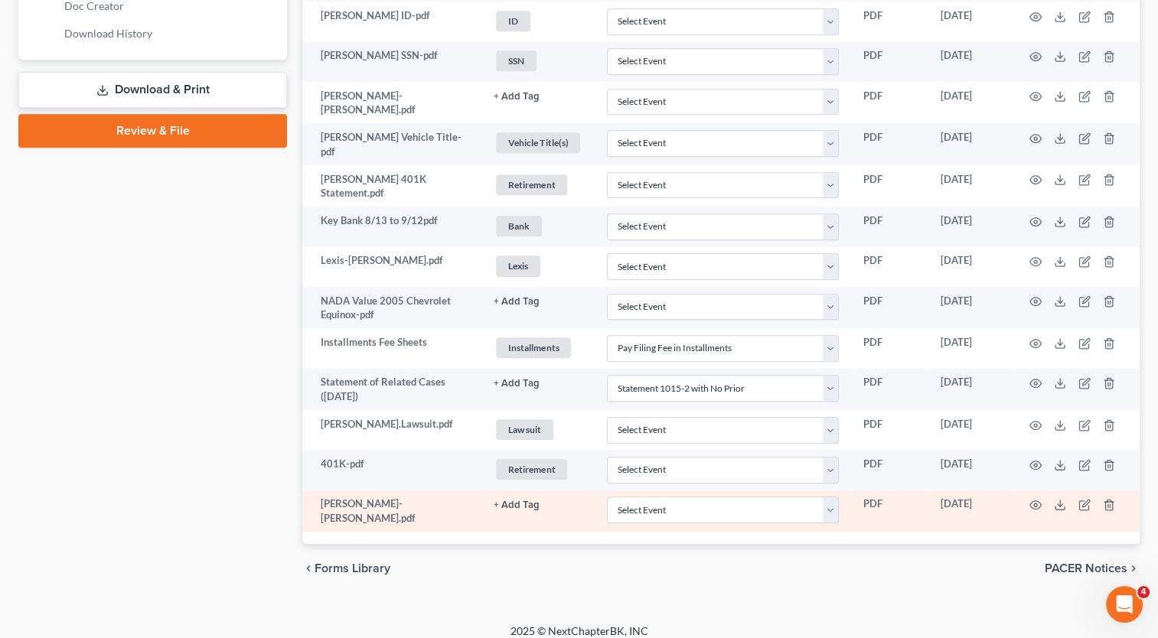
click at [520, 500] on button "+ Add Tag" at bounding box center [516, 505] width 46 height 10
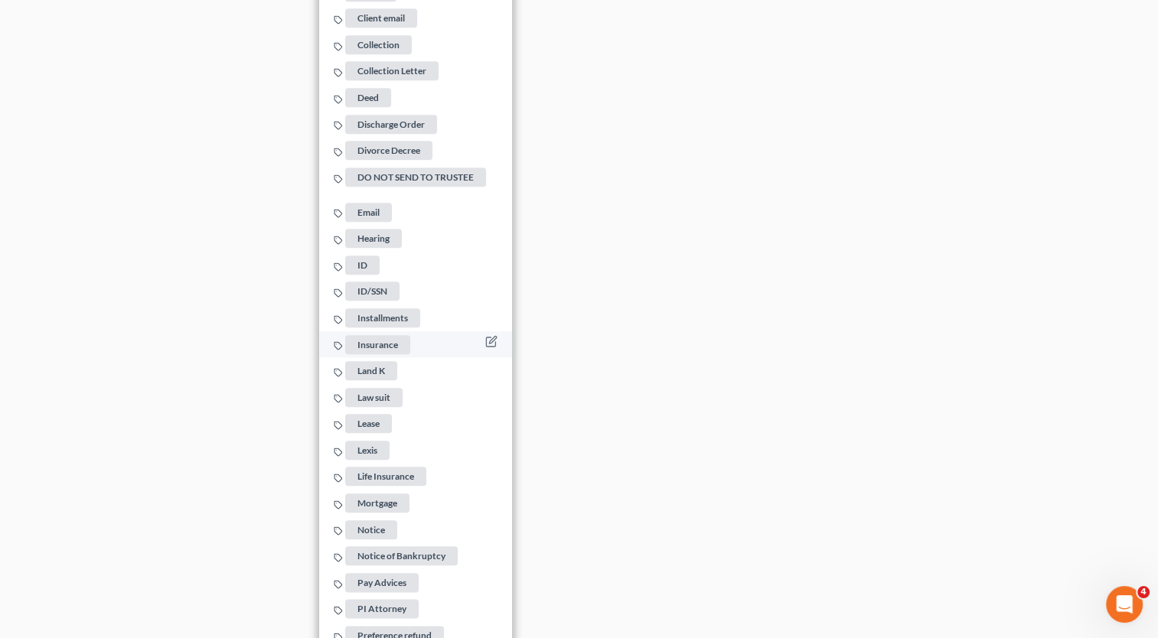
scroll to position [1614, 0]
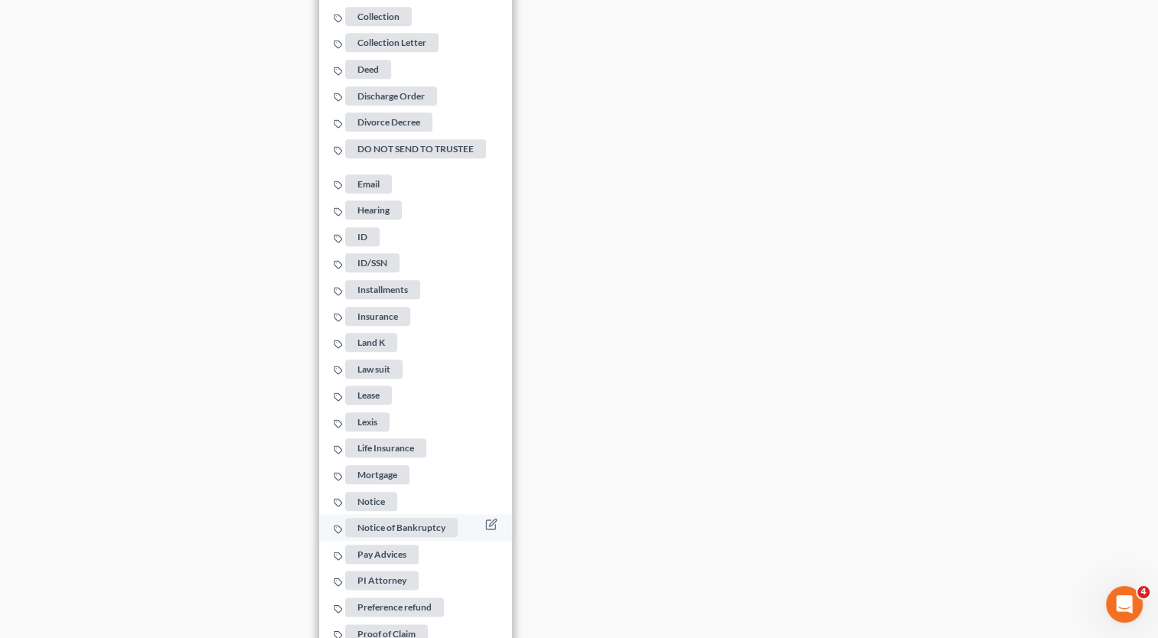
click at [438, 519] on span "Notice of Bankruptcy" at bounding box center [402, 528] width 112 height 19
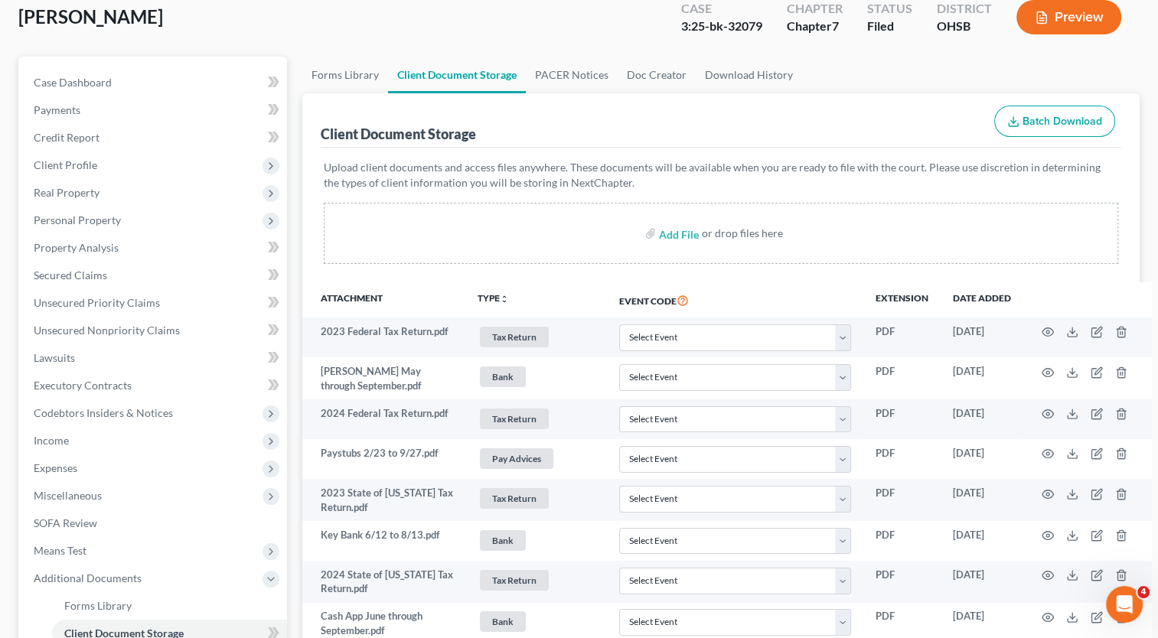
scroll to position [14, 0]
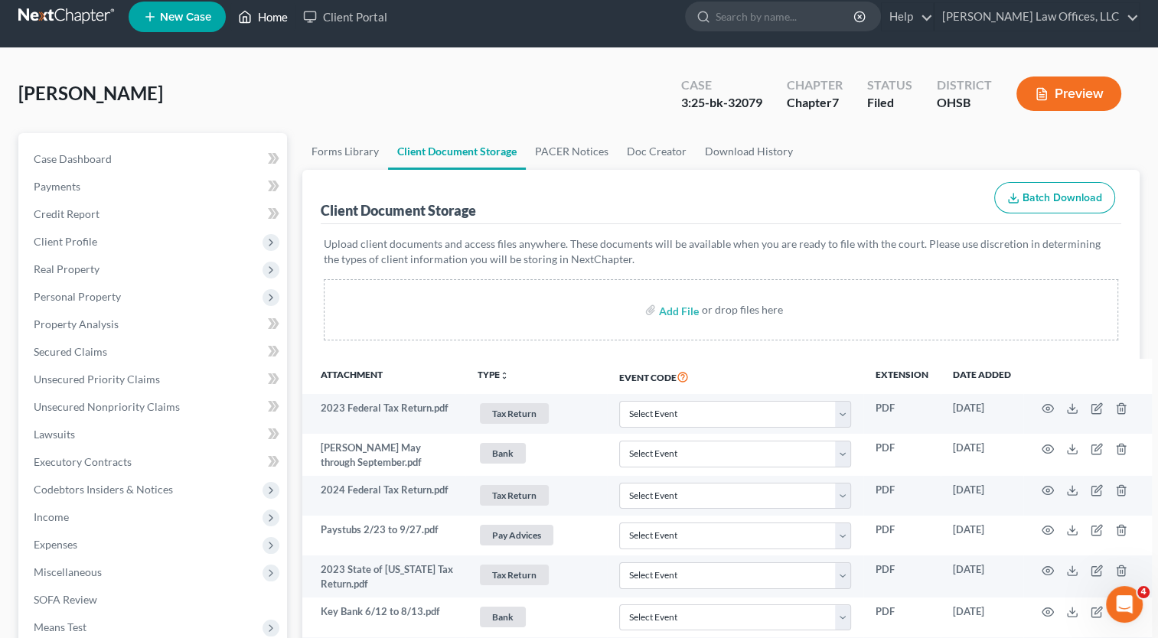
click at [272, 14] on link "Home" at bounding box center [262, 17] width 65 height 28
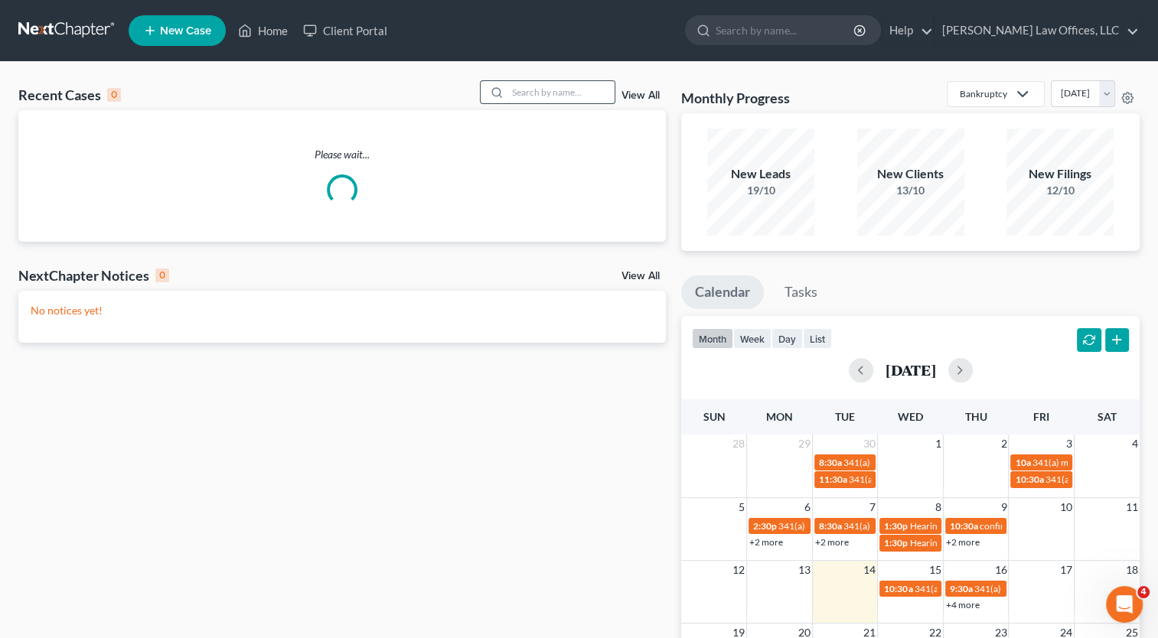
click at [533, 96] on input "search" at bounding box center [560, 92] width 107 height 22
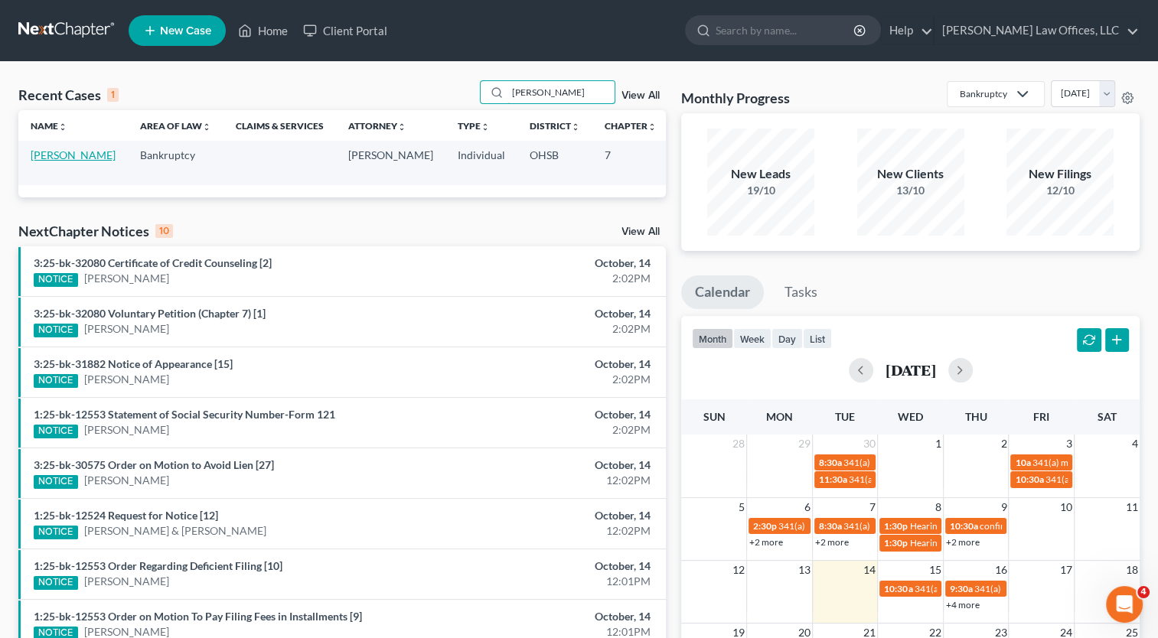
type input "[PERSON_NAME]"
click at [44, 158] on link "[PERSON_NAME]" at bounding box center [73, 154] width 85 height 13
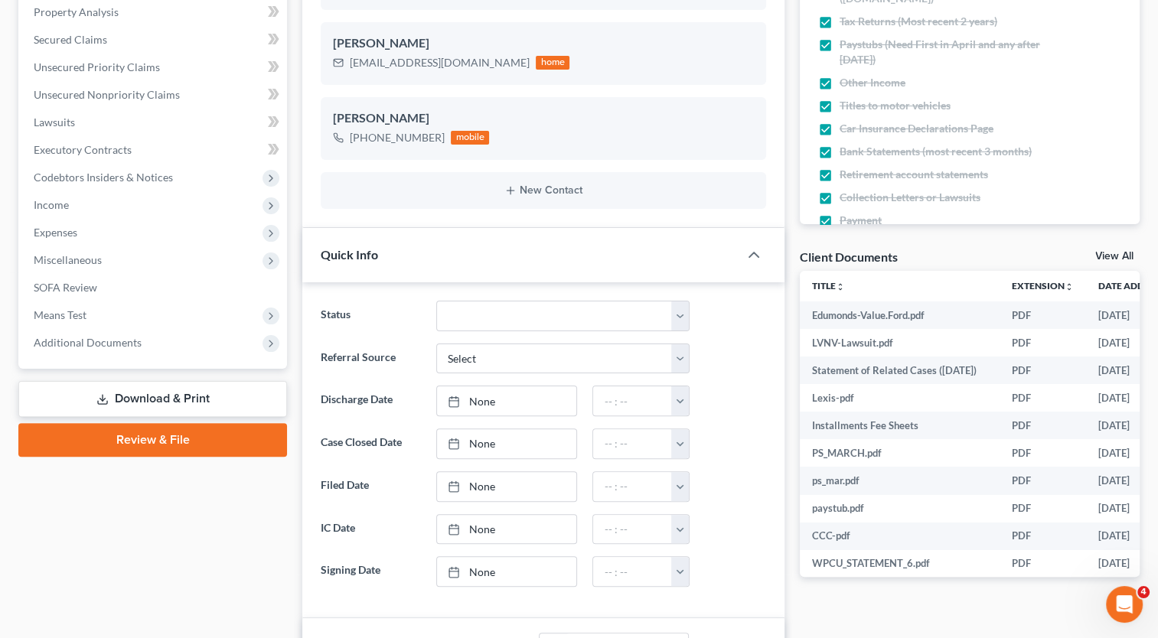
scroll to position [459, 0]
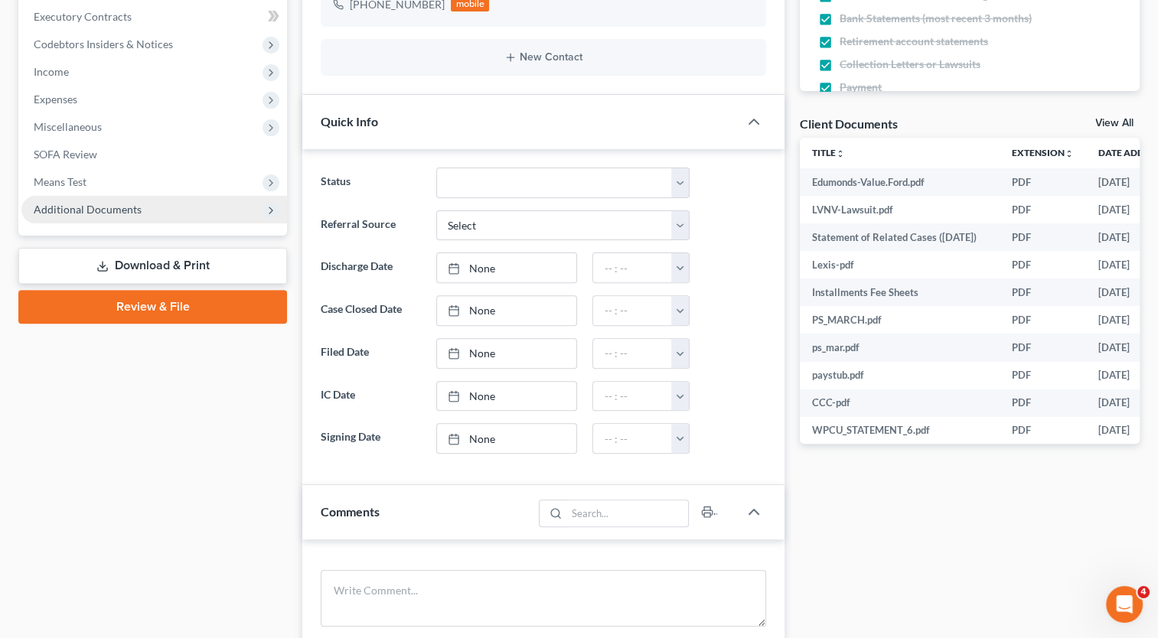
click at [119, 207] on span "Additional Documents" at bounding box center [88, 209] width 108 height 13
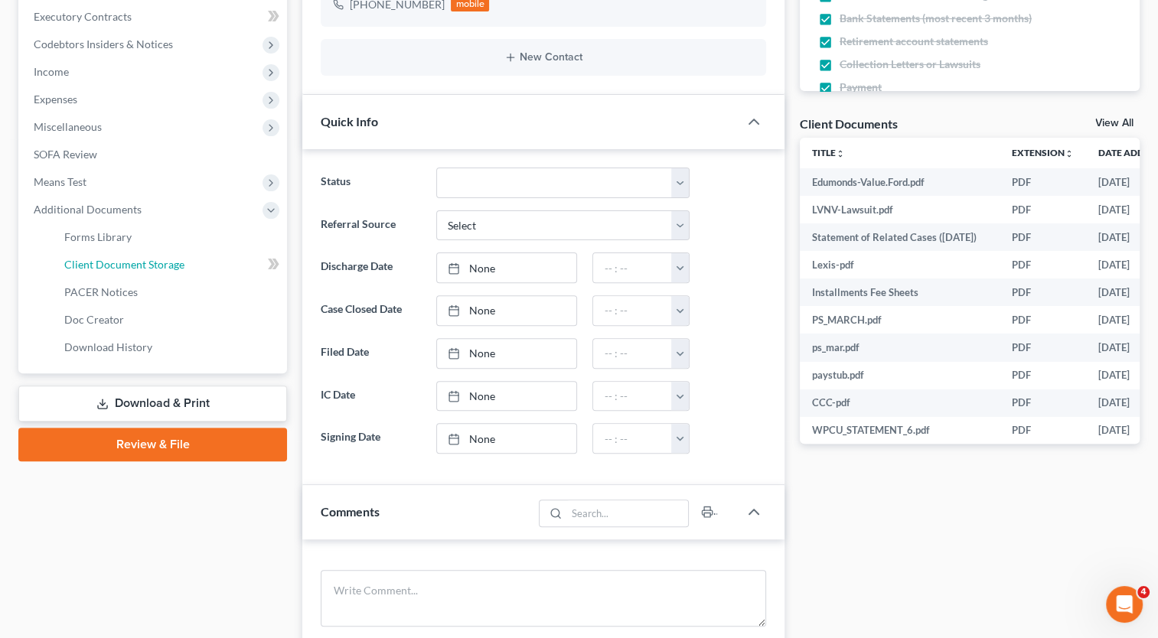
click at [123, 259] on span "Client Document Storage" at bounding box center [124, 264] width 120 height 13
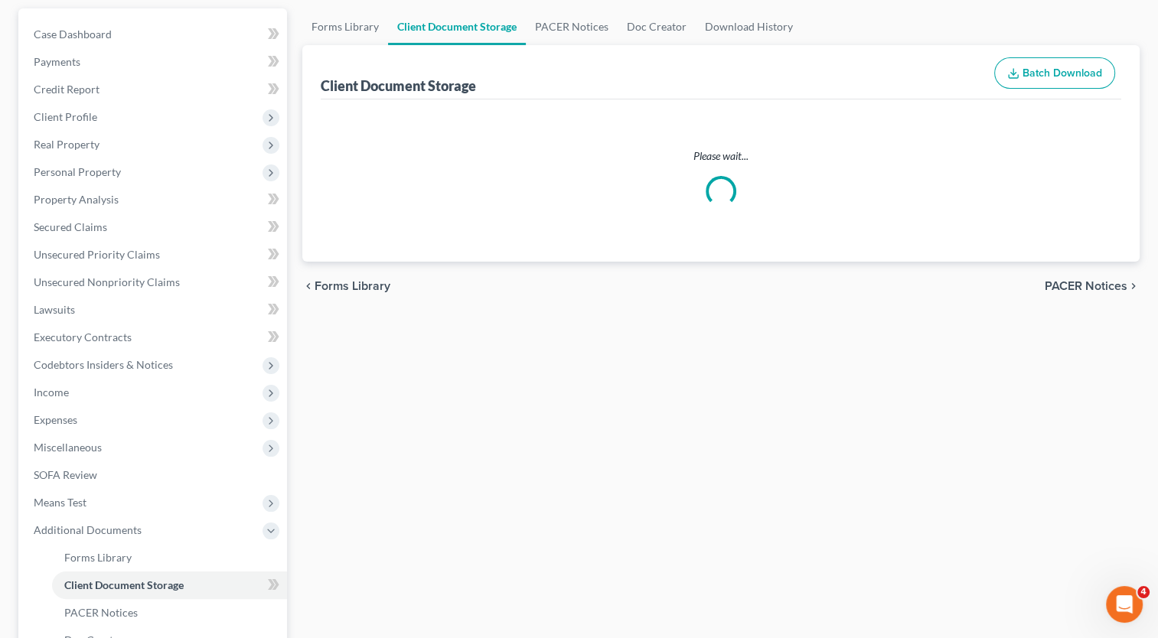
scroll to position [38, 0]
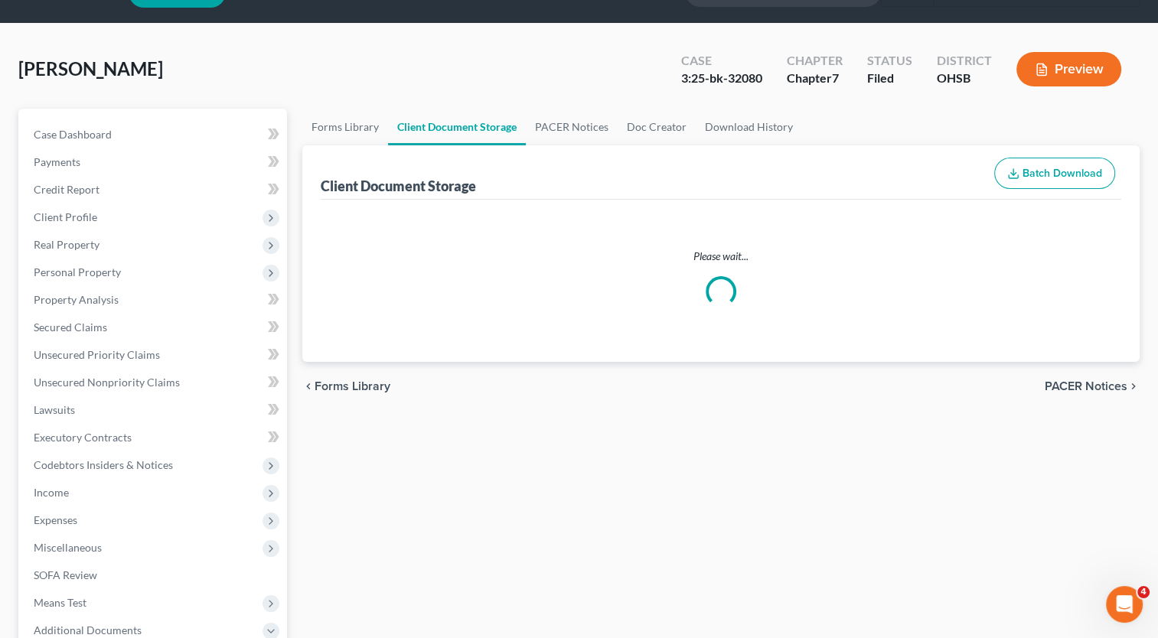
select select "7"
select select "37"
select select "52"
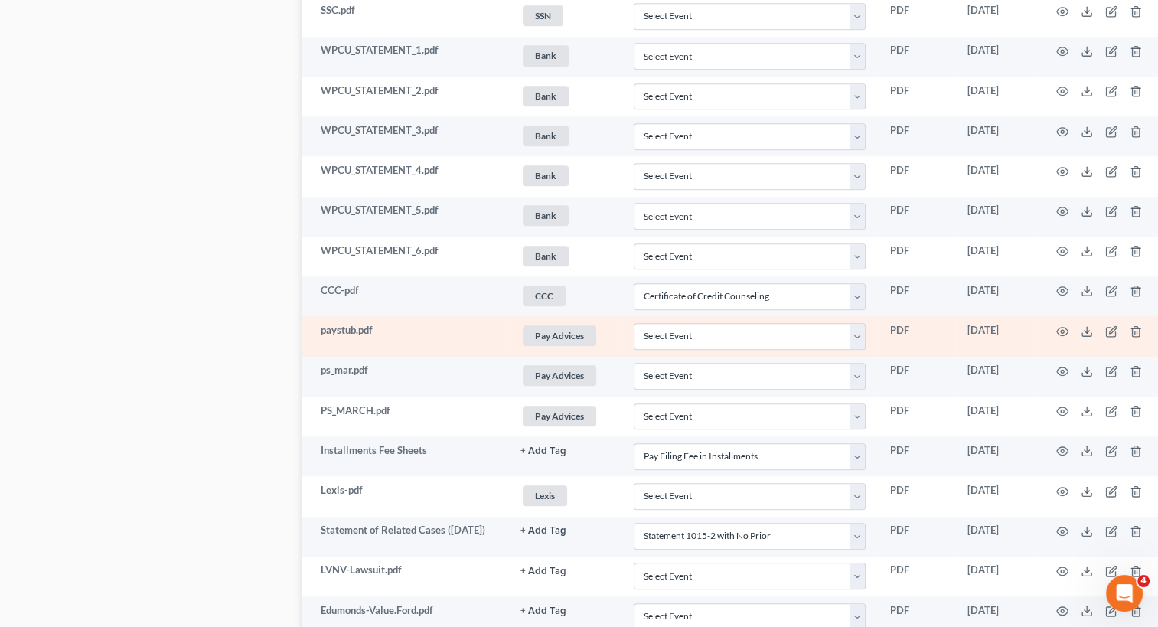
scroll to position [1449, 0]
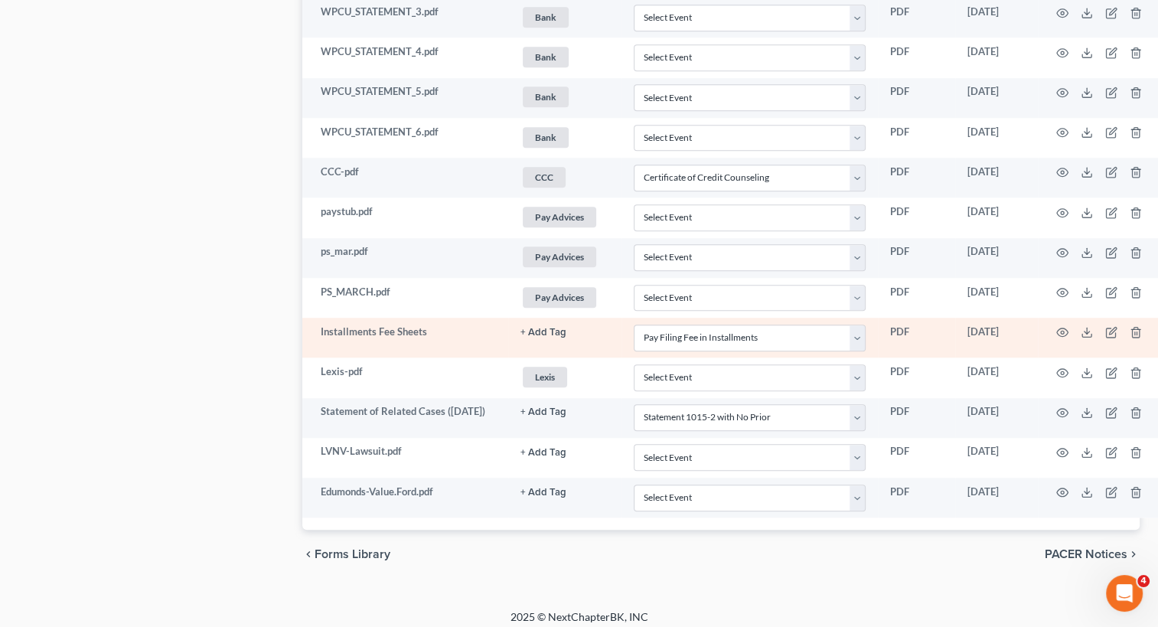
click at [545, 327] on button "+ Add Tag" at bounding box center [543, 332] width 46 height 10
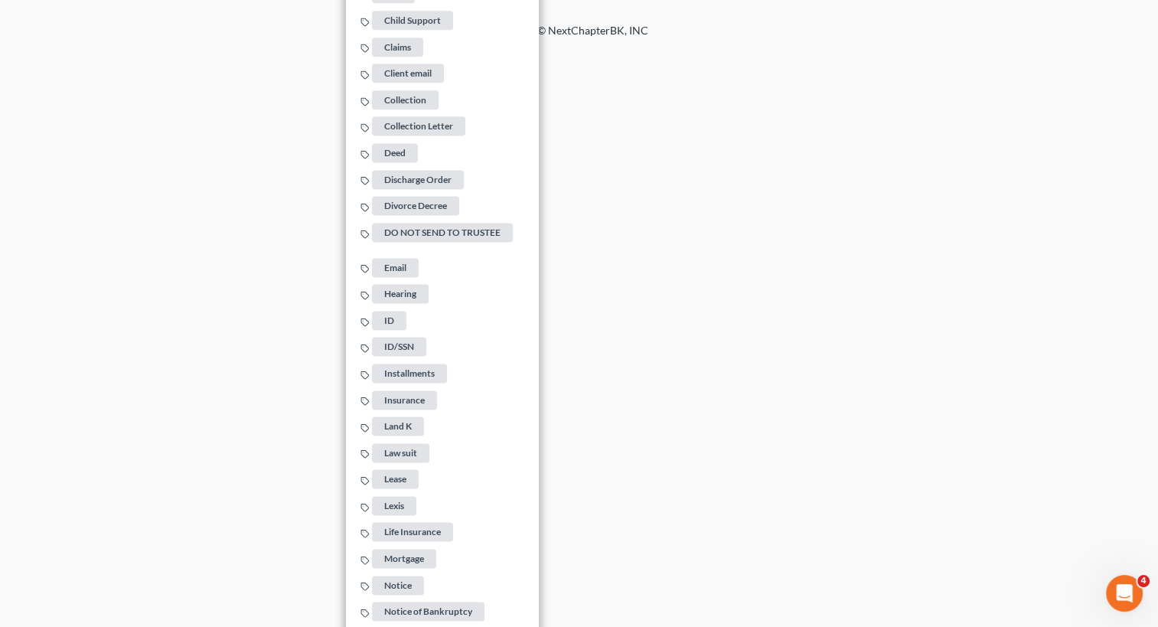
scroll to position [2061, 0]
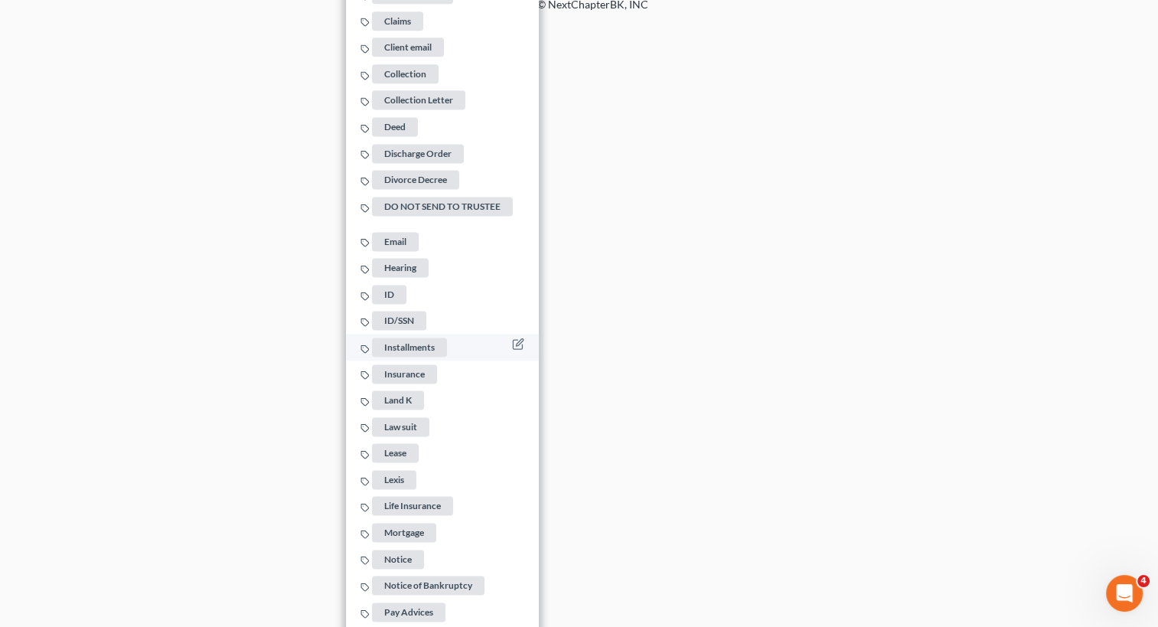
click at [424, 337] on span "Installments" at bounding box center [409, 346] width 75 height 19
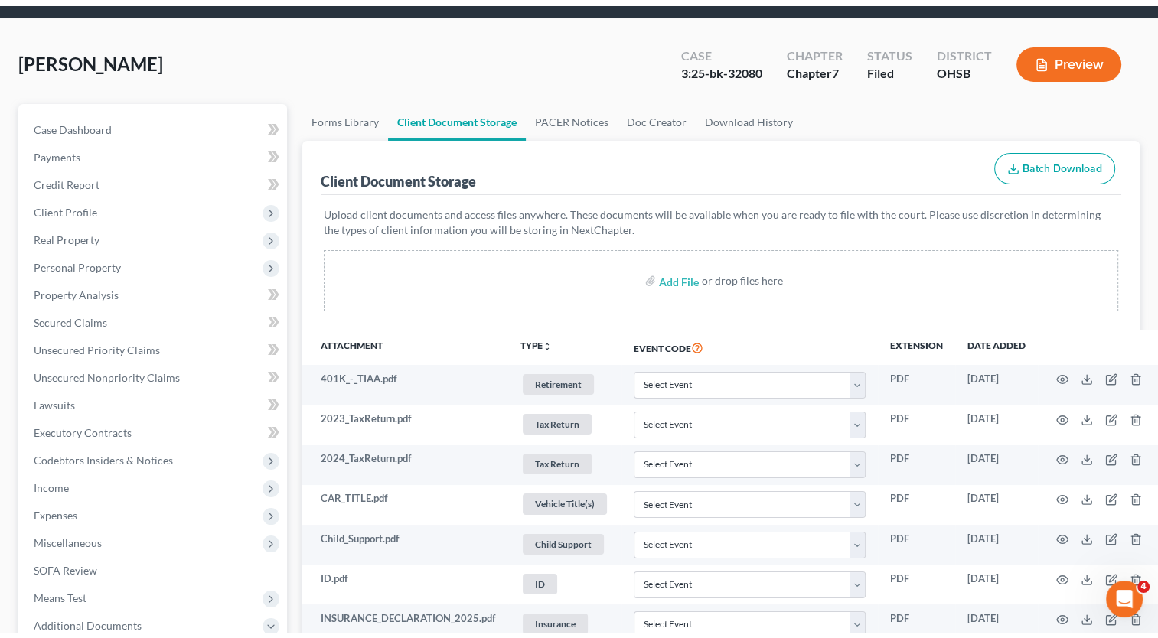
scroll to position [0, 0]
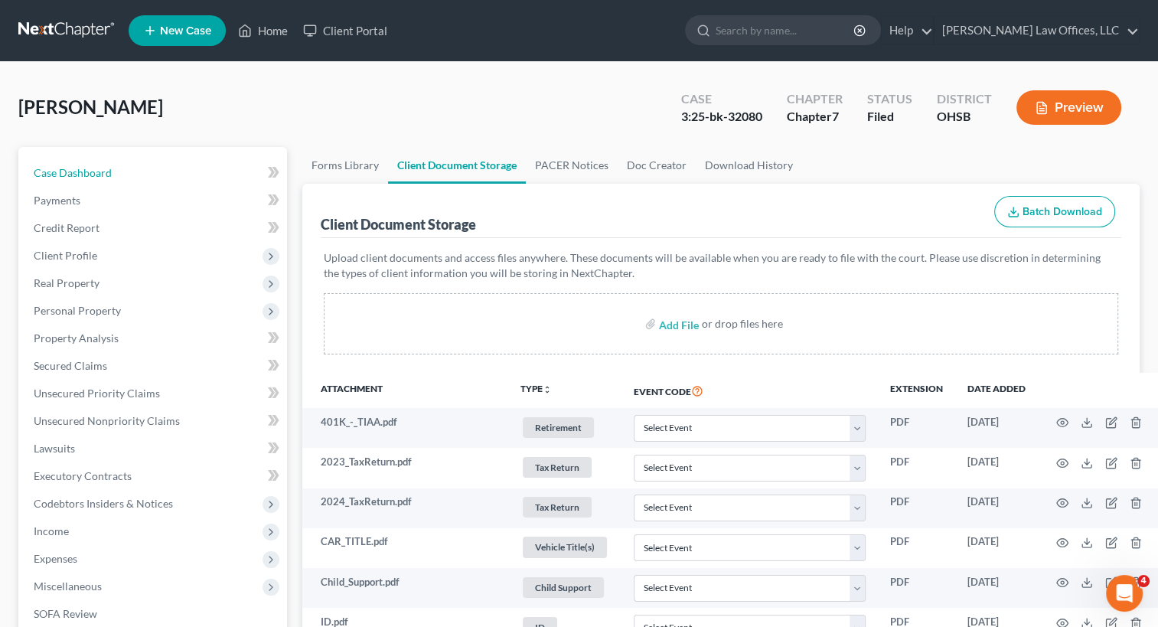
drag, startPoint x: 97, startPoint y: 173, endPoint x: 939, endPoint y: 240, distance: 844.3
click at [97, 173] on span "Case Dashboard" at bounding box center [73, 172] width 78 height 13
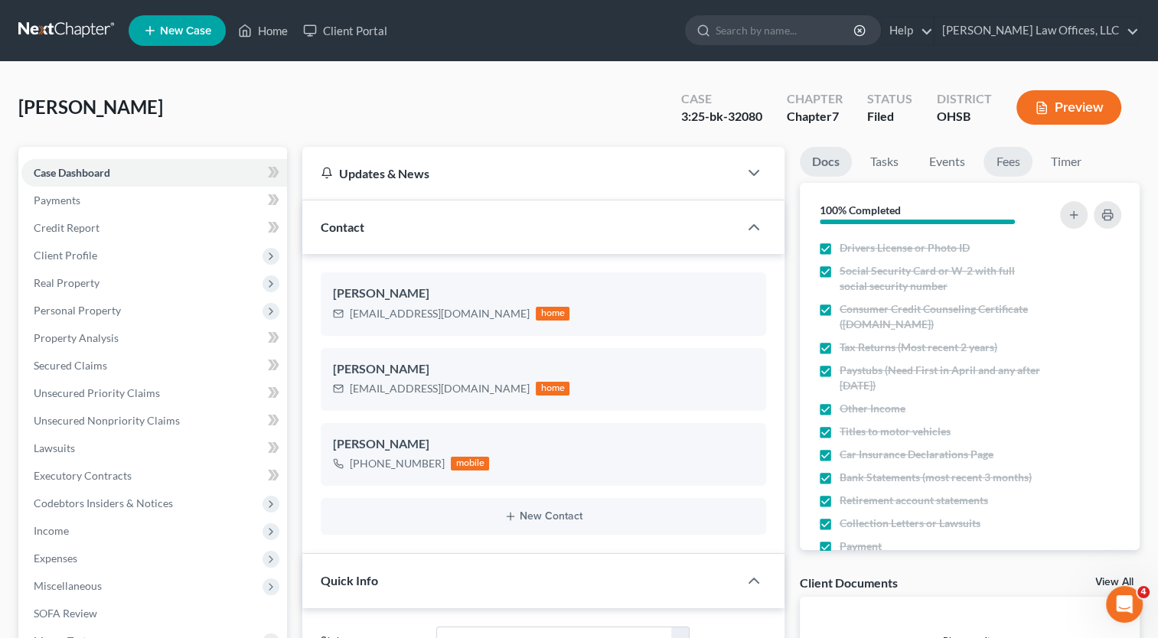
click at [1004, 163] on link "Fees" at bounding box center [1007, 162] width 49 height 30
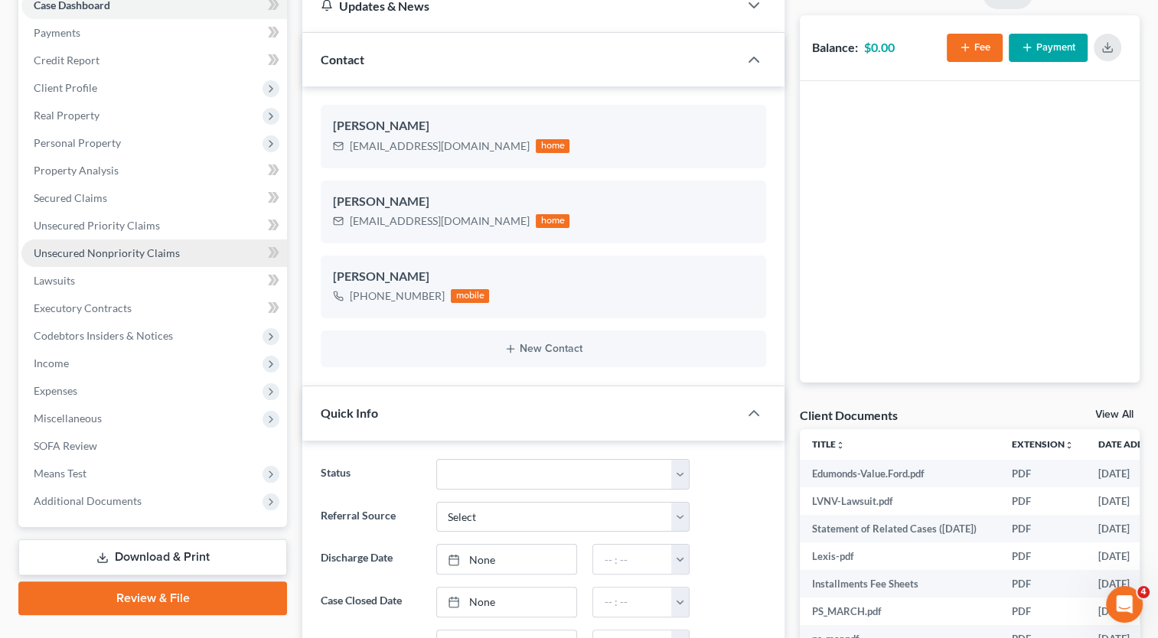
scroll to position [230, 0]
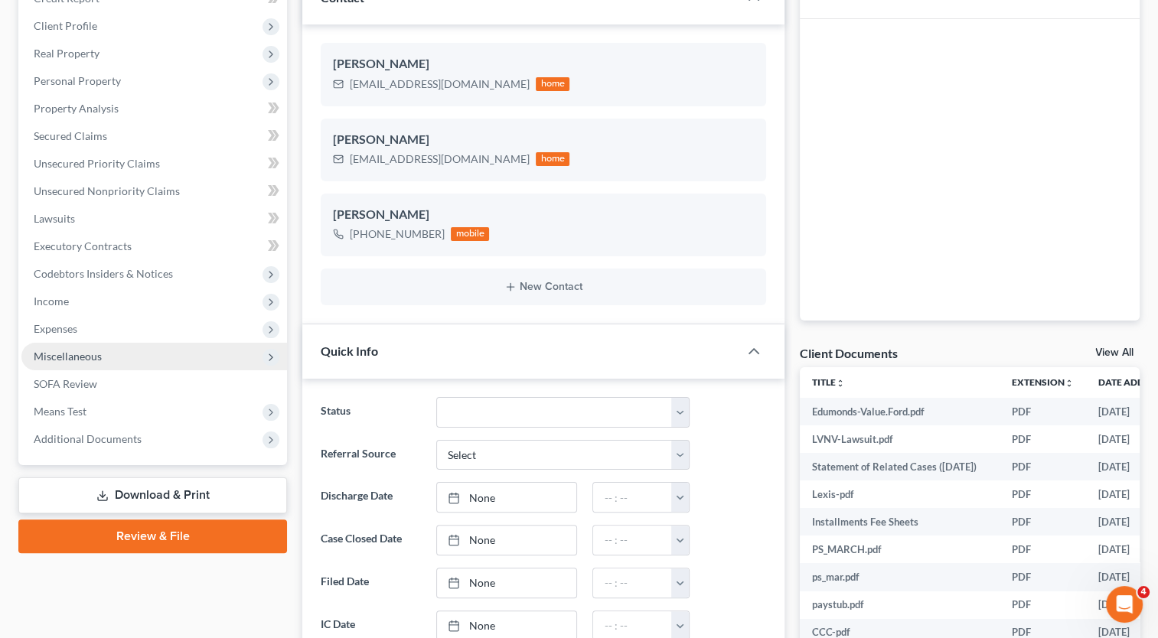
click at [93, 359] on span "Miscellaneous" at bounding box center [68, 356] width 68 height 13
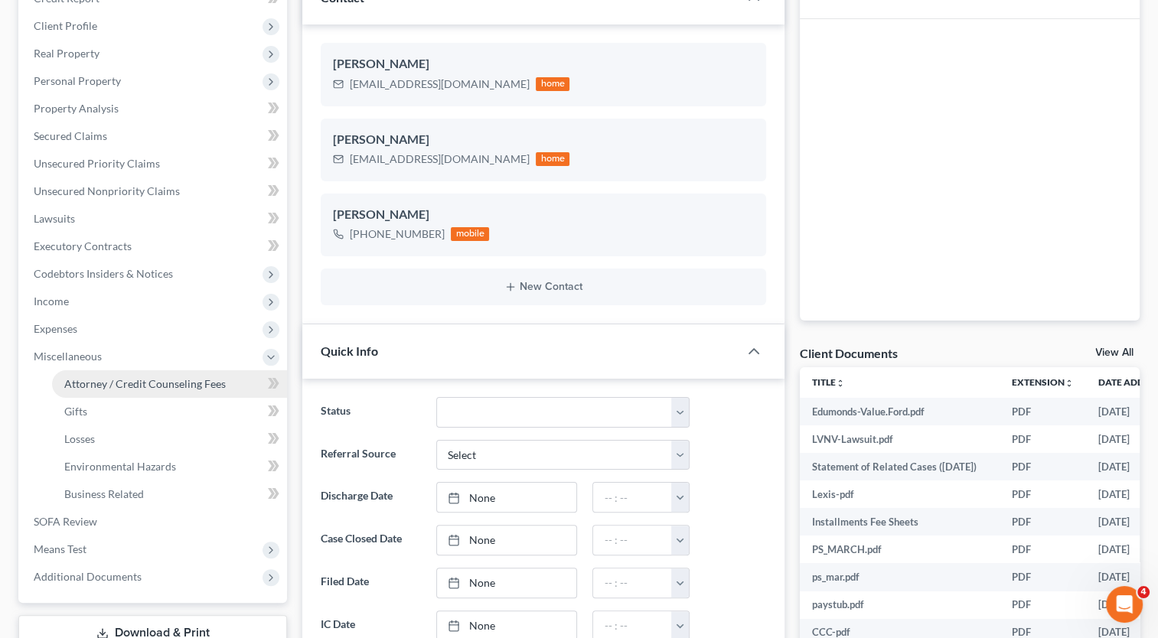
click at [99, 384] on span "Attorney / Credit Counseling Fees" at bounding box center [144, 383] width 161 height 13
select select "1"
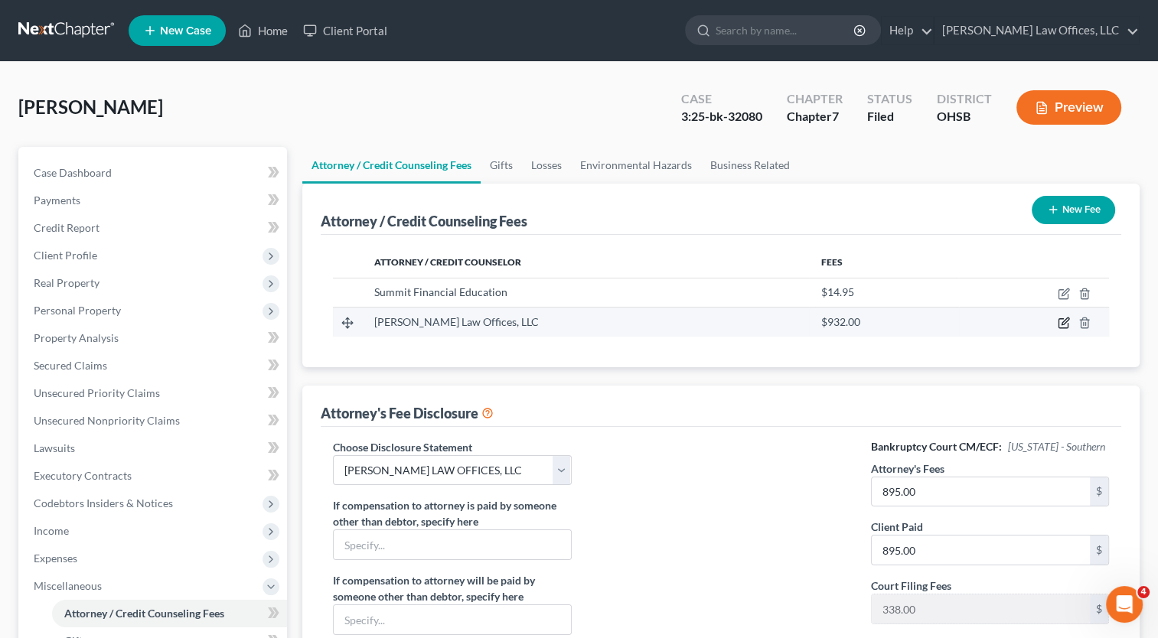
click at [1059, 324] on icon "button" at bounding box center [1062, 323] width 9 height 9
select select "36"
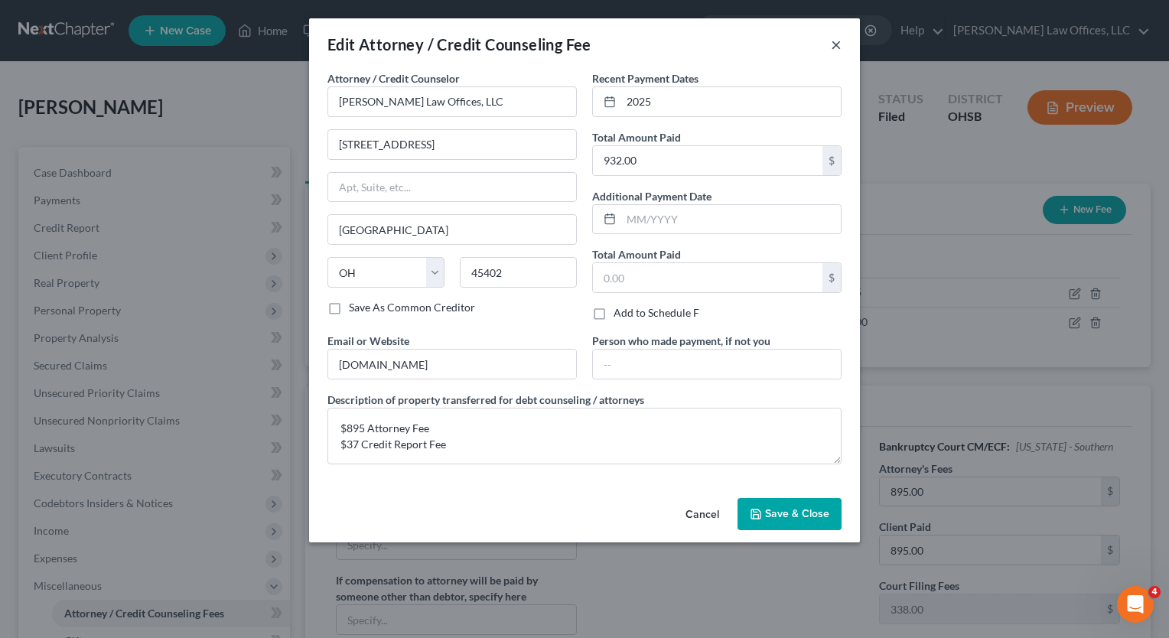
click at [836, 44] on button "×" at bounding box center [836, 44] width 11 height 18
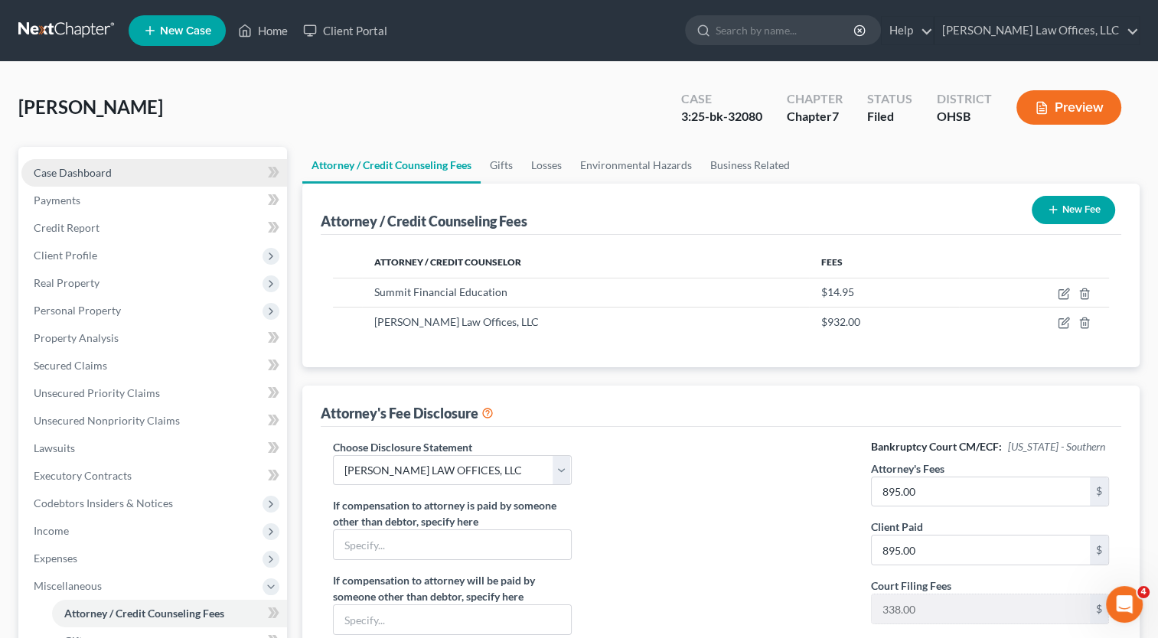
click at [52, 173] on span "Case Dashboard" at bounding box center [73, 172] width 78 height 13
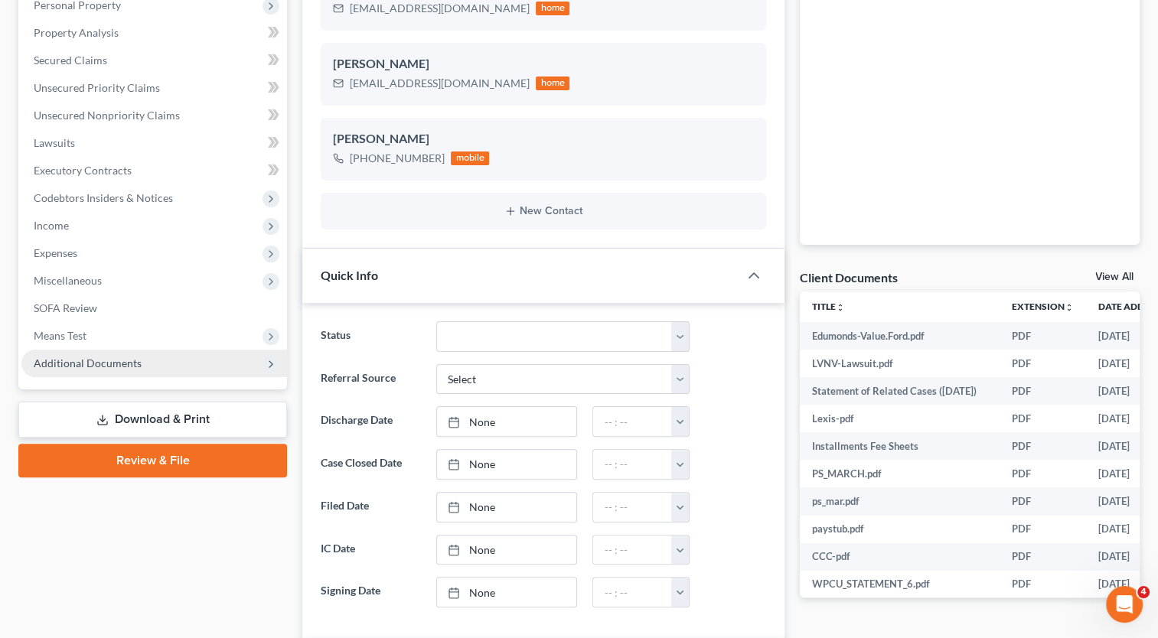
scroll to position [306, 0]
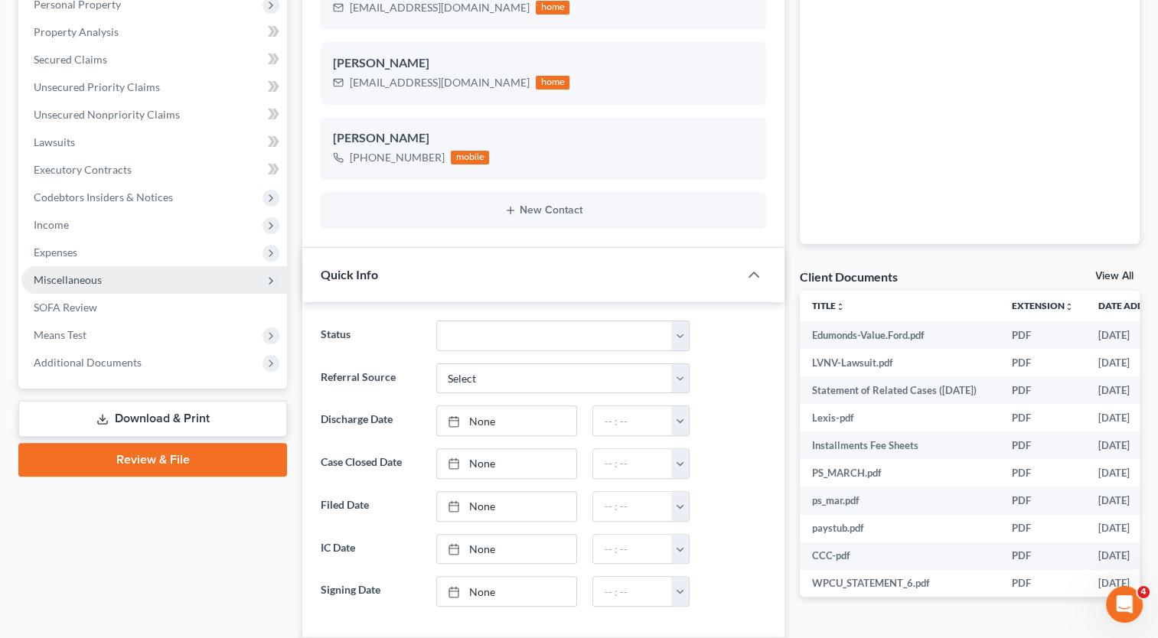
click at [89, 282] on span "Miscellaneous" at bounding box center [68, 279] width 68 height 13
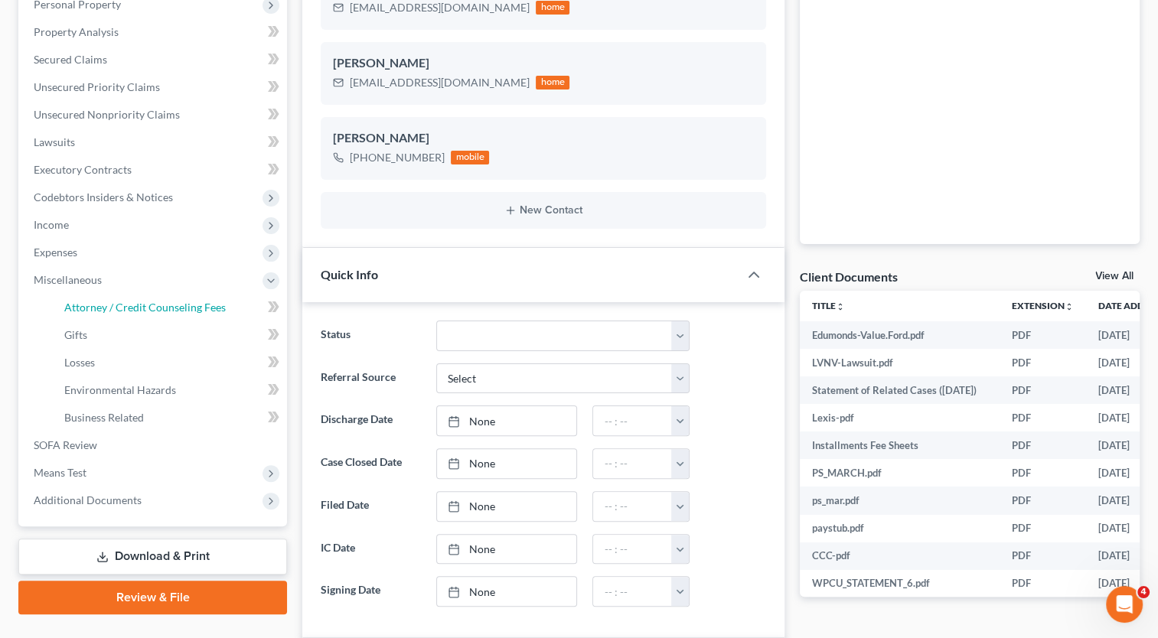
drag, startPoint x: 113, startPoint y: 317, endPoint x: 334, endPoint y: 366, distance: 226.5
click at [113, 316] on link "Attorney / Credit Counseling Fees" at bounding box center [169, 308] width 235 height 28
select select "1"
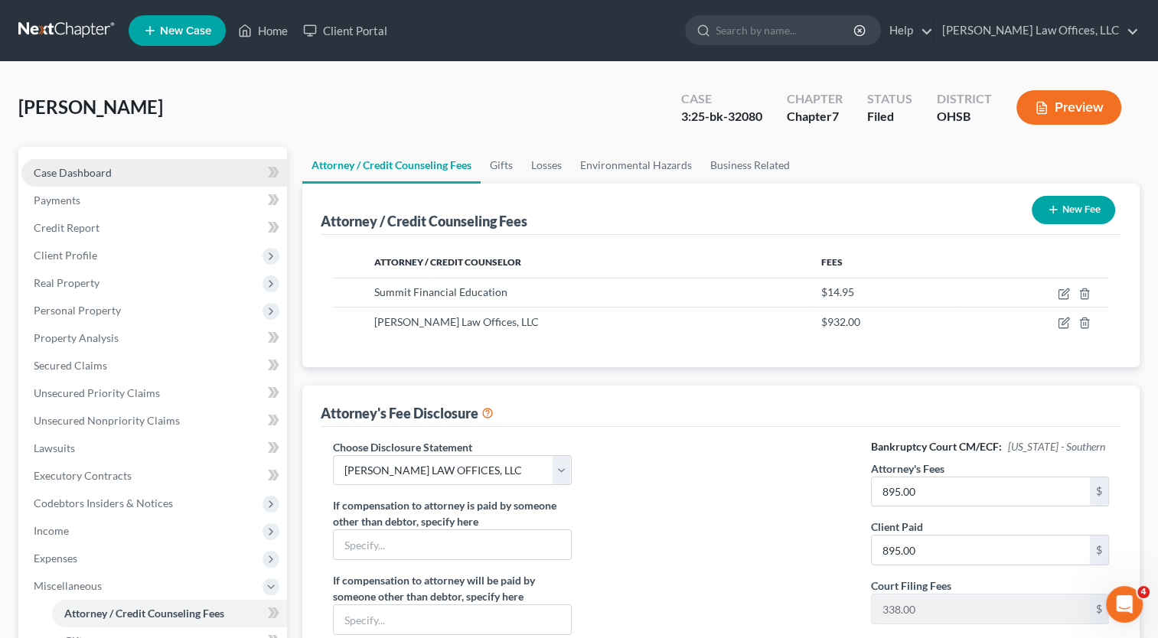
click at [55, 170] on span "Case Dashboard" at bounding box center [73, 172] width 78 height 13
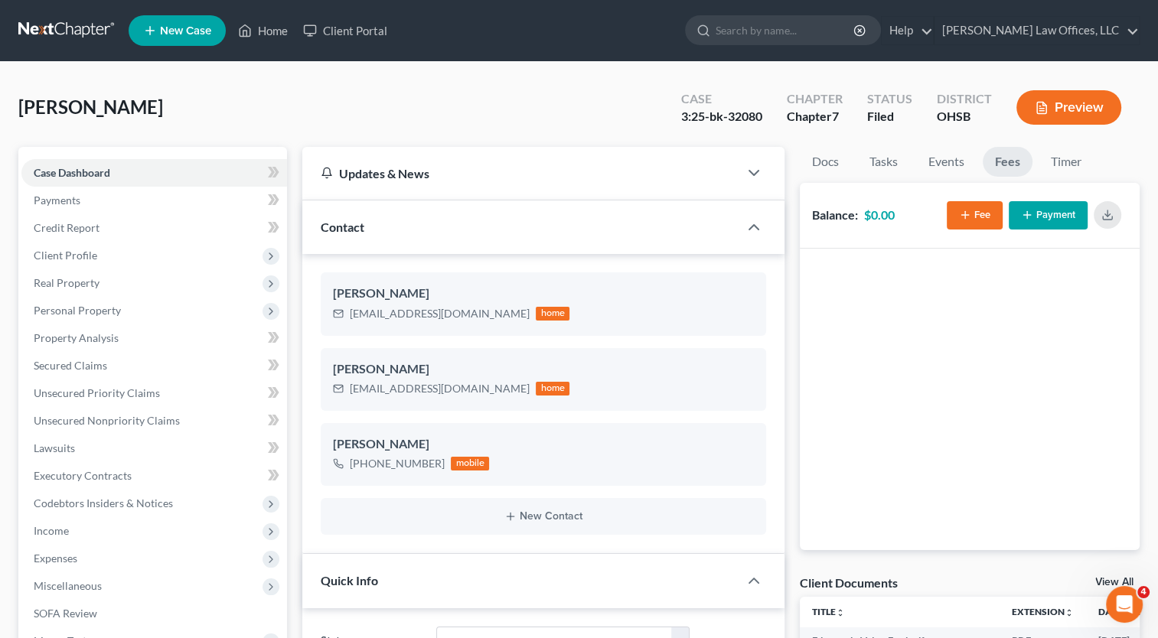
click at [976, 208] on button "Fee" at bounding box center [974, 215] width 56 height 28
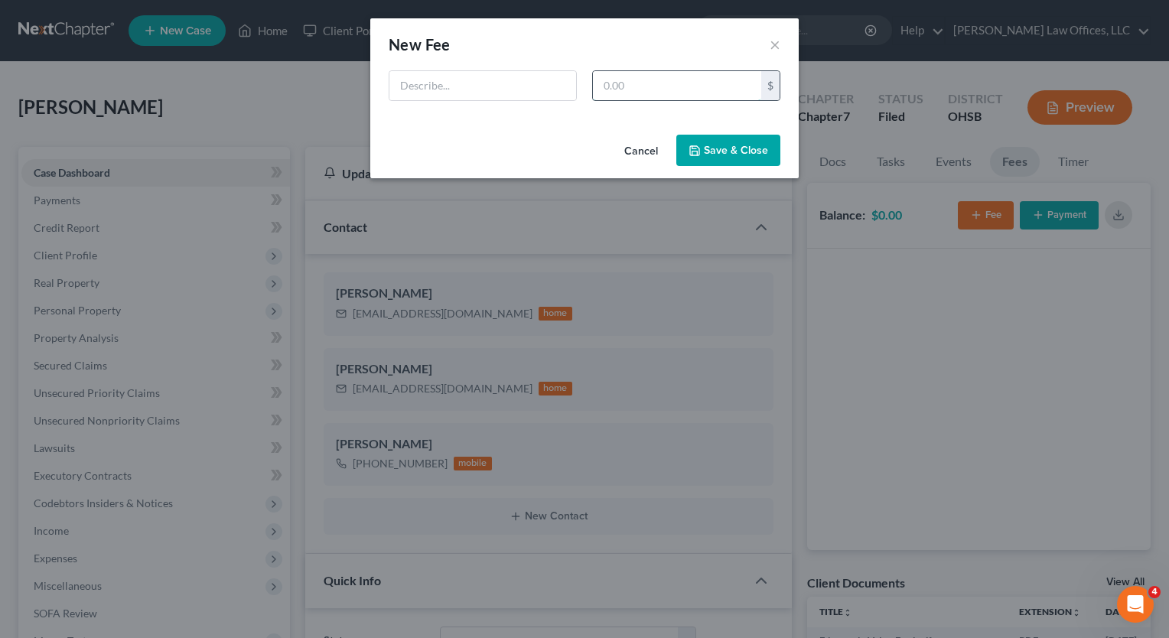
click at [655, 81] on input "text" at bounding box center [677, 85] width 168 height 29
type input "895"
click at [542, 82] on input "text" at bounding box center [482, 85] width 187 height 29
type input "Attorney Fee"
click at [761, 148] on button "Save & Close" at bounding box center [728, 151] width 104 height 32
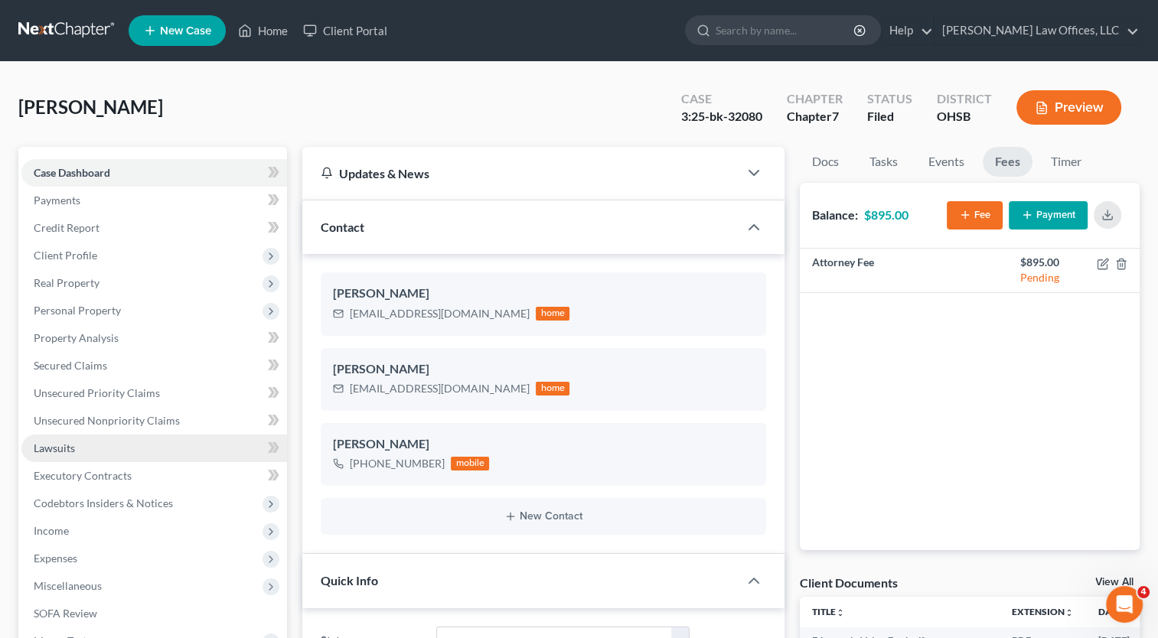
click at [61, 448] on span "Lawsuits" at bounding box center [54, 447] width 41 height 13
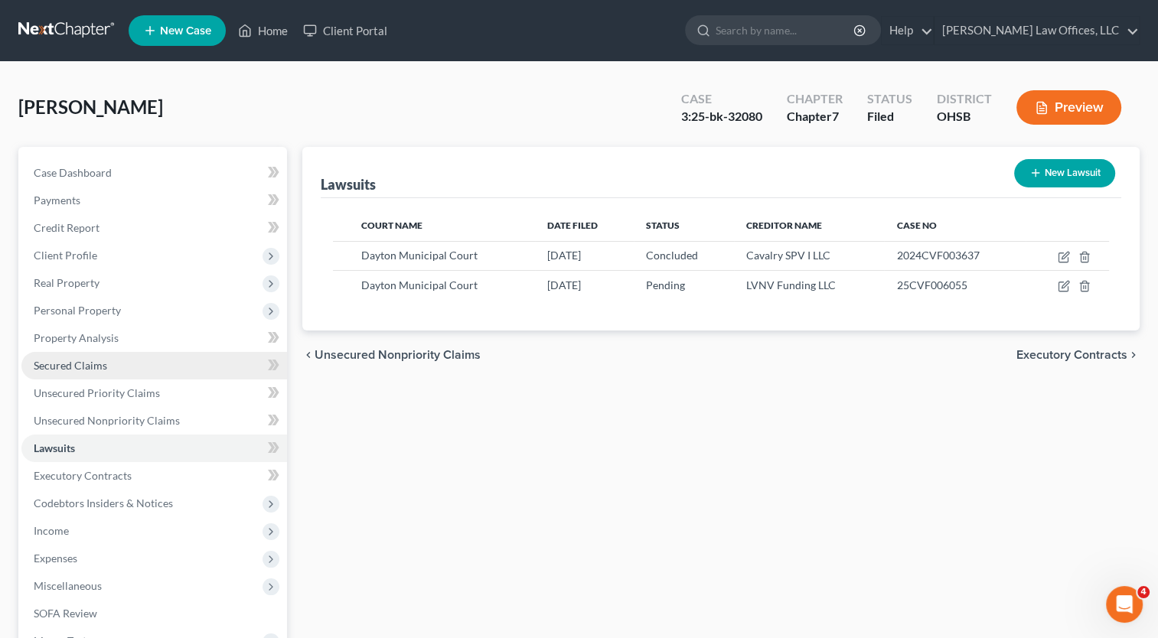
click at [101, 369] on span "Secured Claims" at bounding box center [70, 365] width 73 height 13
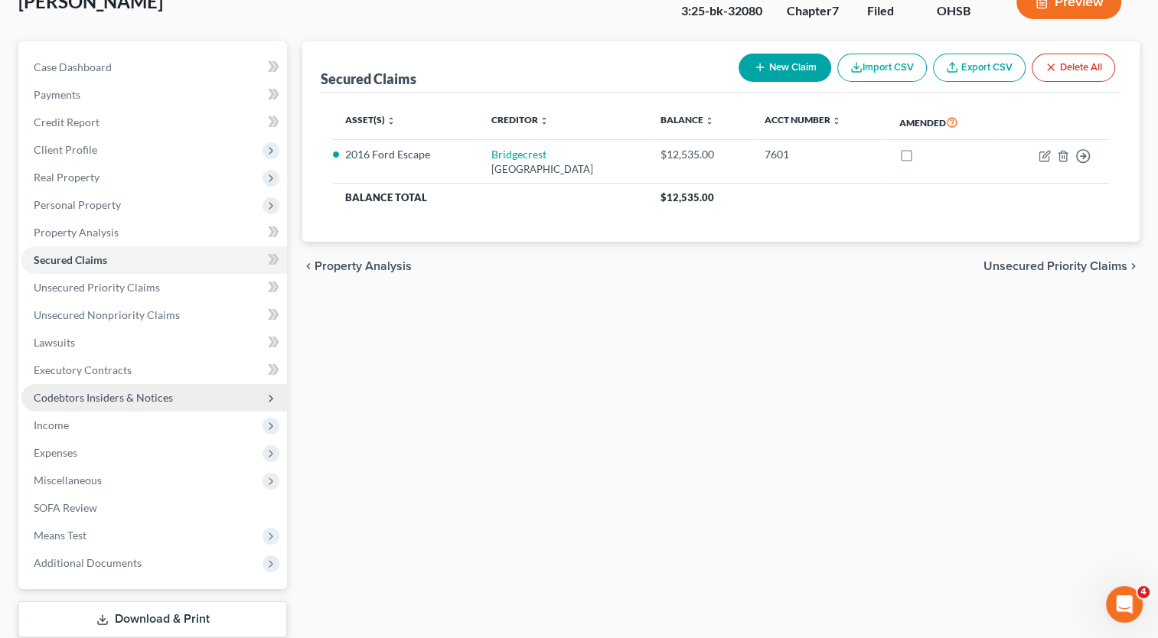
scroll to position [201, 0]
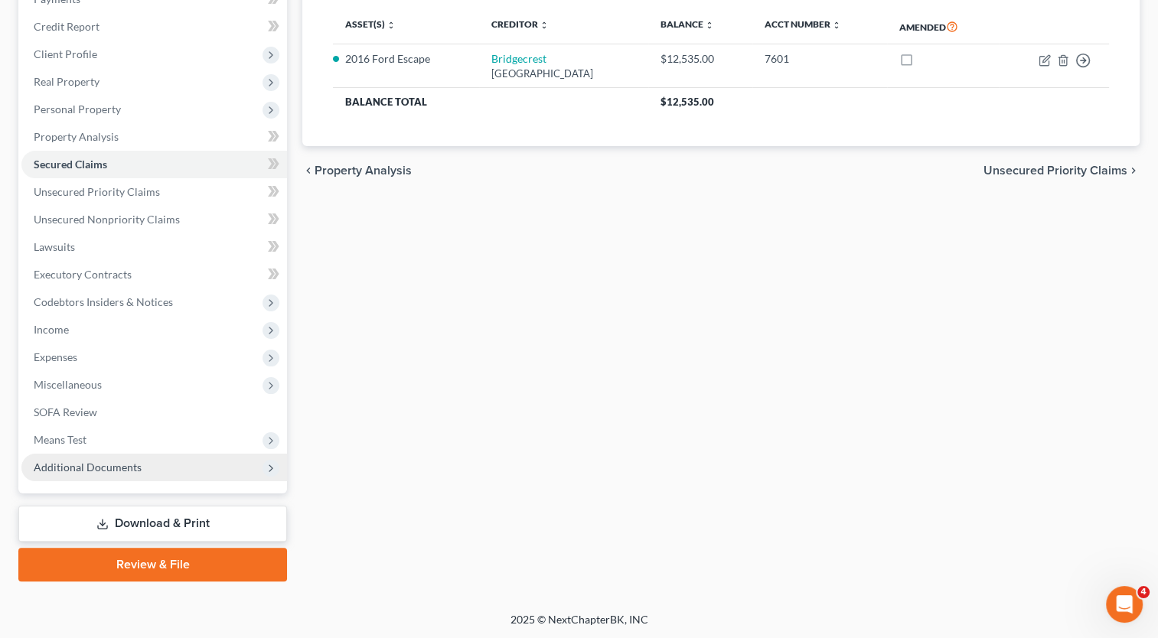
click at [121, 467] on span "Additional Documents" at bounding box center [88, 467] width 108 height 13
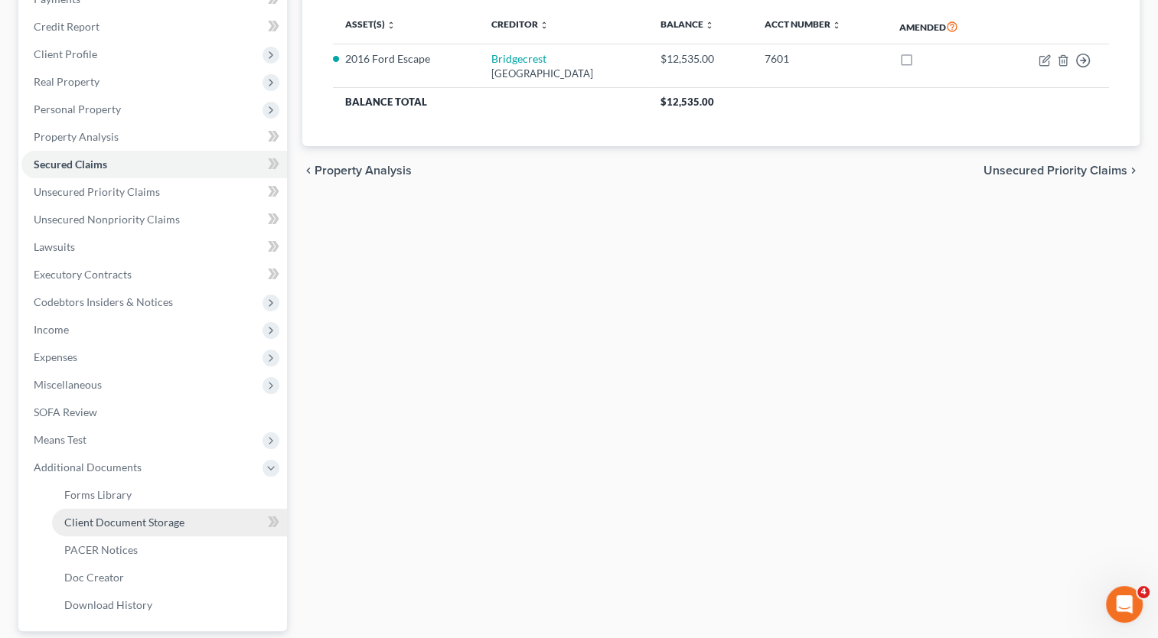
click at [141, 528] on span "Client Document Storage" at bounding box center [124, 522] width 120 height 13
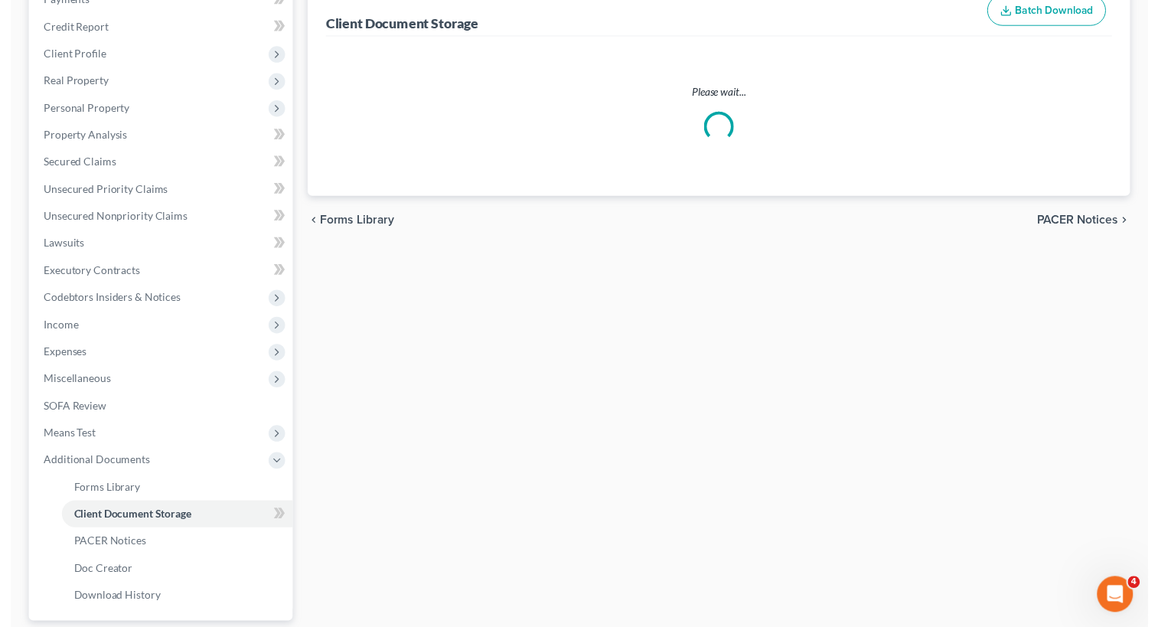
scroll to position [12, 0]
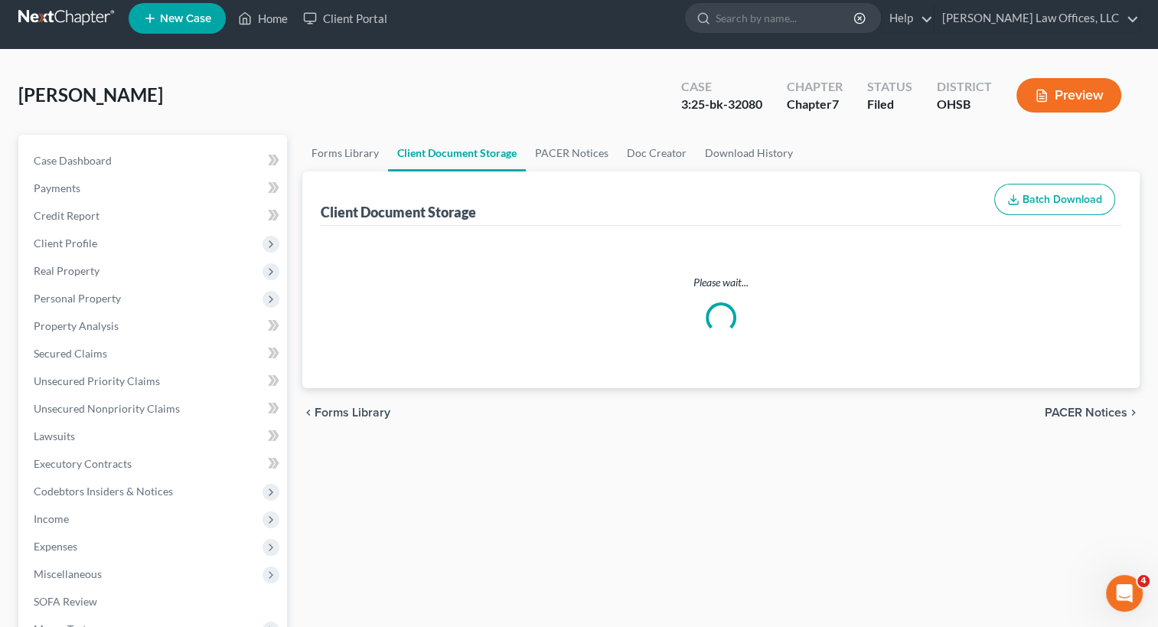
select select "7"
select select "37"
select select "52"
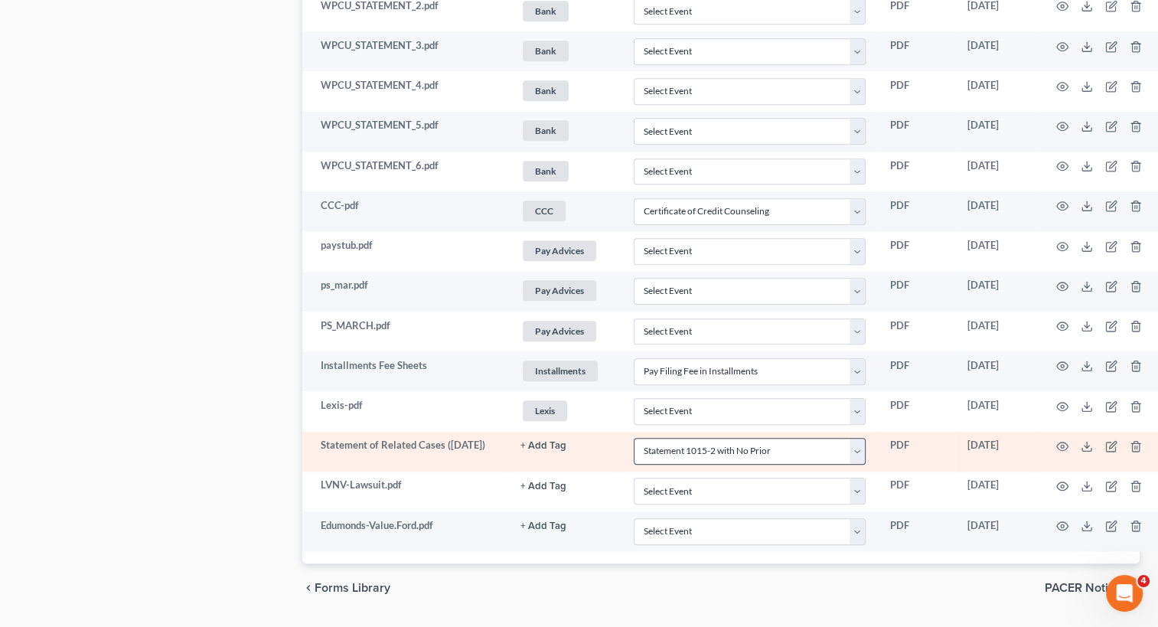
scroll to position [1449, 0]
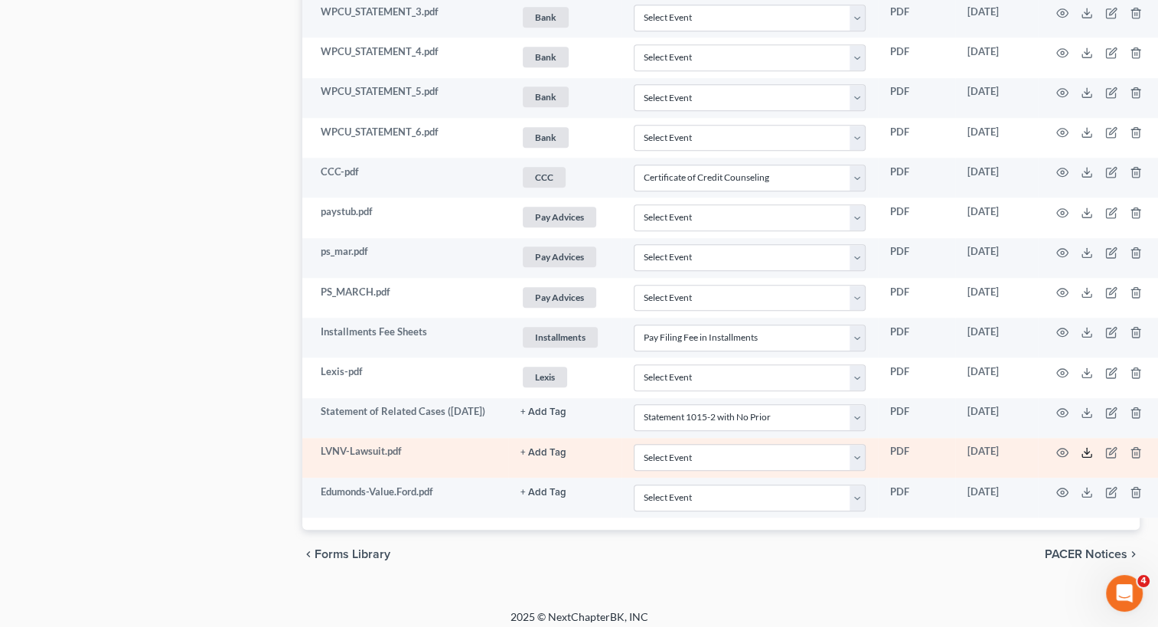
click at [1083, 446] on icon at bounding box center [1086, 452] width 12 height 12
click at [540, 448] on button "+ Add Tag" at bounding box center [543, 453] width 46 height 10
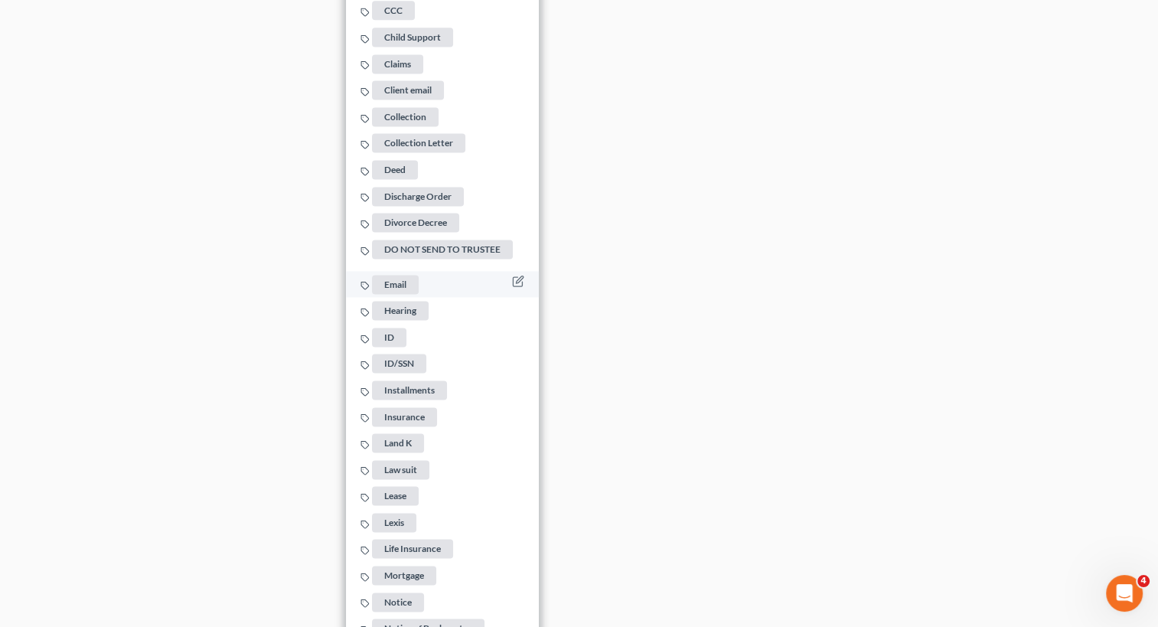
scroll to position [2214, 0]
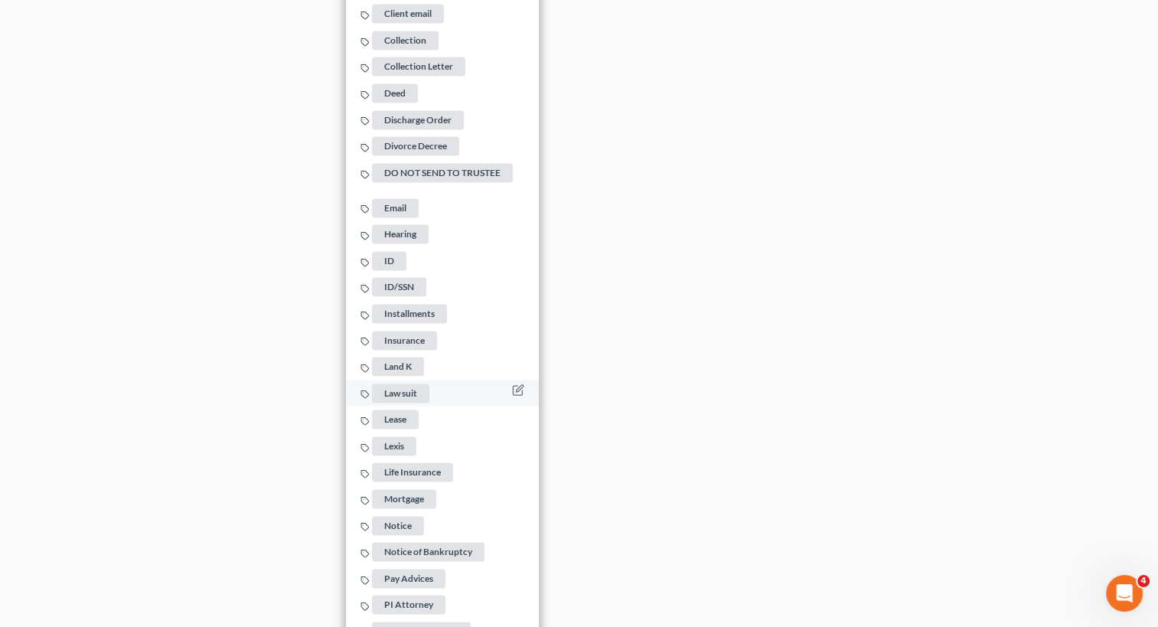
click at [412, 383] on span "Law suit" at bounding box center [400, 392] width 57 height 19
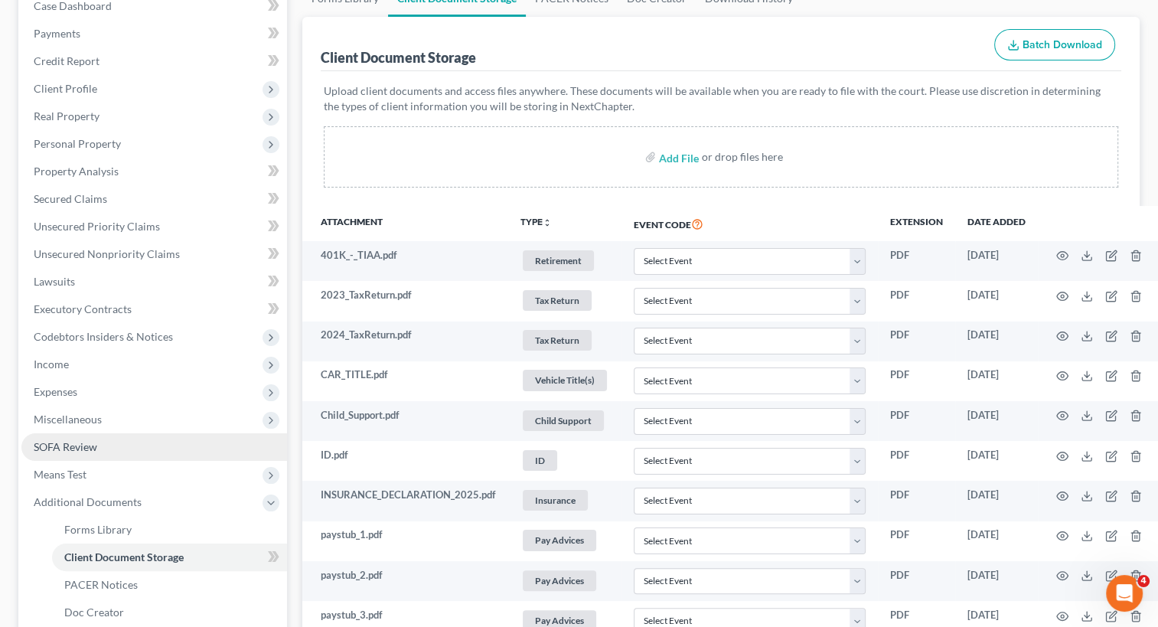
scroll to position [72, 0]
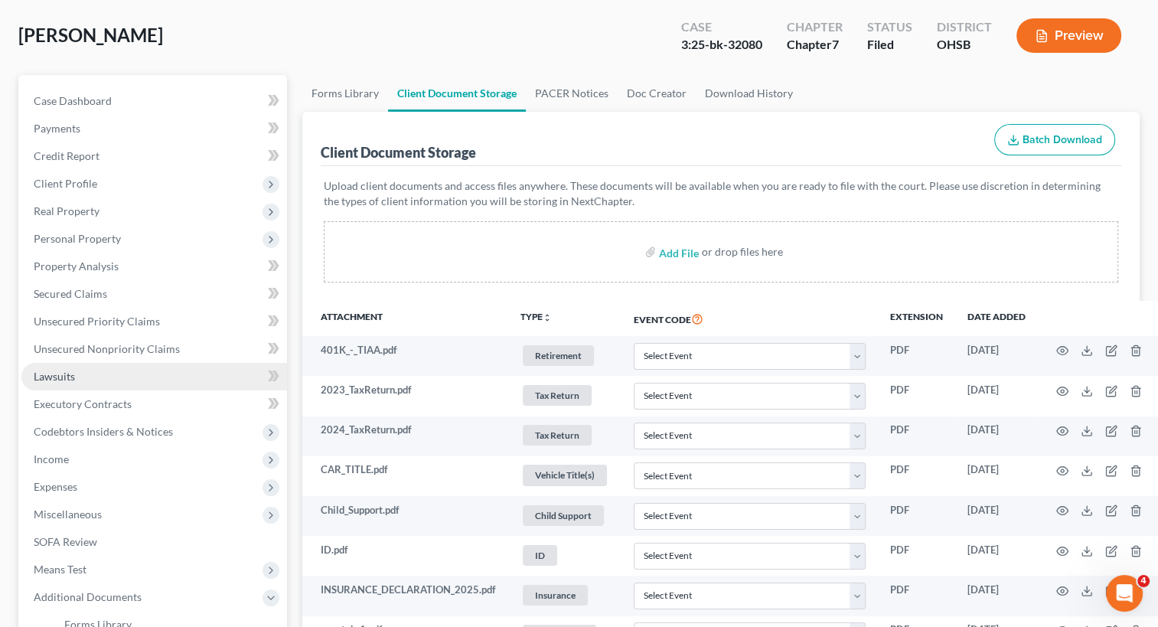
click at [78, 375] on link "Lawsuits" at bounding box center [153, 377] width 265 height 28
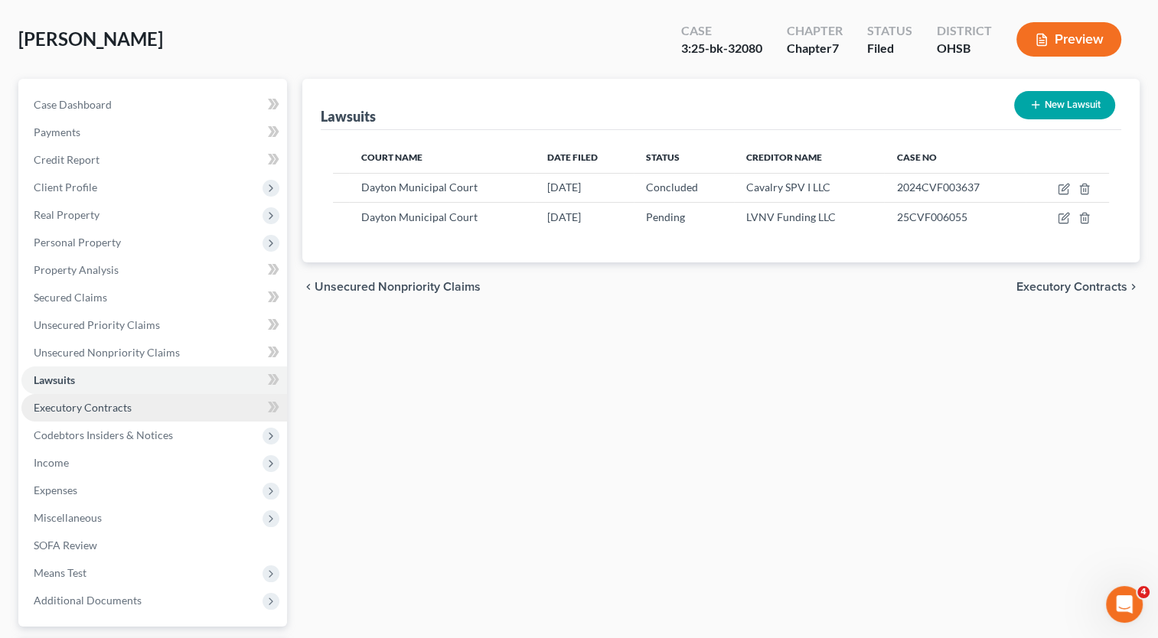
scroll to position [201, 0]
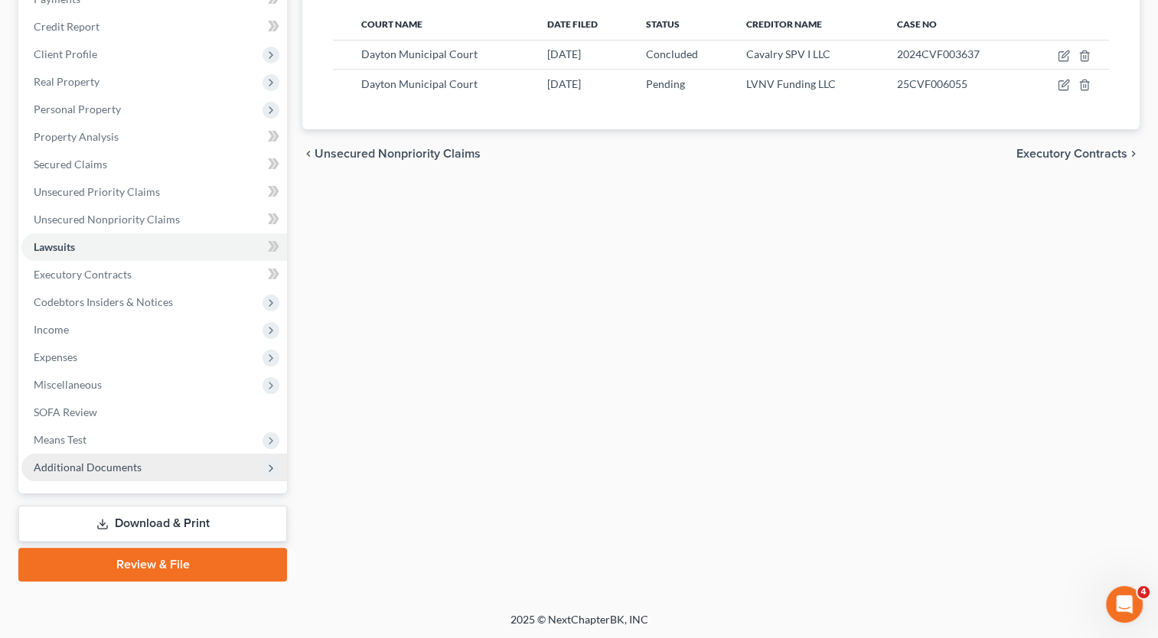
click at [134, 467] on span "Additional Documents" at bounding box center [88, 467] width 108 height 13
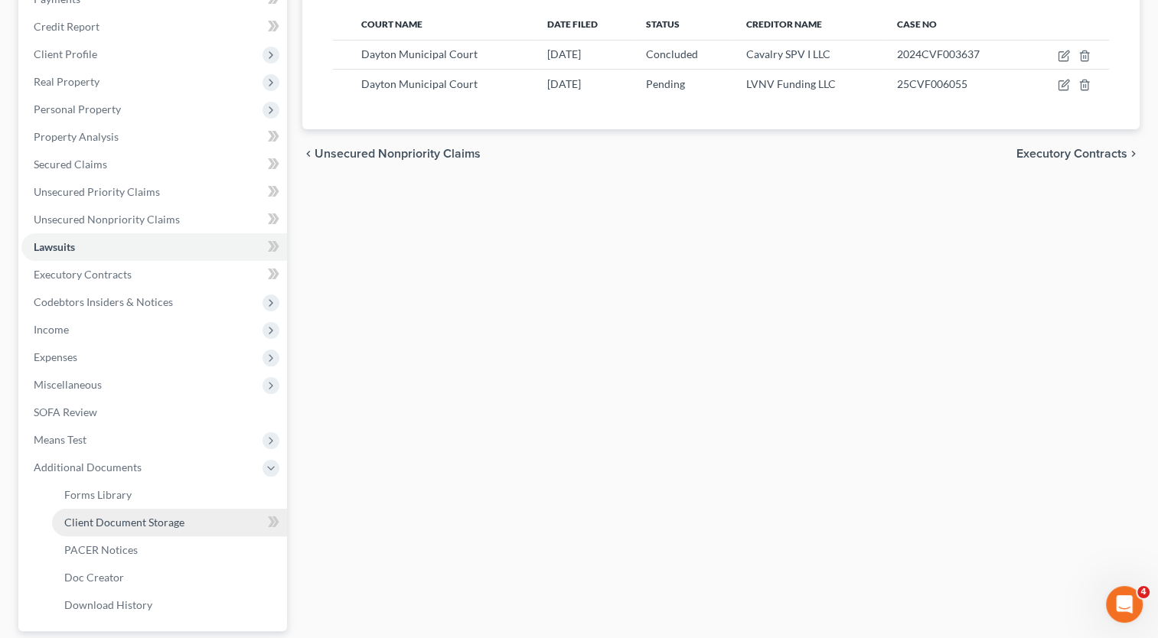
click at [120, 519] on span "Client Document Storage" at bounding box center [124, 522] width 120 height 13
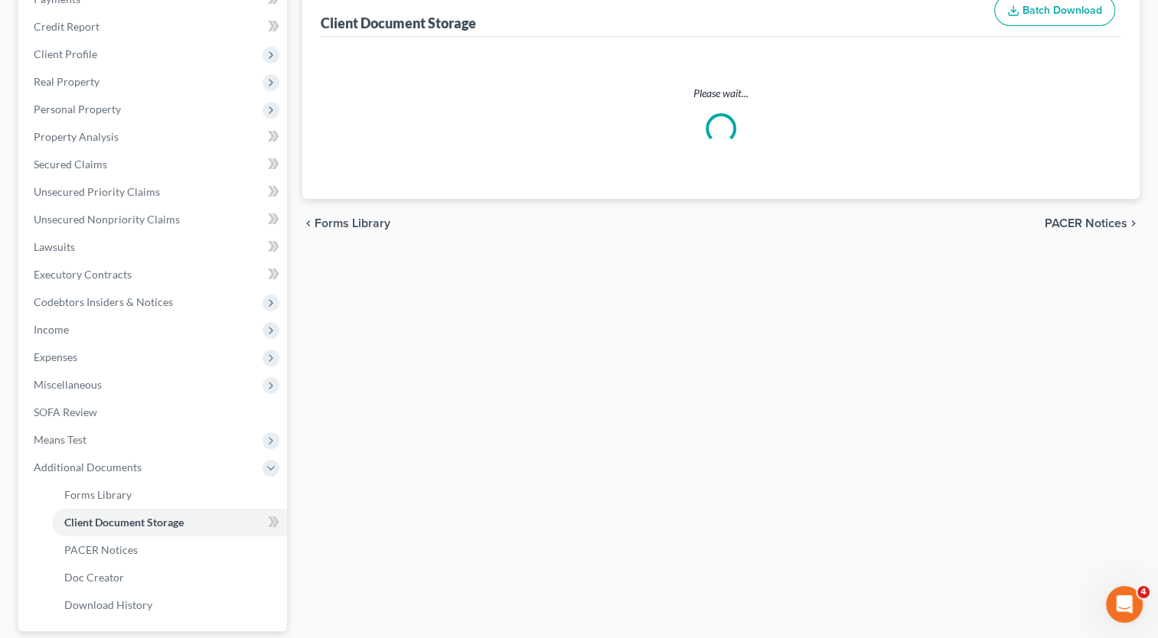
scroll to position [21, 0]
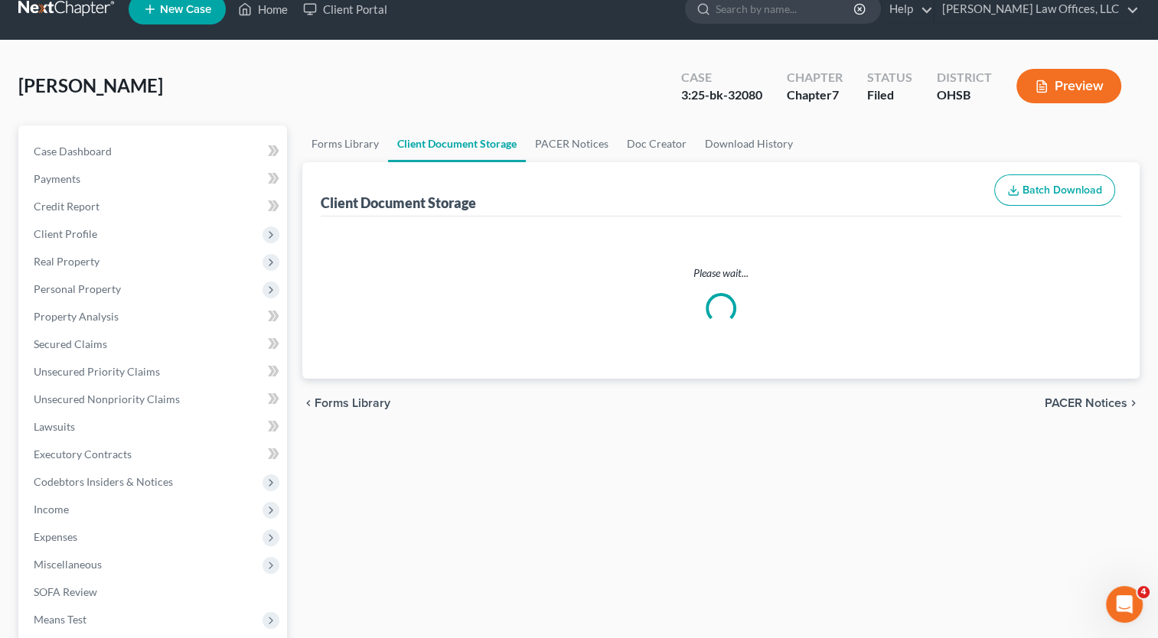
select select "7"
select select "37"
select select "52"
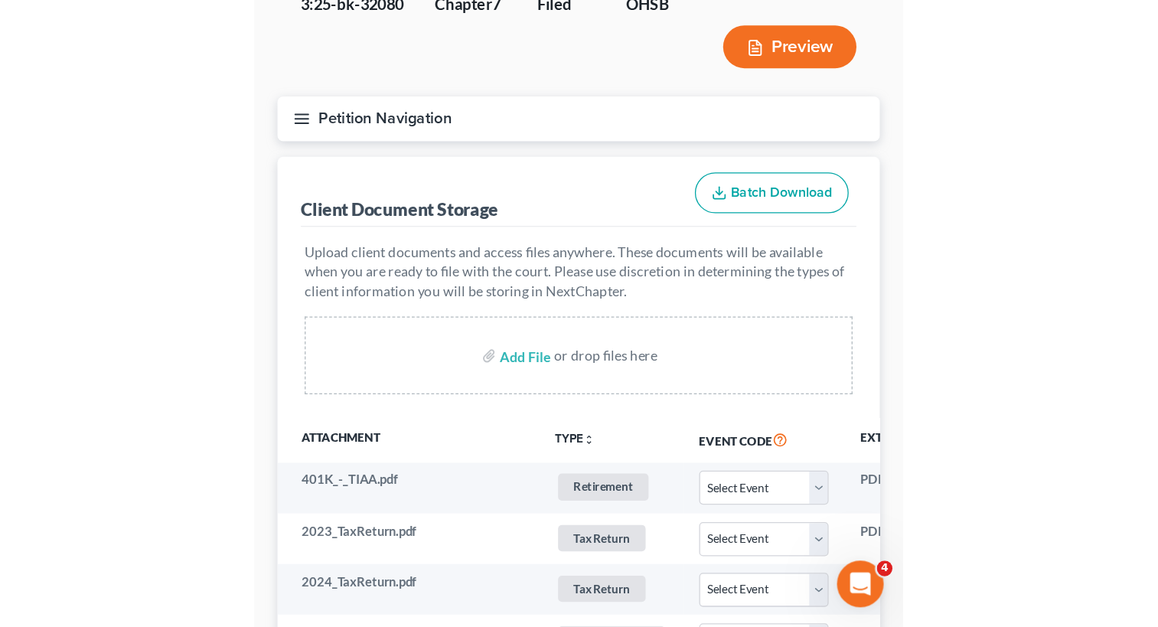
scroll to position [153, 0]
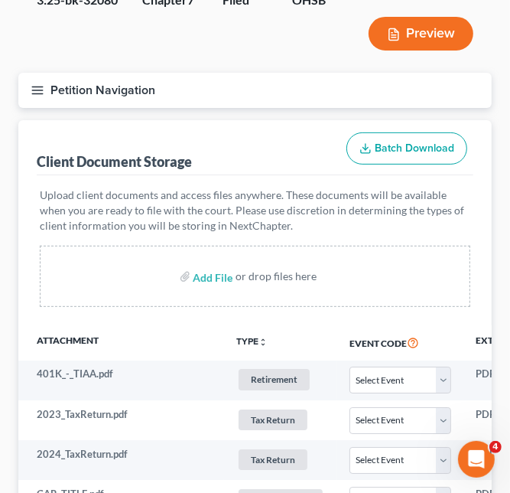
select select "7"
select select "37"
select select "52"
select select "7"
select select "37"
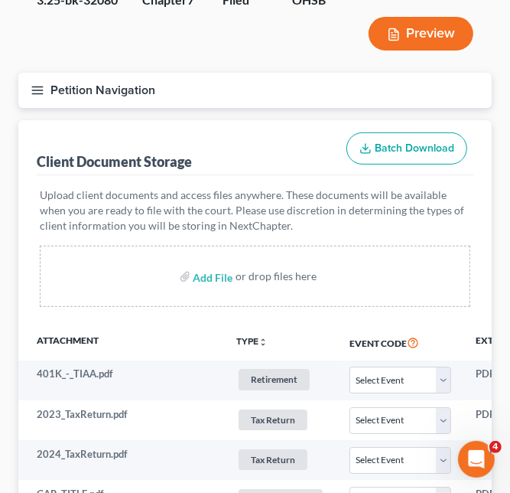
select select "52"
select select "7"
select select "37"
select select "52"
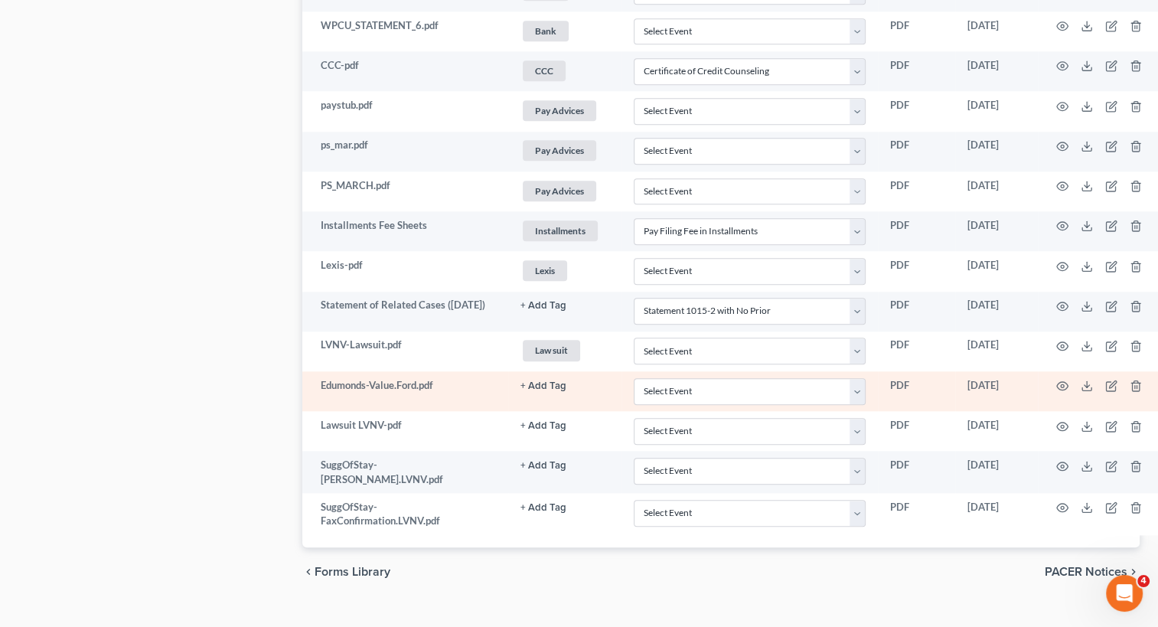
scroll to position [1570, 0]
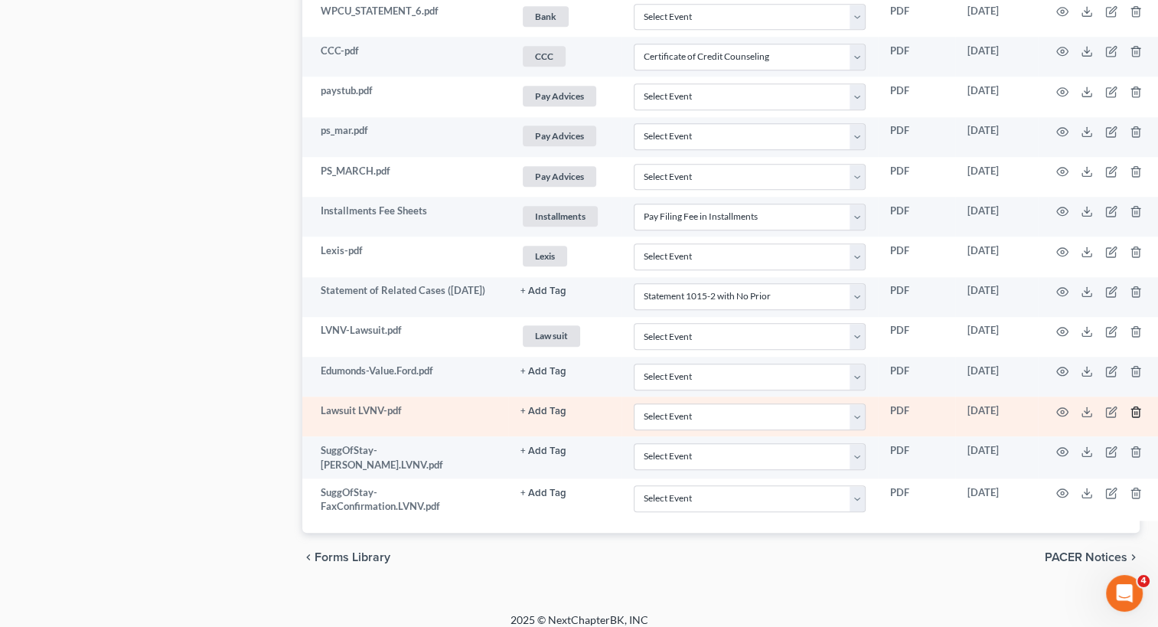
click at [1132, 406] on icon "button" at bounding box center [1135, 412] width 12 height 12
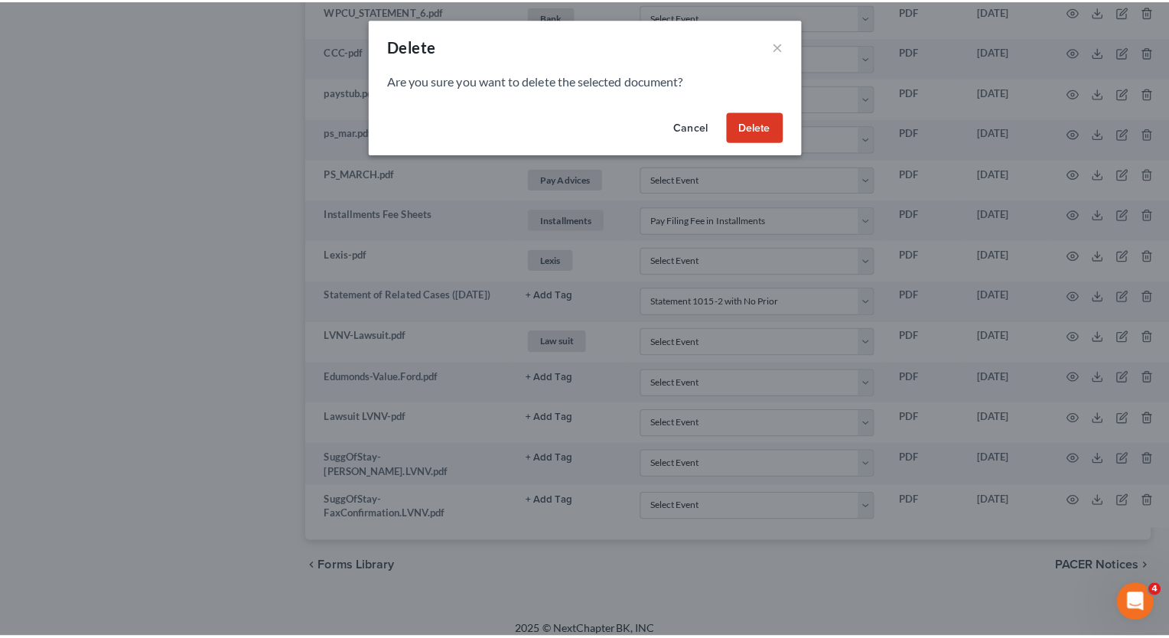
scroll to position [1559, 0]
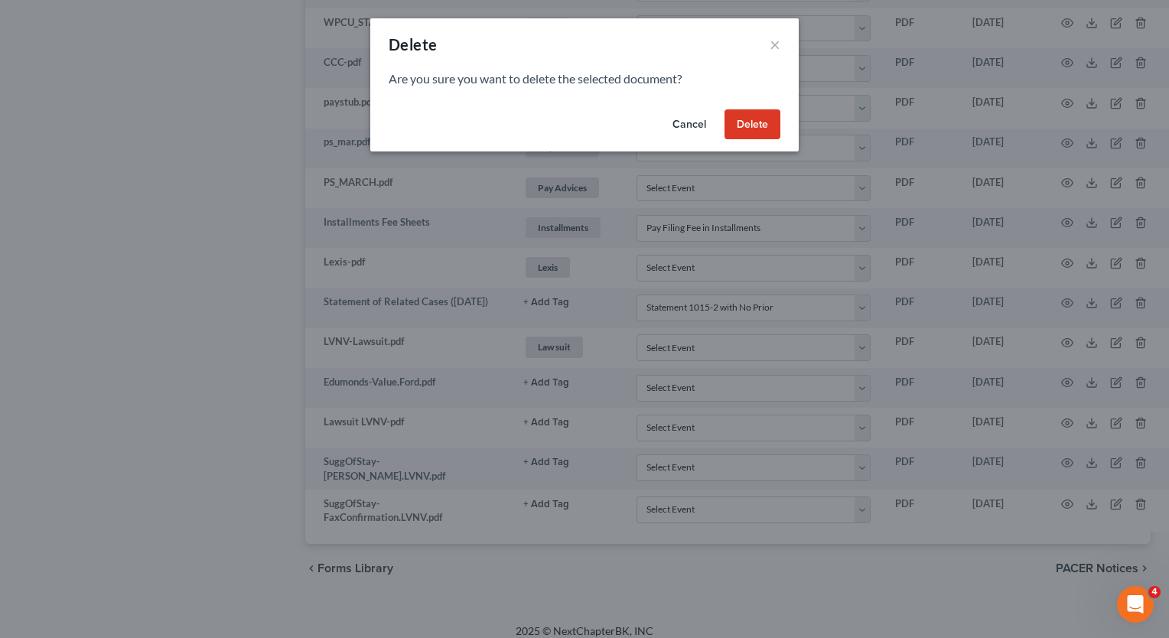
click at [741, 135] on button "Delete" at bounding box center [753, 124] width 56 height 31
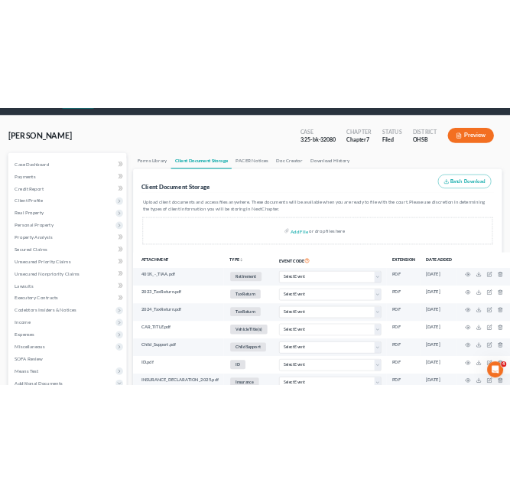
scroll to position [0, 0]
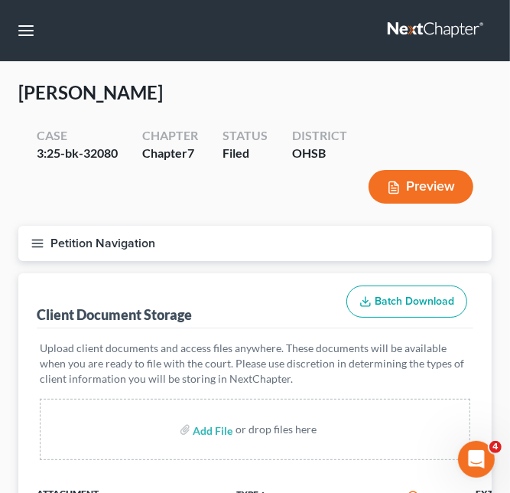
select select "7"
select select "37"
select select "52"
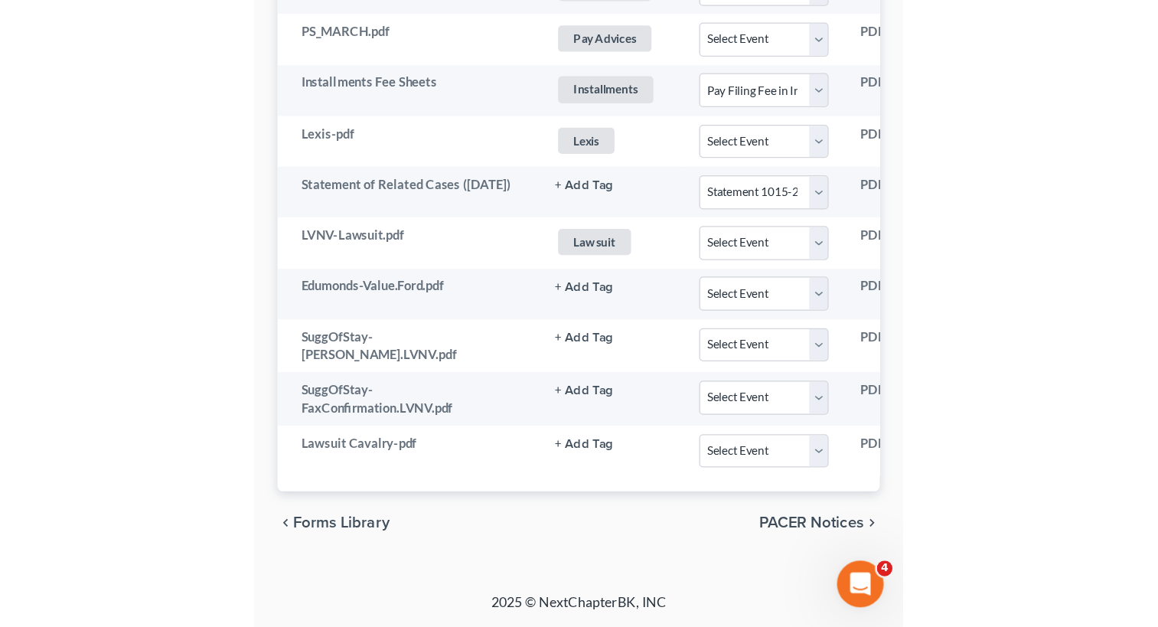
scroll to position [1570, 0]
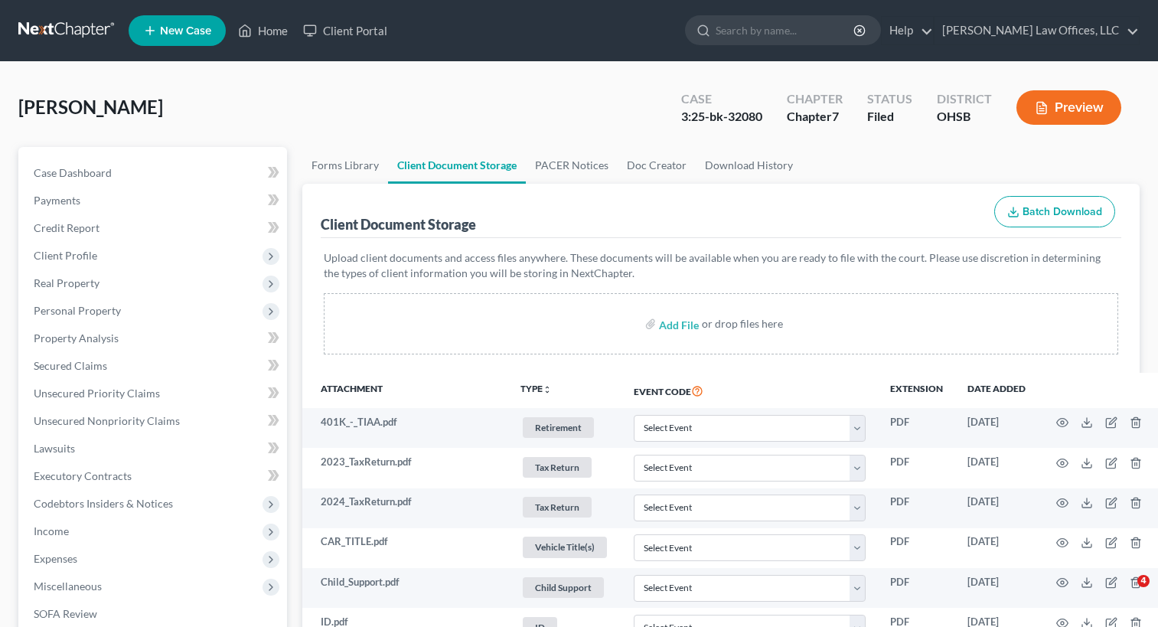
select select "7"
select select "37"
select select "52"
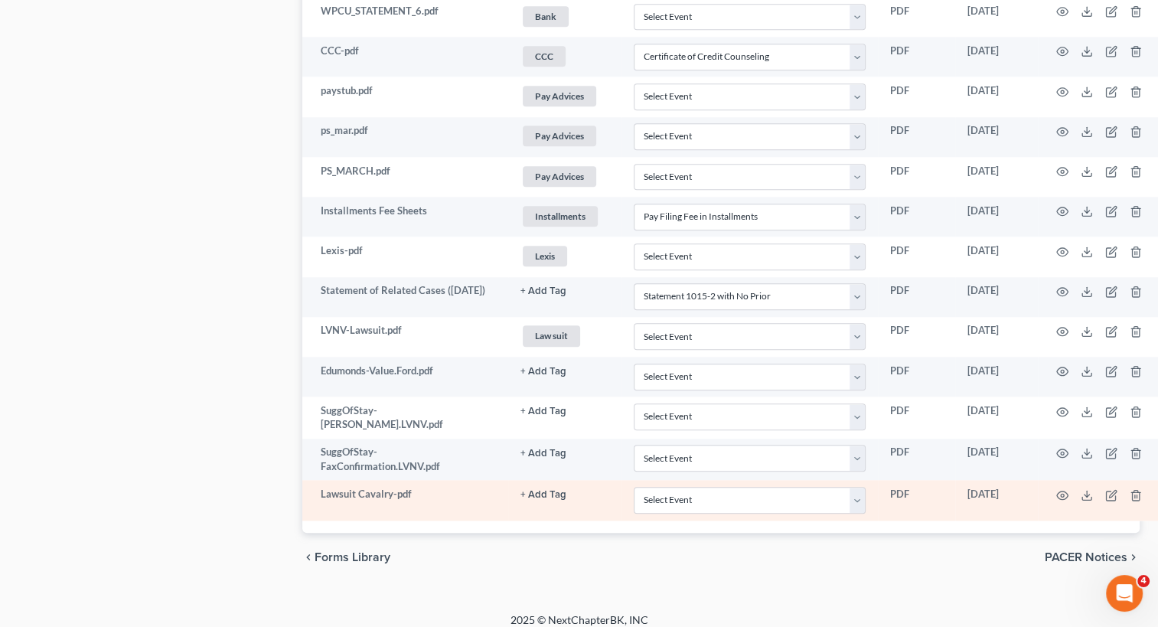
click at [543, 490] on button "+ Add Tag" at bounding box center [543, 495] width 46 height 10
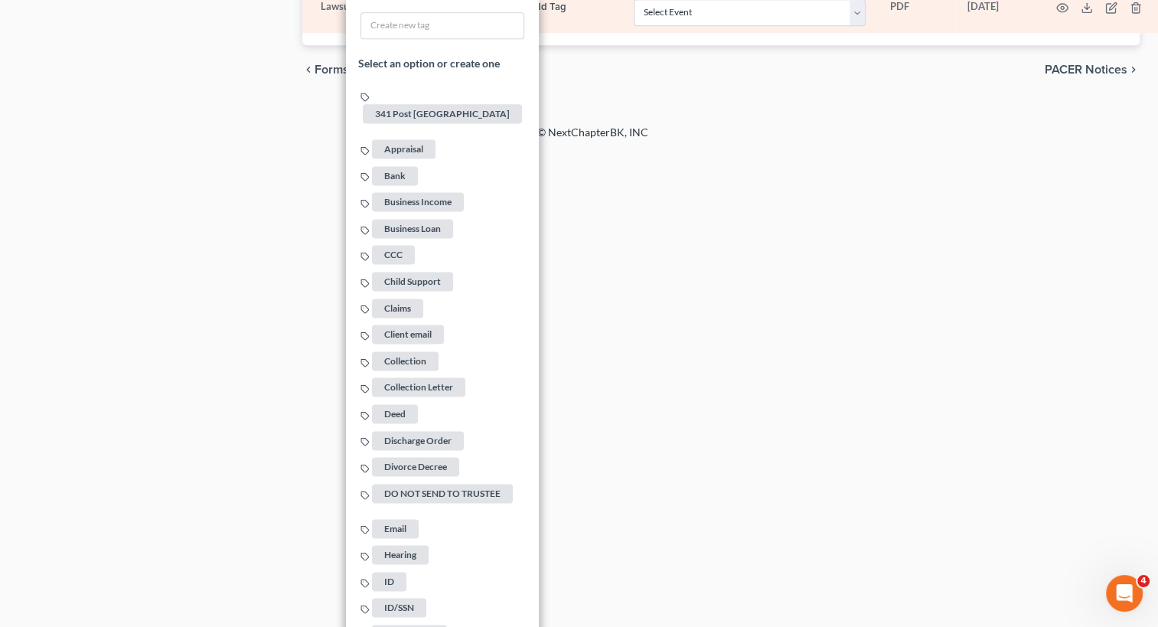
scroll to position [2182, 0]
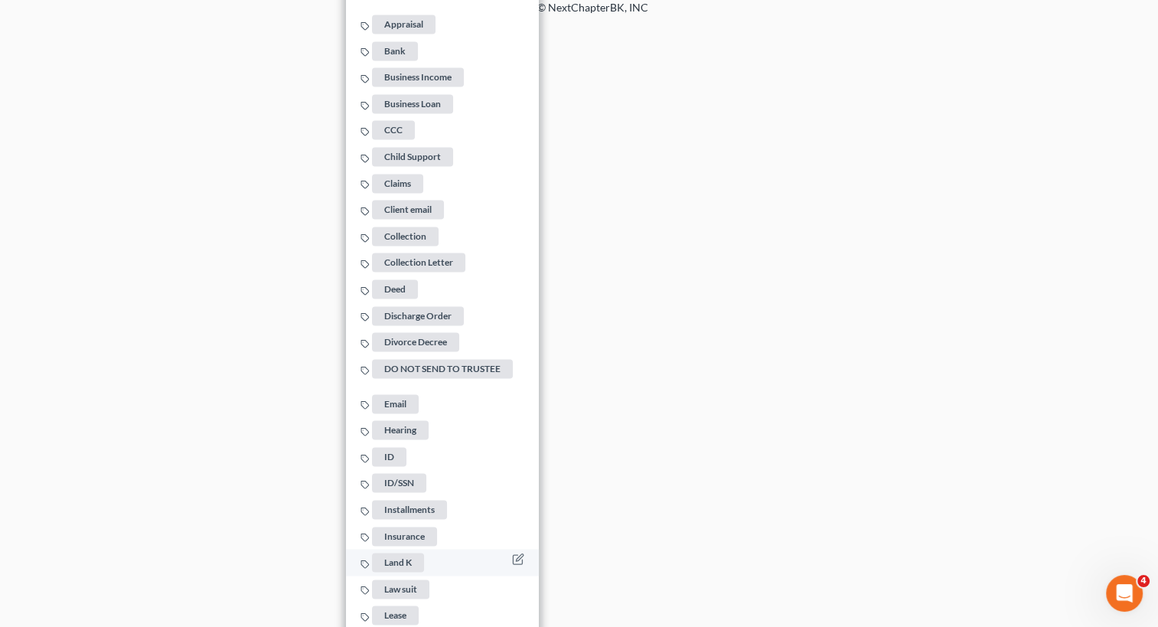
click at [393, 579] on span "Law suit" at bounding box center [400, 588] width 57 height 19
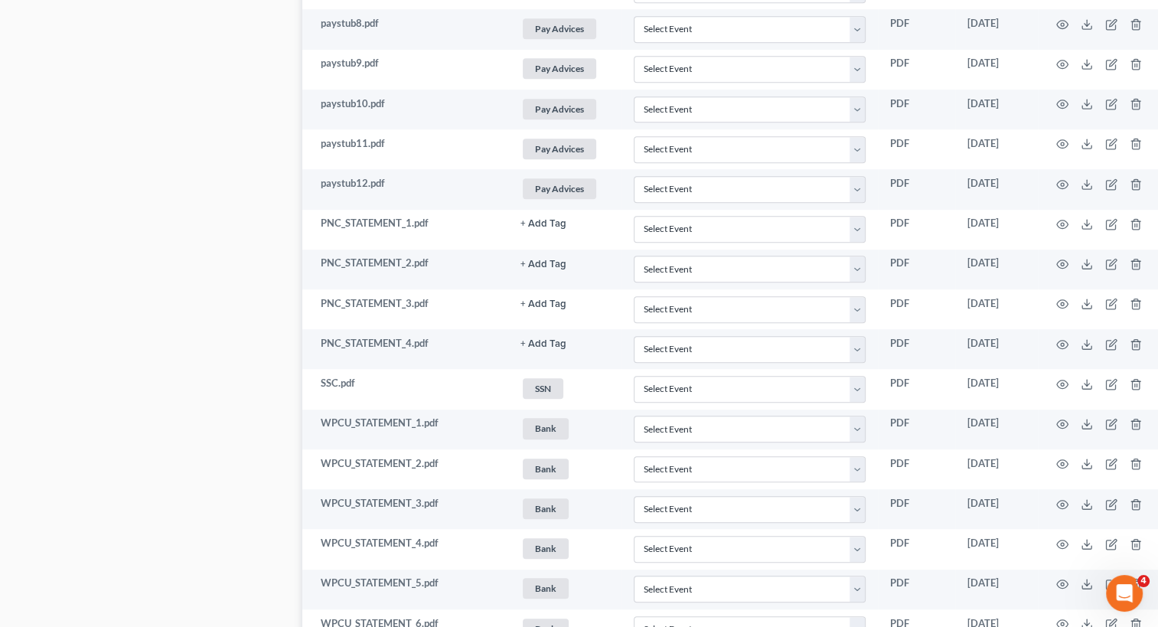
scroll to position [499, 0]
